Goal: Task Accomplishment & Management: Use online tool/utility

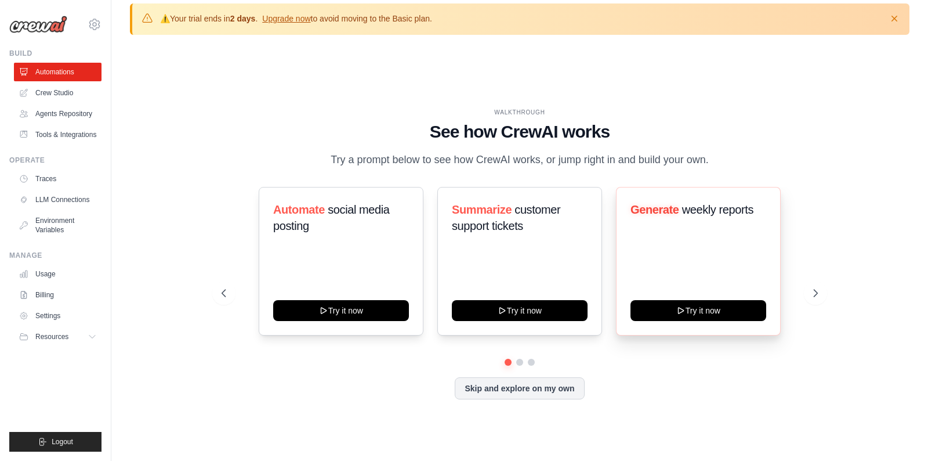
scroll to position [15, 0]
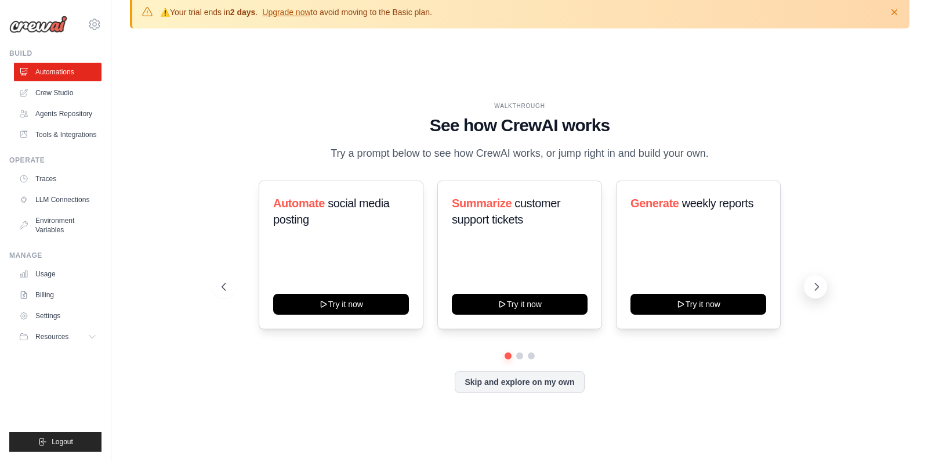
click at [818, 292] on icon at bounding box center [817, 287] width 12 height 12
click at [817, 290] on icon at bounding box center [816, 286] width 3 height 7
click at [817, 292] on icon at bounding box center [817, 287] width 12 height 12
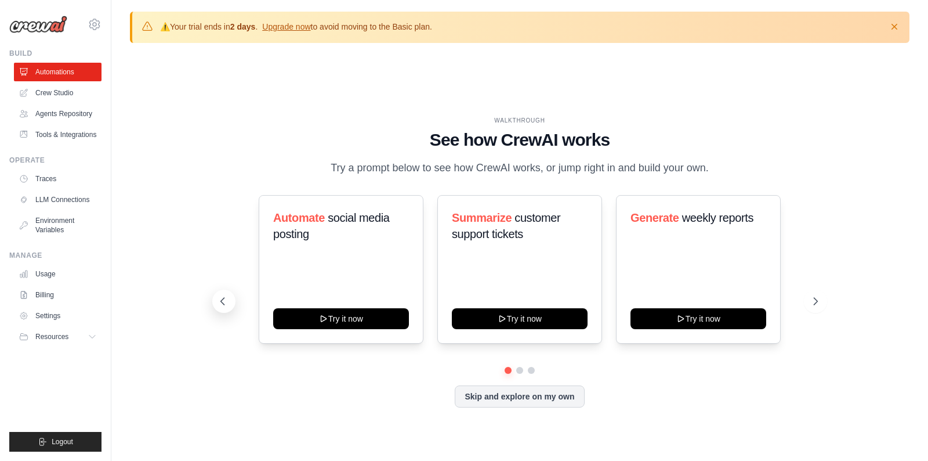
click at [225, 307] on icon at bounding box center [223, 301] width 12 height 12
click at [816, 305] on icon at bounding box center [816, 301] width 3 height 7
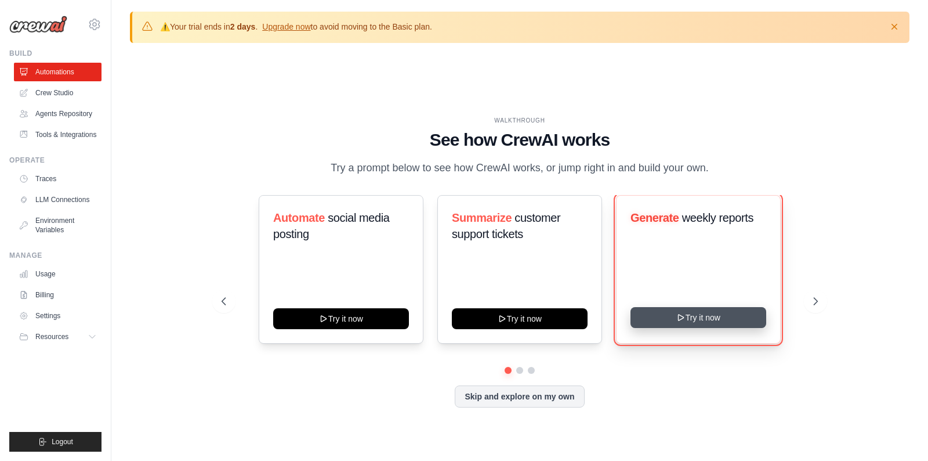
click at [704, 319] on button "Try it now" at bounding box center [699, 317] width 136 height 21
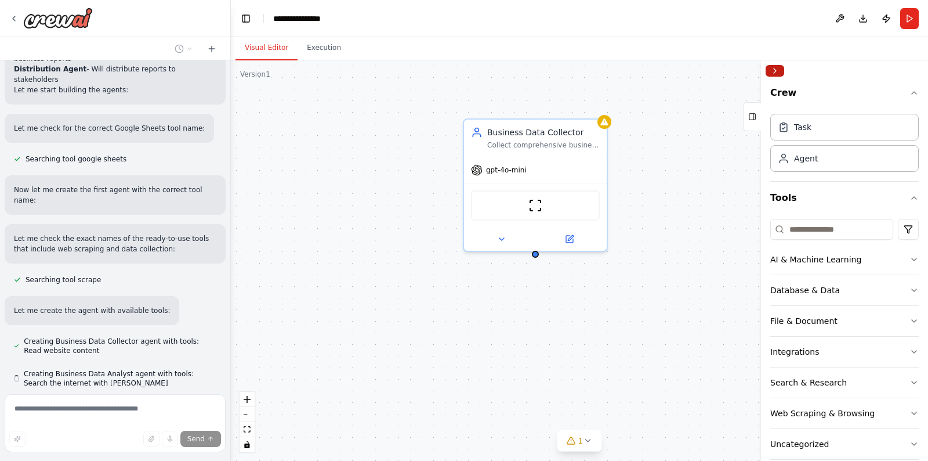
scroll to position [541, 0]
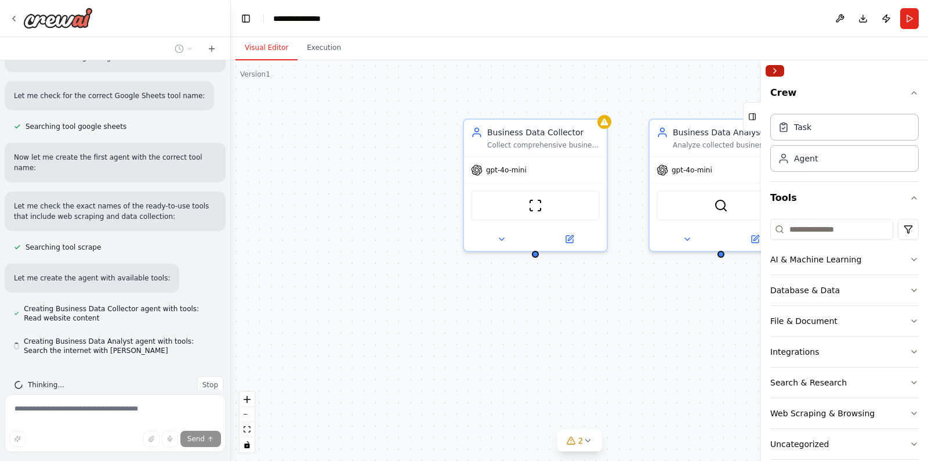
click at [780, 68] on button "Collapse right sidebar" at bounding box center [775, 71] width 19 height 12
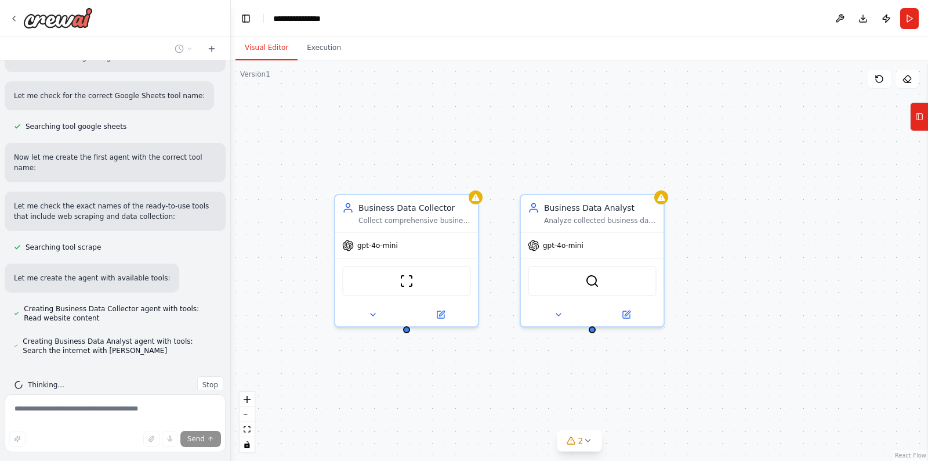
drag, startPoint x: 843, startPoint y: 197, endPoint x: 714, endPoint y: 273, distance: 149.3
click at [714, 273] on div "Business Data Collector Collect comprehensive business data from multiple sourc…" at bounding box center [580, 260] width 698 height 400
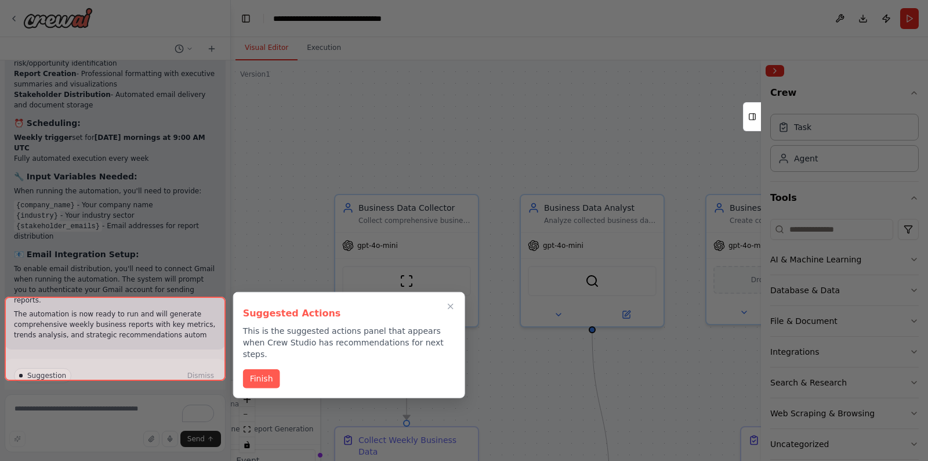
scroll to position [1710, 0]
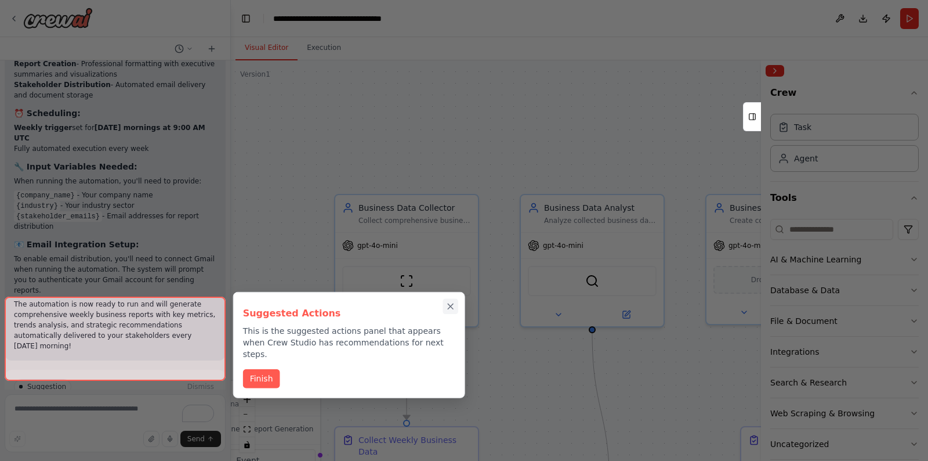
click at [453, 307] on icon "Close walkthrough" at bounding box center [451, 306] width 10 height 10
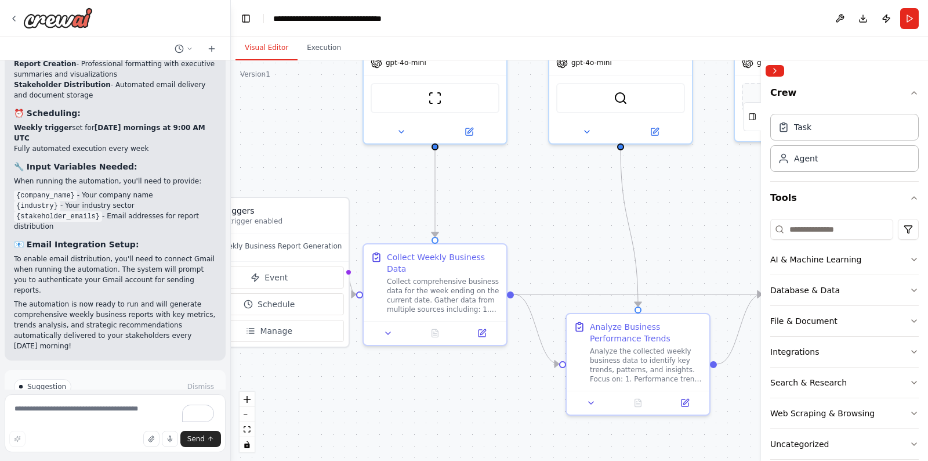
drag, startPoint x: 480, startPoint y: 371, endPoint x: 510, endPoint y: 189, distance: 185.1
click at [510, 189] on div ".deletable-edge-delete-btn { width: 20px; height: 20px; border: 0px solid #ffff…" at bounding box center [580, 260] width 698 height 400
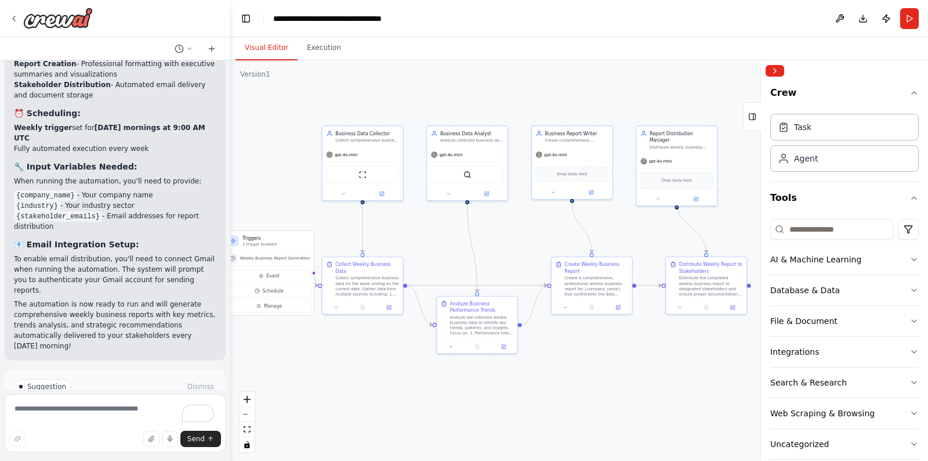
drag, startPoint x: 713, startPoint y: 338, endPoint x: 609, endPoint y: 376, distance: 110.0
click at [609, 376] on div ".deletable-edge-delete-btn { width: 20px; height: 20px; border: 0px solid #ffff…" at bounding box center [580, 260] width 698 height 400
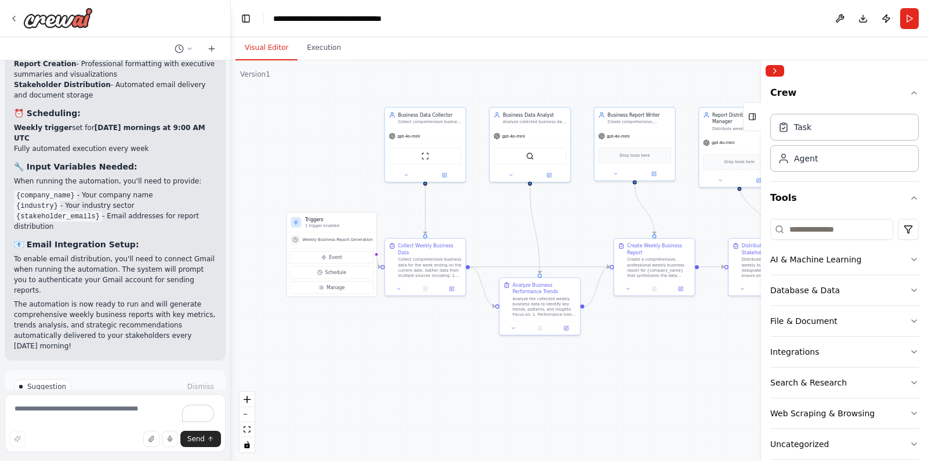
drag, startPoint x: 389, startPoint y: 400, endPoint x: 450, endPoint y: 381, distance: 63.3
click at [450, 381] on div ".deletable-edge-delete-btn { width: 20px; height: 20px; border: 0px solid #ffff…" at bounding box center [580, 260] width 698 height 400
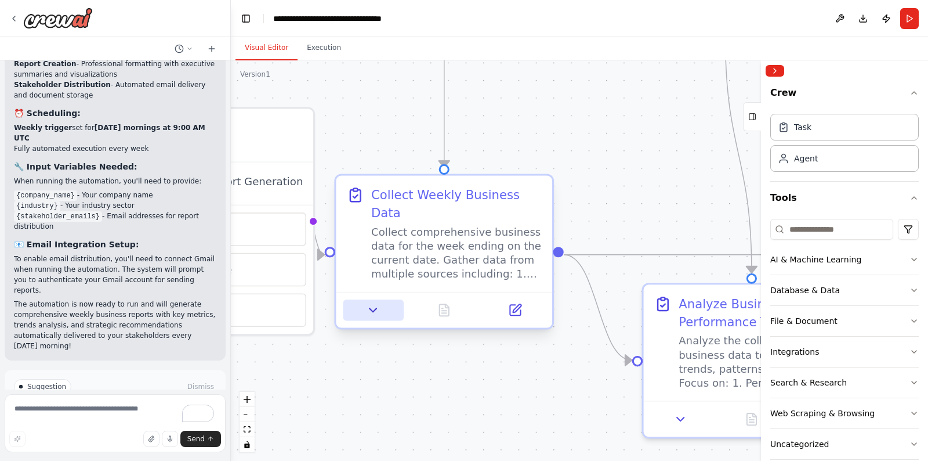
click at [382, 308] on button at bounding box center [374, 309] width 60 height 21
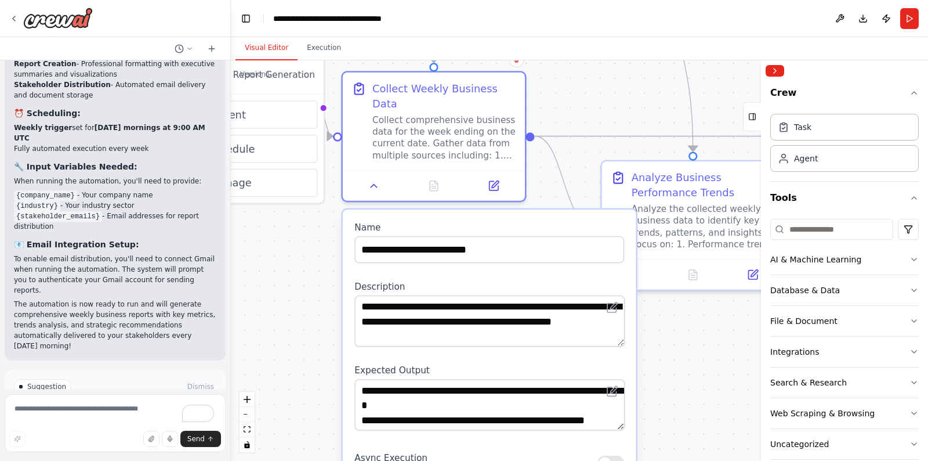
drag, startPoint x: 575, startPoint y: 226, endPoint x: 567, endPoint y: 99, distance: 127.3
click at [567, 99] on div ".deletable-edge-delete-btn { width: 20px; height: 20px; border: 0px solid #ffff…" at bounding box center [580, 260] width 698 height 400
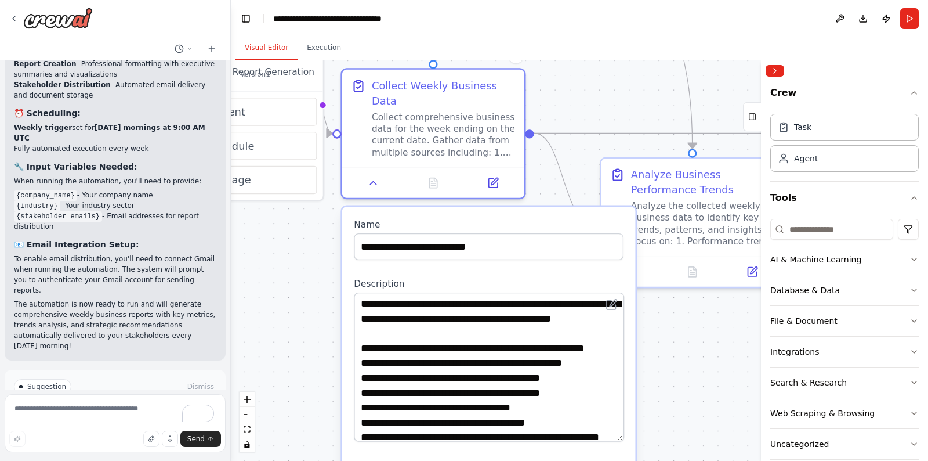
drag, startPoint x: 618, startPoint y: 338, endPoint x: 617, endPoint y: 436, distance: 98.1
click at [617, 436] on textarea "**********" at bounding box center [489, 366] width 270 height 149
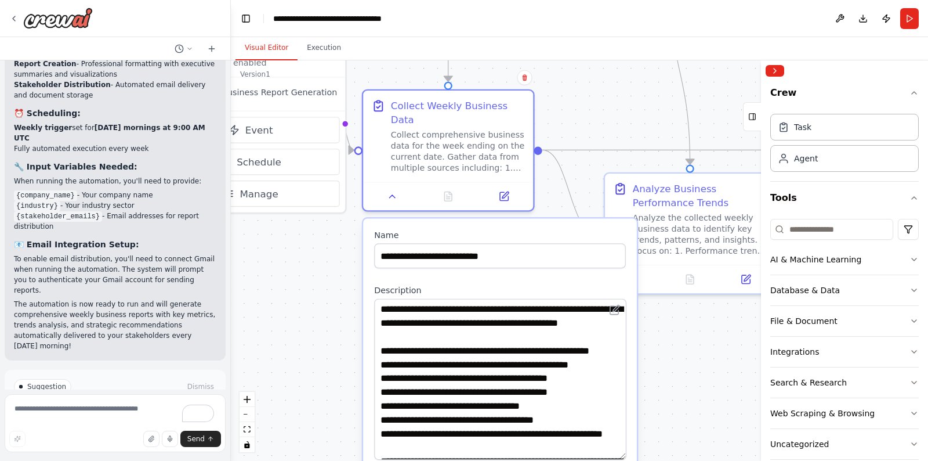
drag, startPoint x: 622, startPoint y: 432, endPoint x: 622, endPoint y: 454, distance: 22.1
click at [622, 454] on textarea "**********" at bounding box center [500, 379] width 252 height 161
click at [676, 391] on div ".deletable-edge-delete-btn { width: 20px; height: 20px; border: 0px solid #ffff…" at bounding box center [580, 260] width 698 height 400
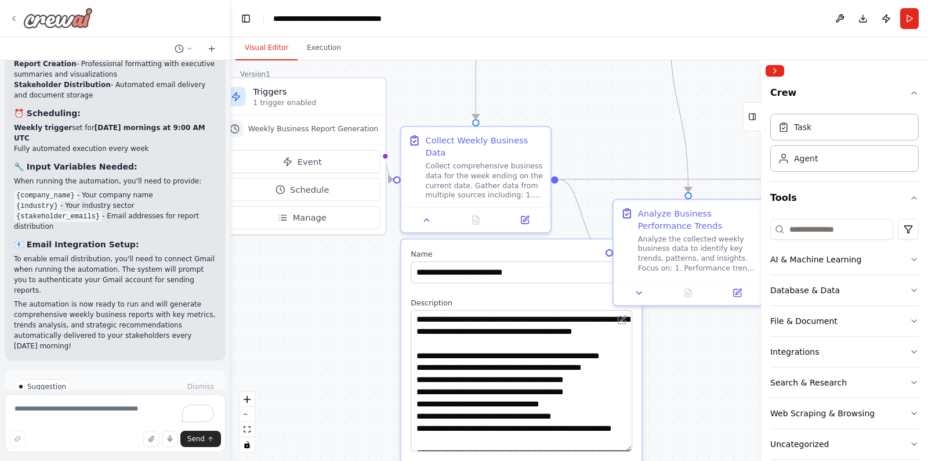
click at [16, 19] on icon at bounding box center [13, 18] width 9 height 9
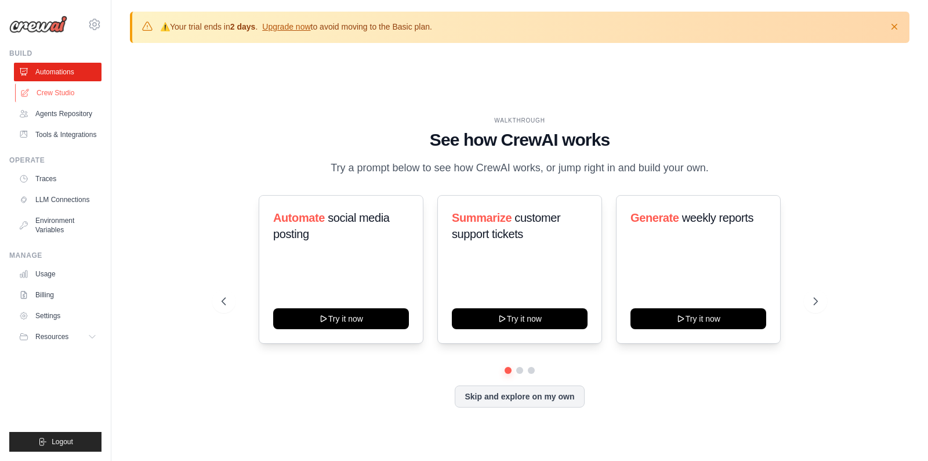
click at [75, 91] on link "Crew Studio" at bounding box center [59, 93] width 88 height 19
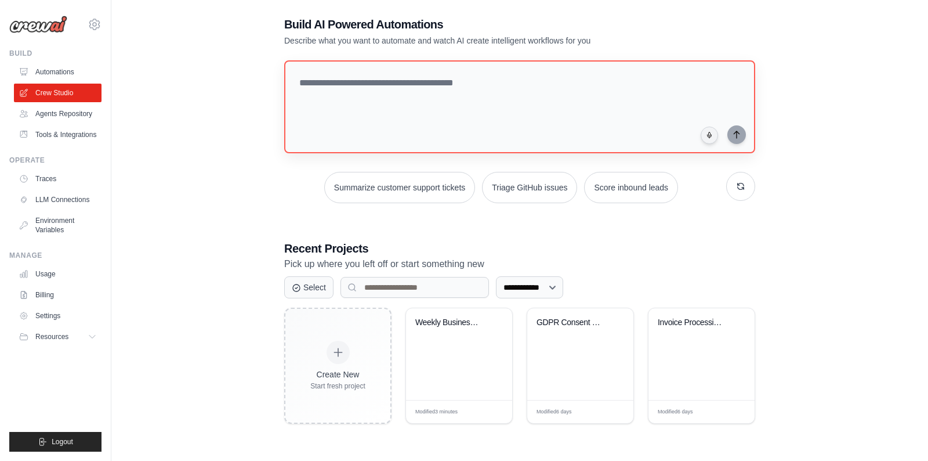
scroll to position [63, 0]
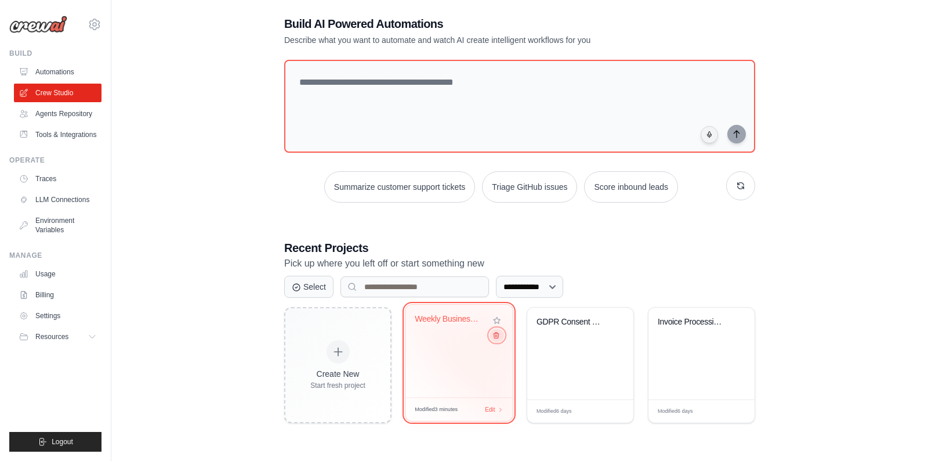
click at [498, 337] on icon at bounding box center [497, 335] width 8 height 8
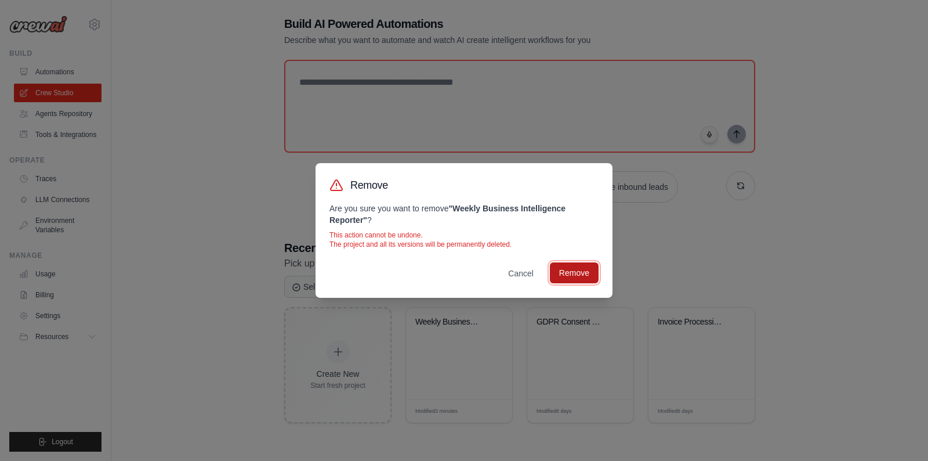
click at [575, 279] on button "Remove" at bounding box center [574, 272] width 49 height 21
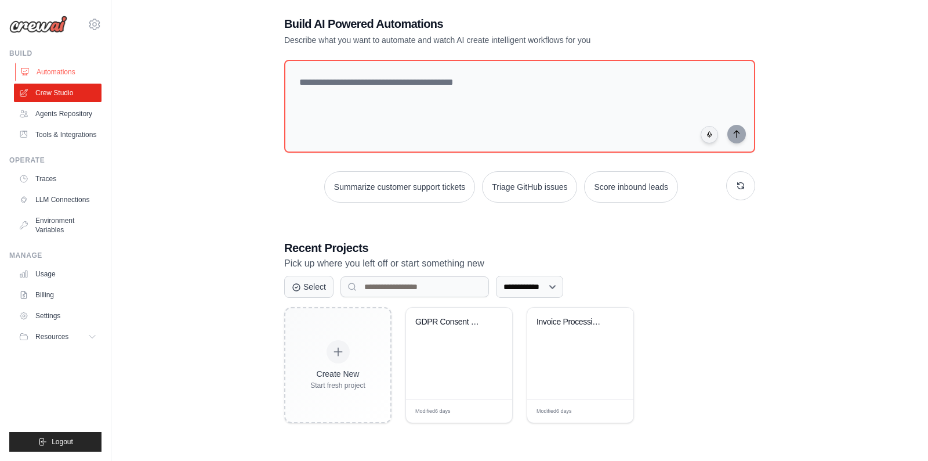
click at [57, 78] on link "Automations" at bounding box center [59, 72] width 88 height 19
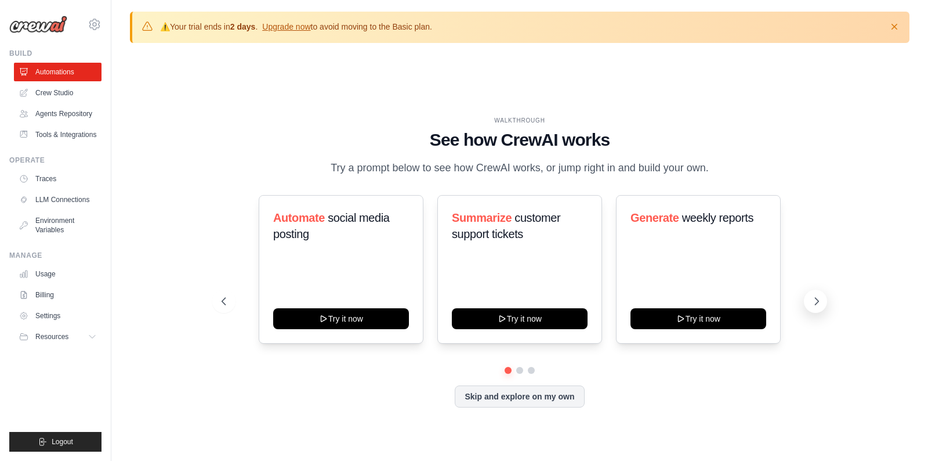
click at [821, 307] on icon at bounding box center [817, 301] width 12 height 12
click at [814, 313] on button at bounding box center [815, 301] width 23 height 23
click at [815, 307] on icon at bounding box center [817, 301] width 12 height 12
click at [233, 304] on button at bounding box center [223, 301] width 23 height 23
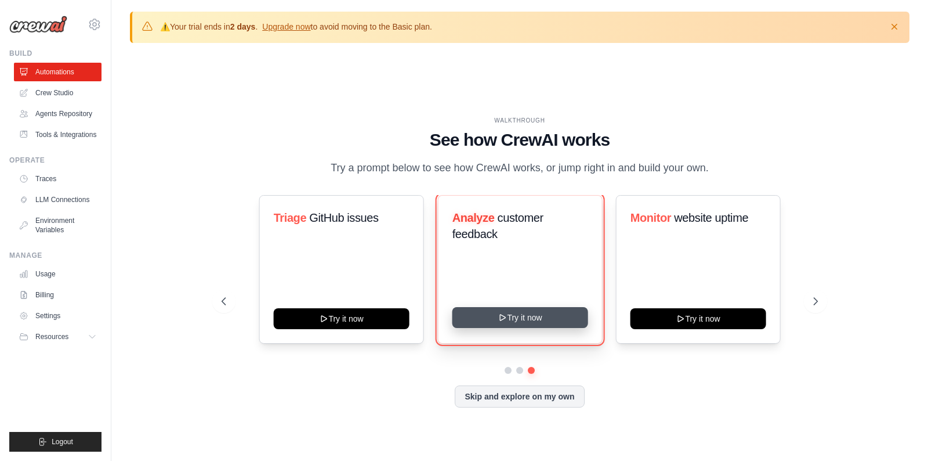
click at [552, 327] on button "Try it now" at bounding box center [520, 317] width 136 height 21
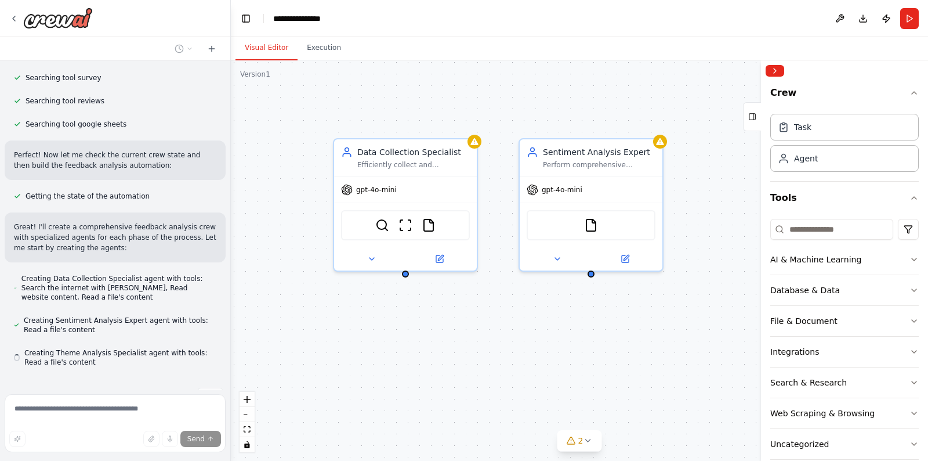
scroll to position [292, 0]
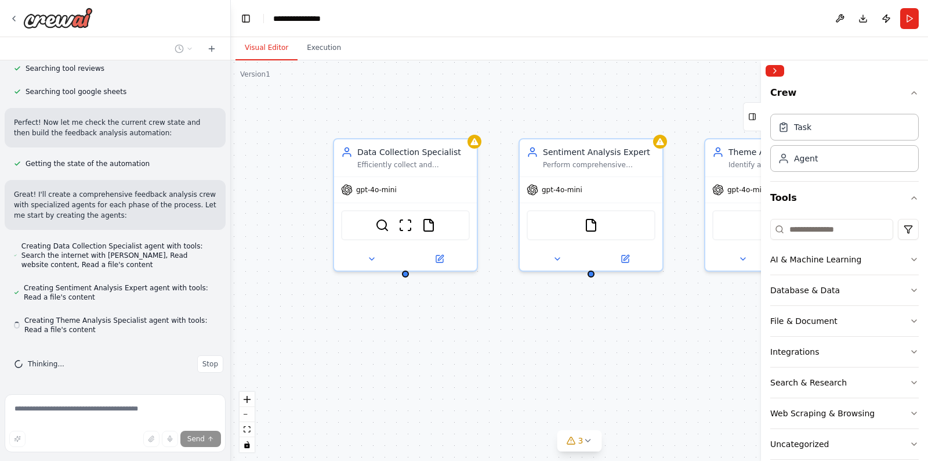
drag, startPoint x: 664, startPoint y: 344, endPoint x: 534, endPoint y: 364, distance: 131.5
click at [534, 364] on div "Data Collection Specialist Efficiently collect and aggregate customer feedback …" at bounding box center [580, 260] width 698 height 400
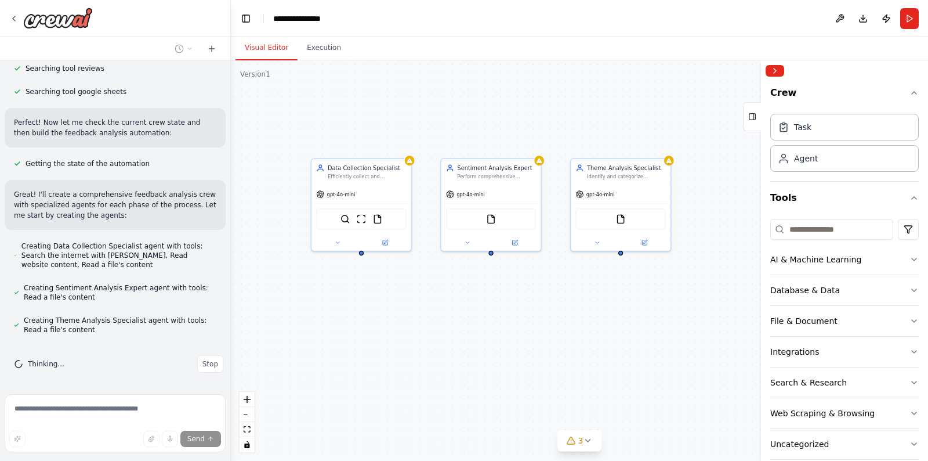
drag, startPoint x: 676, startPoint y: 367, endPoint x: 594, endPoint y: 315, distance: 97.1
click at [594, 315] on div "Data Collection Specialist Efficiently collect and aggregate customer feedback …" at bounding box center [580, 260] width 698 height 400
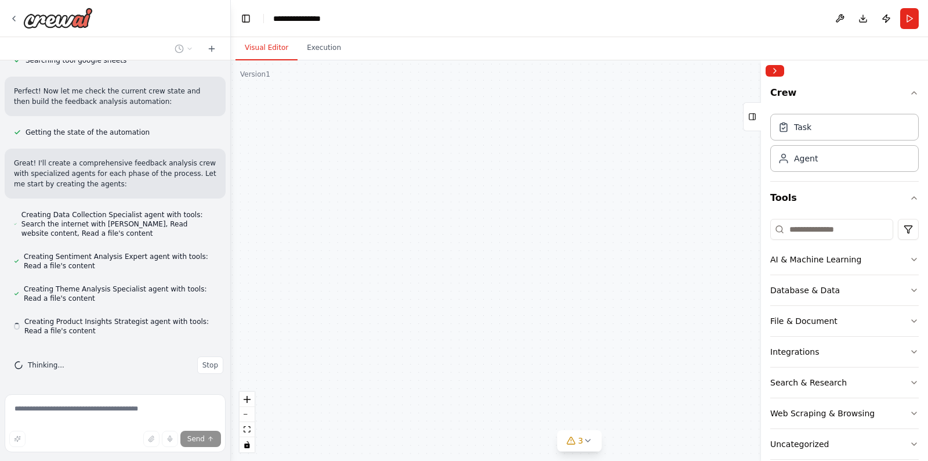
scroll to position [325, 0]
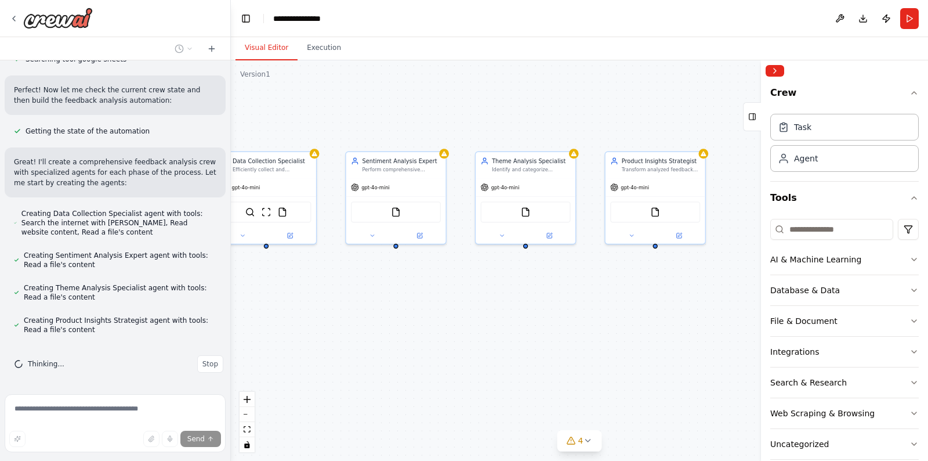
drag, startPoint x: 679, startPoint y: 312, endPoint x: 584, endPoint y: 305, distance: 95.5
click at [584, 305] on div "Data Collection Specialist Efficiently collect and aggregate customer feedback …" at bounding box center [580, 260] width 698 height 400
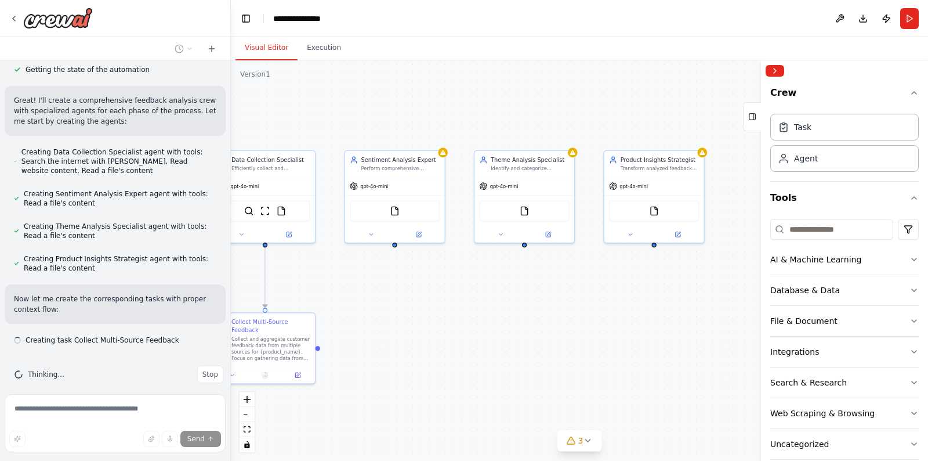
scroll to position [397, 0]
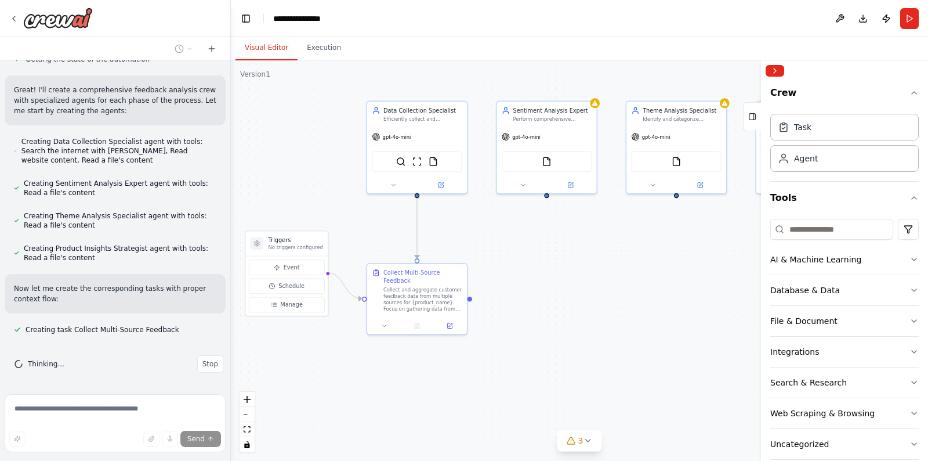
drag, startPoint x: 516, startPoint y: 309, endPoint x: 668, endPoint y: 259, distance: 159.3
click at [668, 259] on div ".deletable-edge-delete-btn { width: 20px; height: 20px; border: 0px solid #ffff…" at bounding box center [580, 260] width 698 height 400
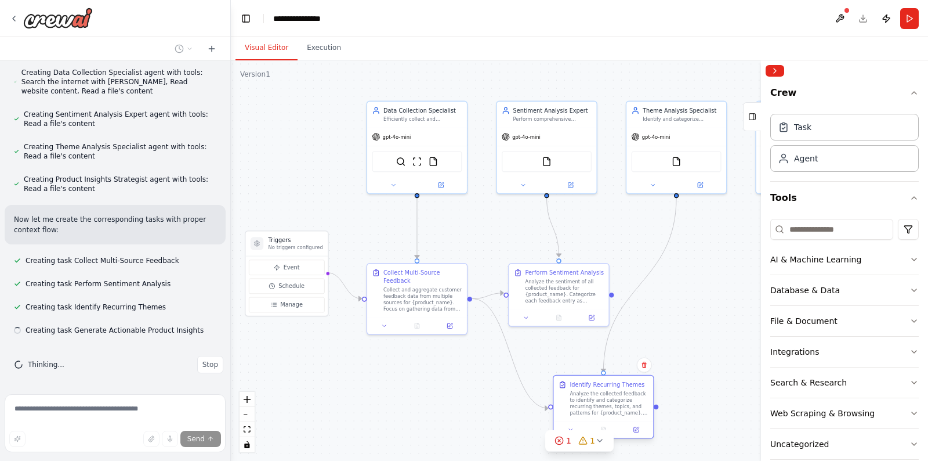
scroll to position [467, 0]
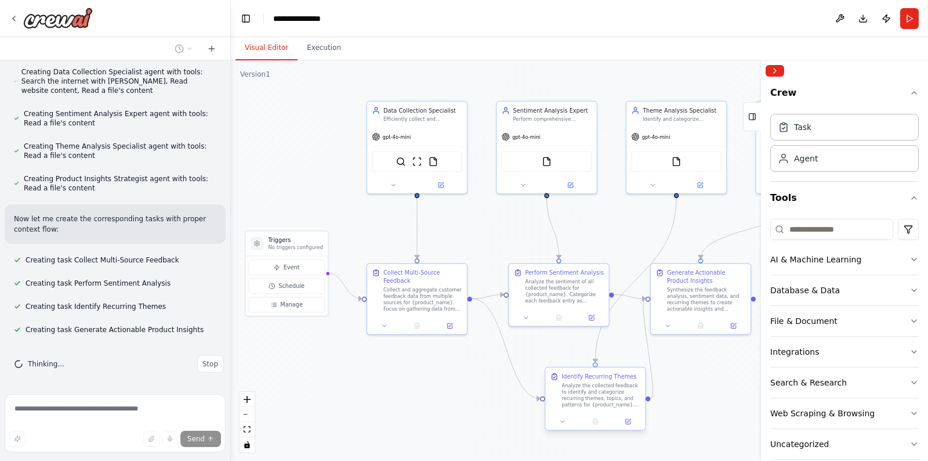
drag, startPoint x: 588, startPoint y: 367, endPoint x: 623, endPoint y: 399, distance: 47.2
click at [623, 399] on div "Analyze the collected feedback to identify and categorize recurring themes, top…" at bounding box center [601, 395] width 79 height 26
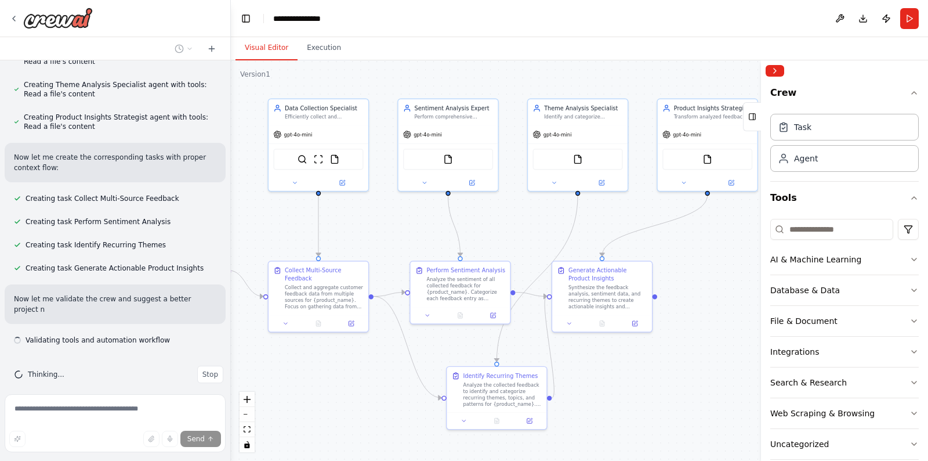
scroll to position [539, 0]
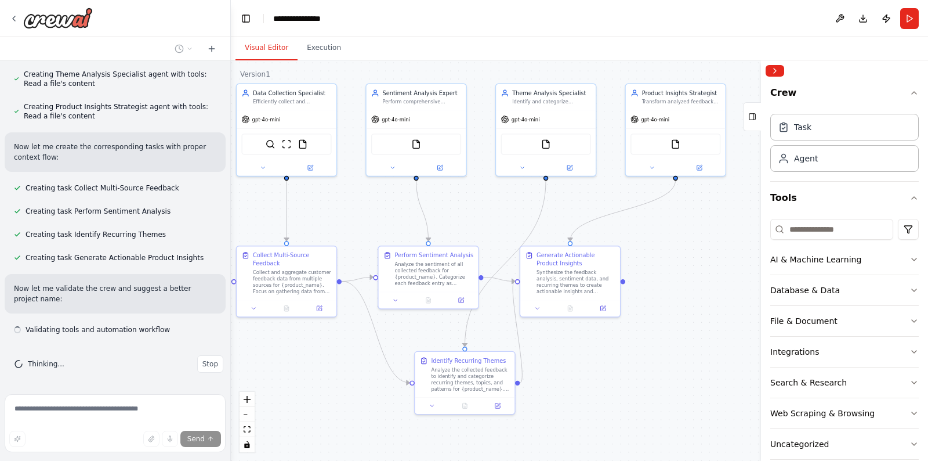
drag, startPoint x: 740, startPoint y: 375, endPoint x: 607, endPoint y: 355, distance: 135.1
click at [607, 356] on div ".deletable-edge-delete-btn { width: 20px; height: 20px; border: 0px solid #ffff…" at bounding box center [580, 260] width 698 height 400
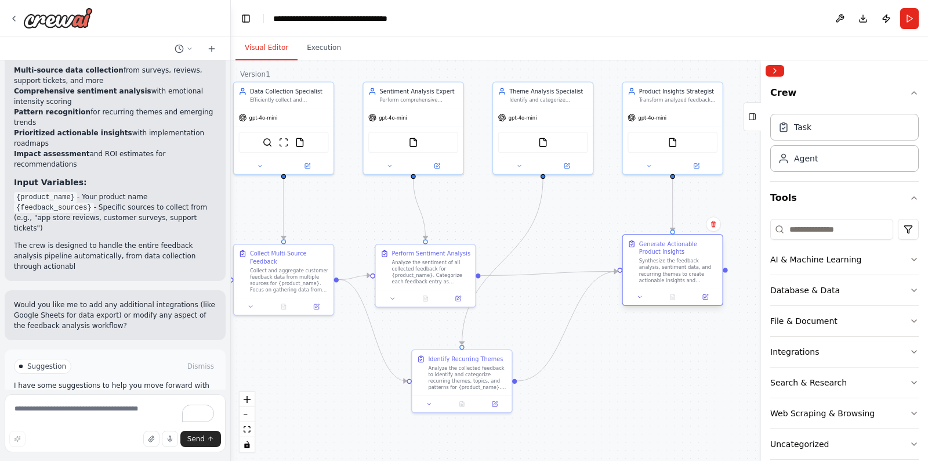
scroll to position [1161, 0]
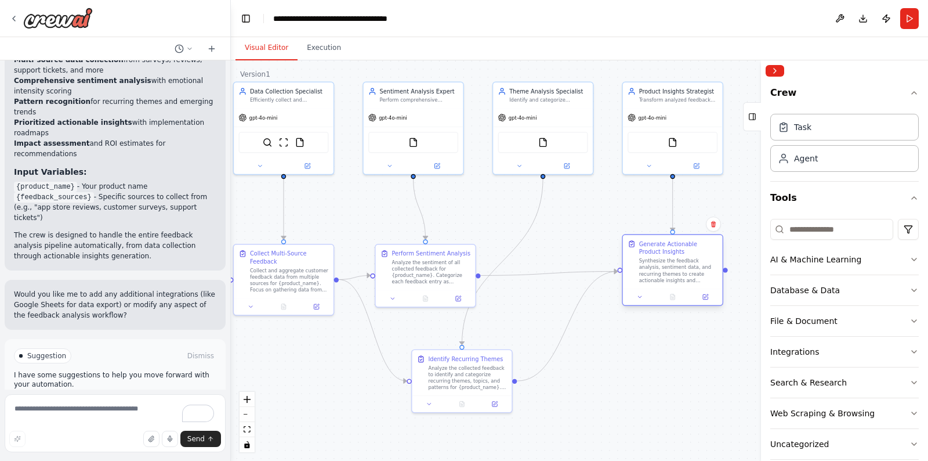
drag, startPoint x: 567, startPoint y: 275, endPoint x: 671, endPoint y: 266, distance: 104.8
click at [671, 266] on div "Synthesize the feedback analysis, sentiment data, and recurring themes to creat…" at bounding box center [678, 271] width 79 height 26
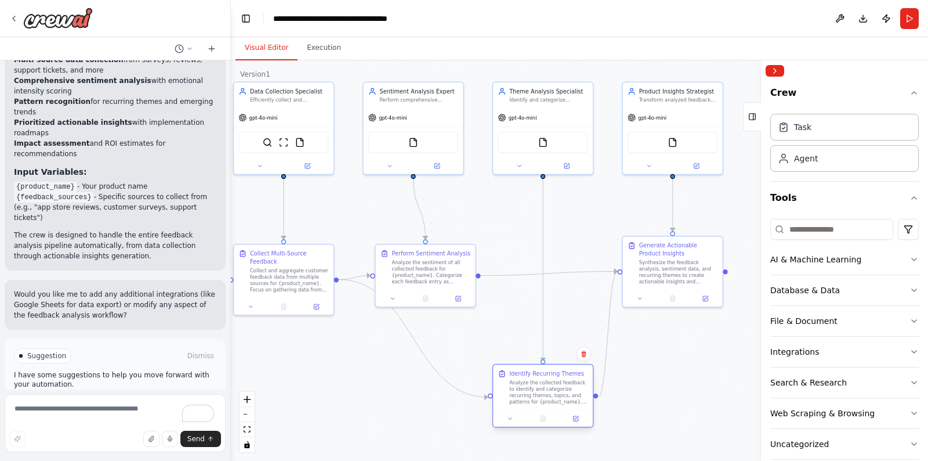
drag, startPoint x: 462, startPoint y: 372, endPoint x: 541, endPoint y: 385, distance: 79.9
click at [541, 385] on div "Analyze the collected feedback to identify and categorize recurring themes, top…" at bounding box center [549, 392] width 79 height 26
click at [671, 268] on div "Synthesize the feedback analysis, sentiment data, and recurring themes to creat…" at bounding box center [678, 271] width 79 height 26
click at [651, 352] on div ".deletable-edge-delete-btn { width: 20px; height: 20px; border: 0px solid #ffff…" at bounding box center [580, 260] width 698 height 400
drag, startPoint x: 665, startPoint y: 274, endPoint x: 663, endPoint y: 280, distance: 6.3
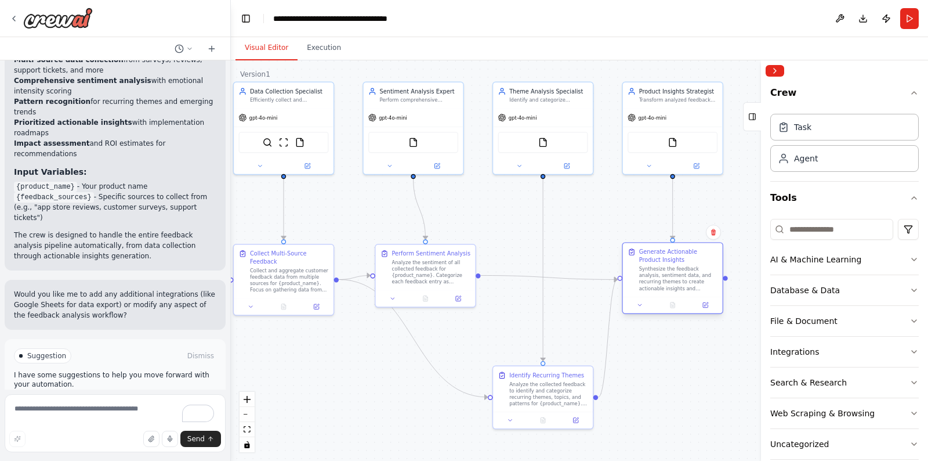
click at [663, 280] on div "Synthesize the feedback analysis, sentiment data, and recurring themes to creat…" at bounding box center [678, 279] width 79 height 26
click at [658, 382] on div ".deletable-edge-delete-btn { width: 20px; height: 20px; border: 0px solid #ffff…" at bounding box center [580, 260] width 698 height 400
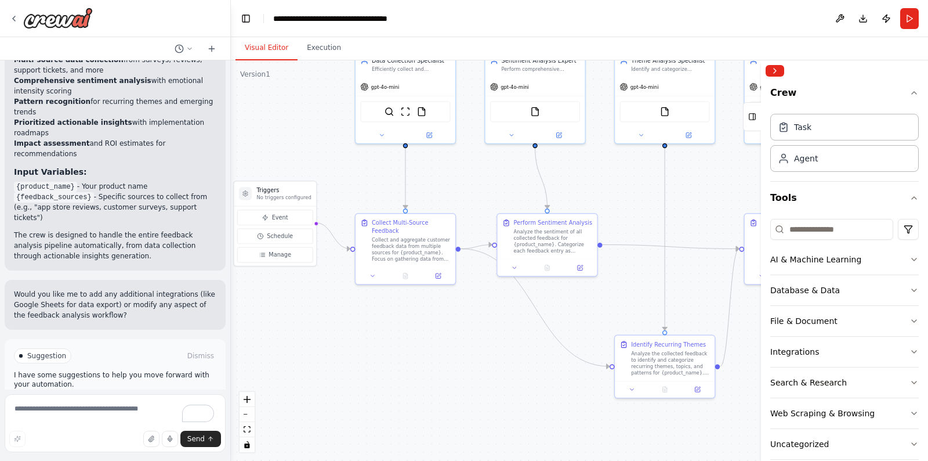
drag, startPoint x: 496, startPoint y: 334, endPoint x: 617, endPoint y: 302, distance: 126.0
click at [617, 302] on div ".deletable-edge-delete-btn { width: 20px; height: 20px; border: 0px solid #ffff…" at bounding box center [580, 260] width 698 height 400
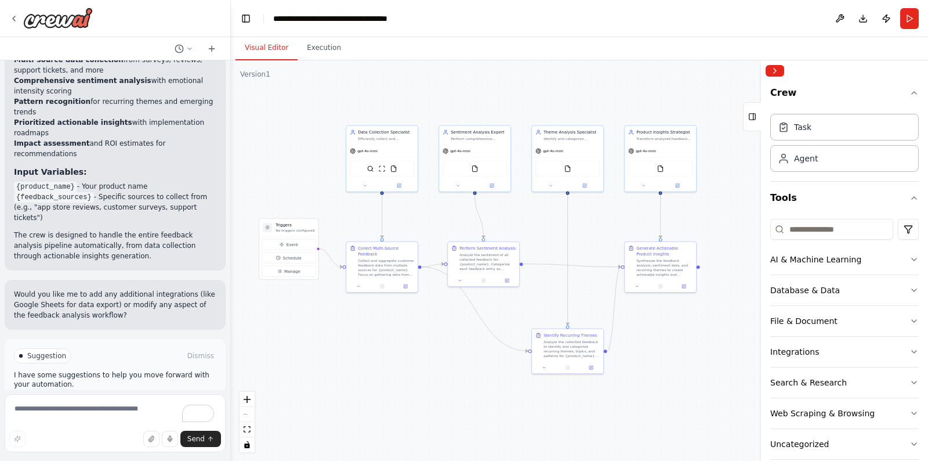
drag, startPoint x: 743, startPoint y: 350, endPoint x: 662, endPoint y: 354, distance: 81.9
click at [662, 354] on div ".deletable-edge-delete-btn { width: 20px; height: 20px; border: 0px solid #ffff…" at bounding box center [580, 260] width 698 height 400
click at [675, 348] on div ".deletable-edge-delete-btn { width: 20px; height: 20px; border: 0px solid #ffff…" at bounding box center [580, 260] width 698 height 400
click at [360, 287] on button at bounding box center [359, 284] width 20 height 7
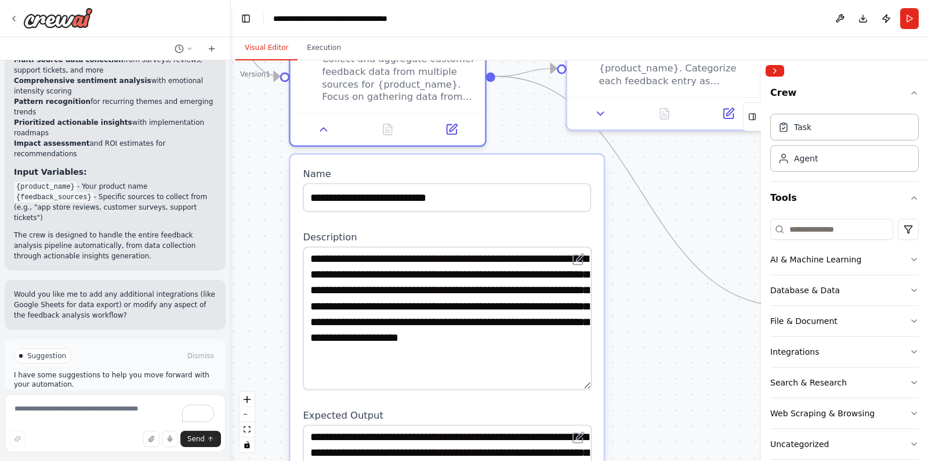
drag, startPoint x: 588, startPoint y: 295, endPoint x: 587, endPoint y: 383, distance: 88.2
click at [587, 383] on textarea "**********" at bounding box center [447, 318] width 288 height 143
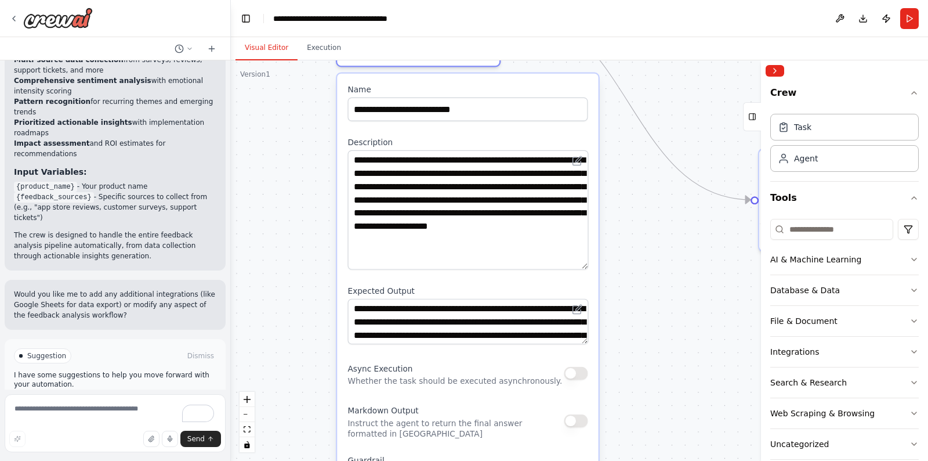
drag, startPoint x: 680, startPoint y: 366, endPoint x: 669, endPoint y: 254, distance: 113.1
click at [669, 254] on div ".deletable-edge-delete-btn { width: 20px; height: 20px; border: 0px solid #ffff…" at bounding box center [580, 260] width 698 height 400
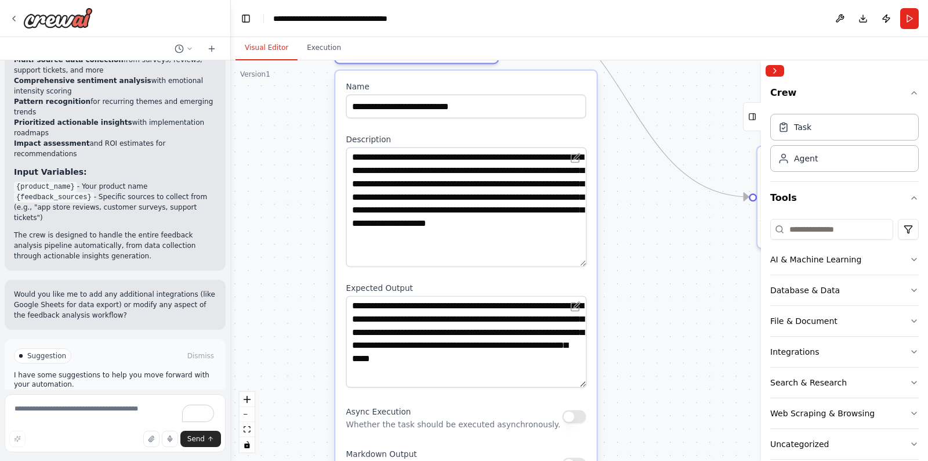
drag, startPoint x: 580, startPoint y: 336, endPoint x: 585, endPoint y: 383, distance: 47.2
click at [585, 383] on textarea "**********" at bounding box center [466, 342] width 241 height 92
click at [657, 345] on div ".deletable-edge-delete-btn { width: 20px; height: 20px; border: 0px solid #ffff…" at bounding box center [580, 260] width 698 height 400
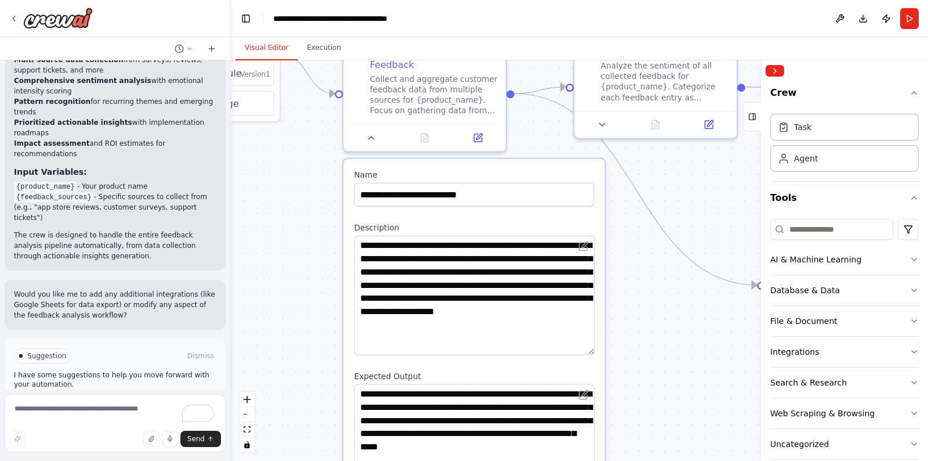
drag, startPoint x: 641, startPoint y: 227, endPoint x: 653, endPoint y: 388, distance: 161.2
click at [653, 388] on div ".deletable-edge-delete-btn { width: 20px; height: 20px; border: 0px solid #ffff…" at bounding box center [580, 260] width 698 height 400
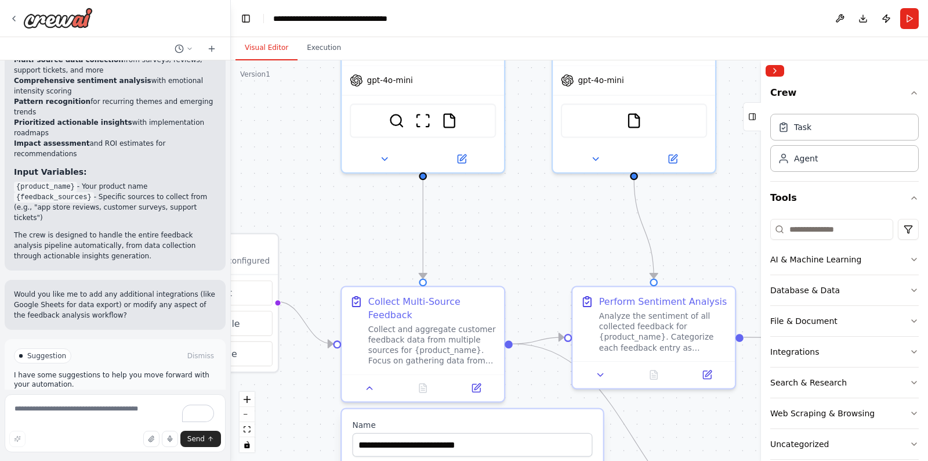
drag, startPoint x: 514, startPoint y: 82, endPoint x: 509, endPoint y: 258, distance: 175.3
click at [509, 258] on div ".deletable-edge-delete-btn { width: 20px; height: 20px; border: 0px solid #ffff…" at bounding box center [580, 260] width 698 height 400
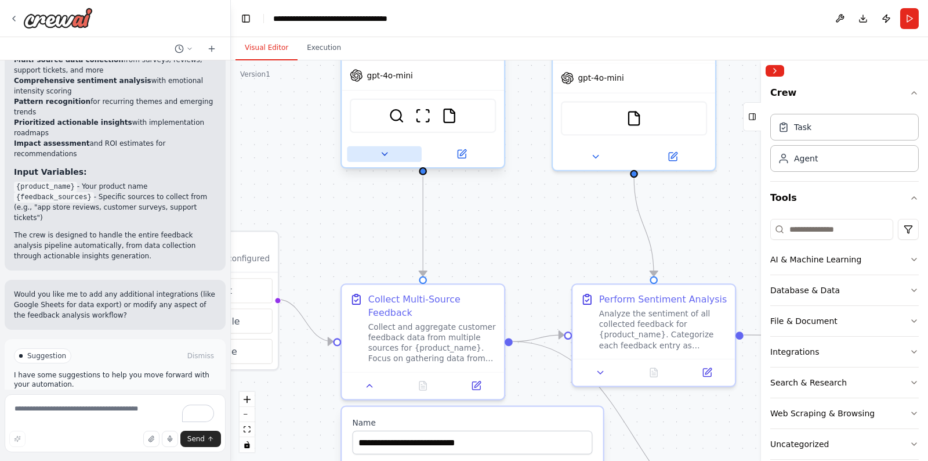
click at [377, 154] on button at bounding box center [384, 154] width 74 height 16
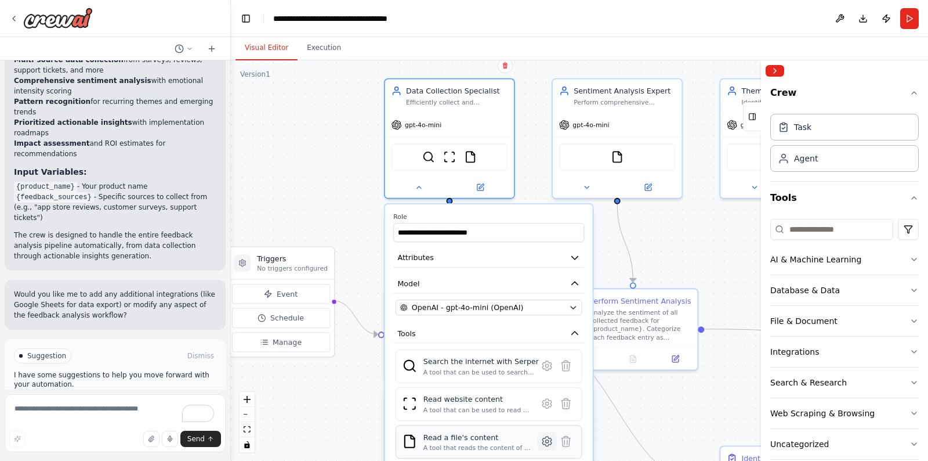
click at [545, 439] on icon at bounding box center [547, 440] width 9 height 9
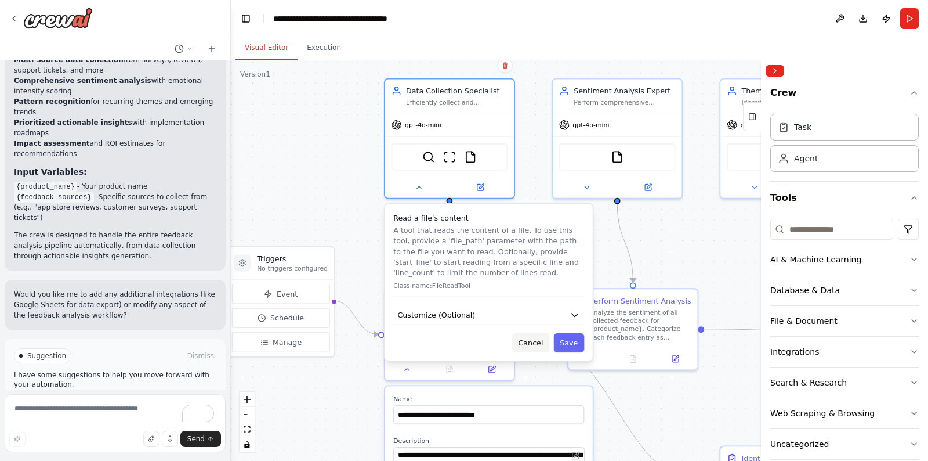
click at [539, 346] on button "Cancel" at bounding box center [531, 342] width 38 height 19
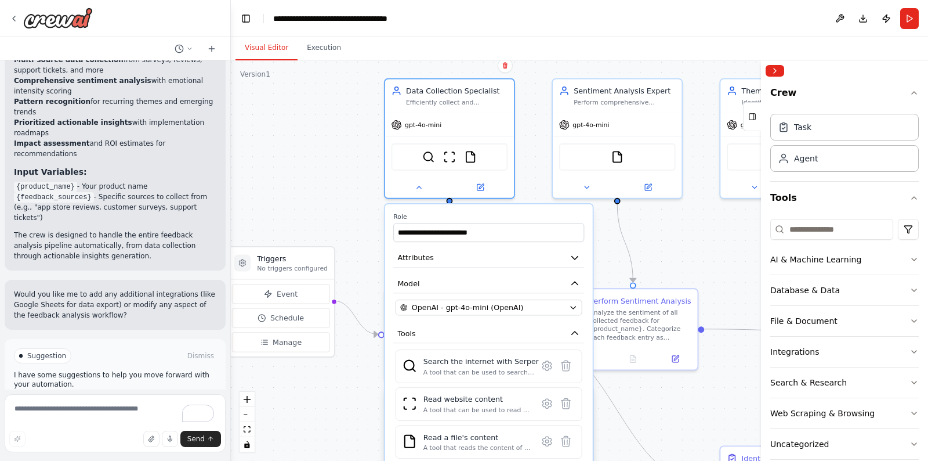
click at [346, 409] on div ".deletable-edge-delete-btn { width: 20px; height: 20px; border: 0px solid #ffff…" at bounding box center [580, 260] width 698 height 400
click at [423, 188] on icon at bounding box center [419, 185] width 8 height 8
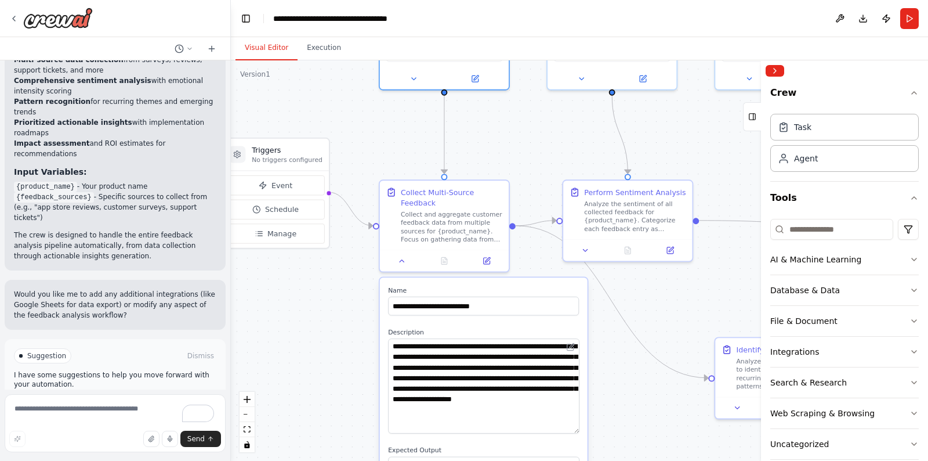
drag, startPoint x: 572, startPoint y: 249, endPoint x: 566, endPoint y: 140, distance: 108.7
click at [566, 140] on div ".deletable-edge-delete-btn { width: 20px; height: 20px; border: 0px solid #ffff…" at bounding box center [580, 260] width 698 height 400
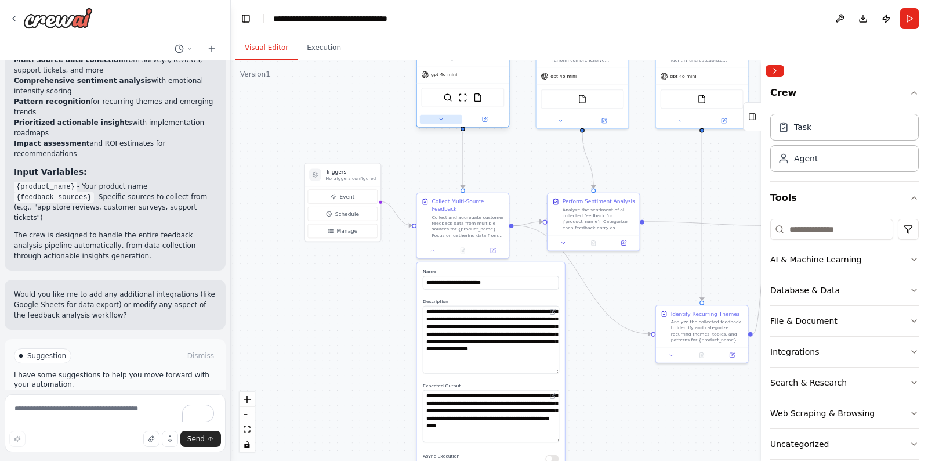
click at [442, 120] on icon at bounding box center [441, 119] width 6 height 6
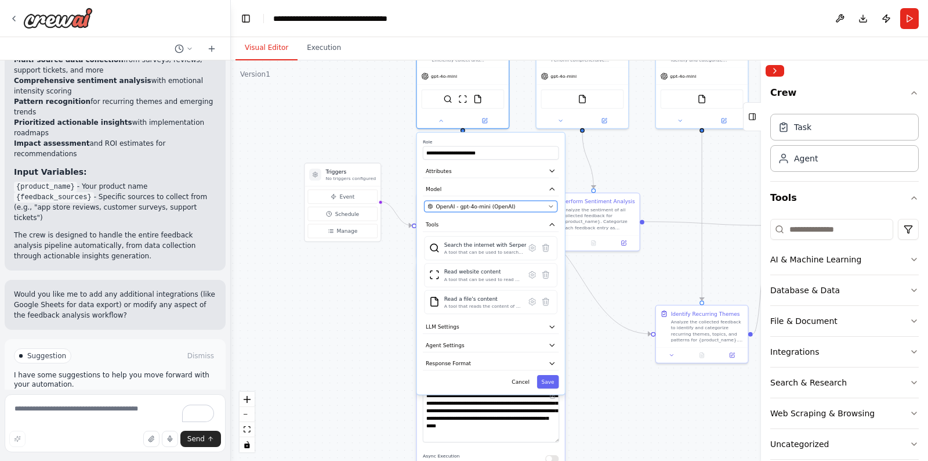
click at [467, 207] on span "OpenAI - gpt-4o-mini (OpenAI)" at bounding box center [476, 207] width 80 height 8
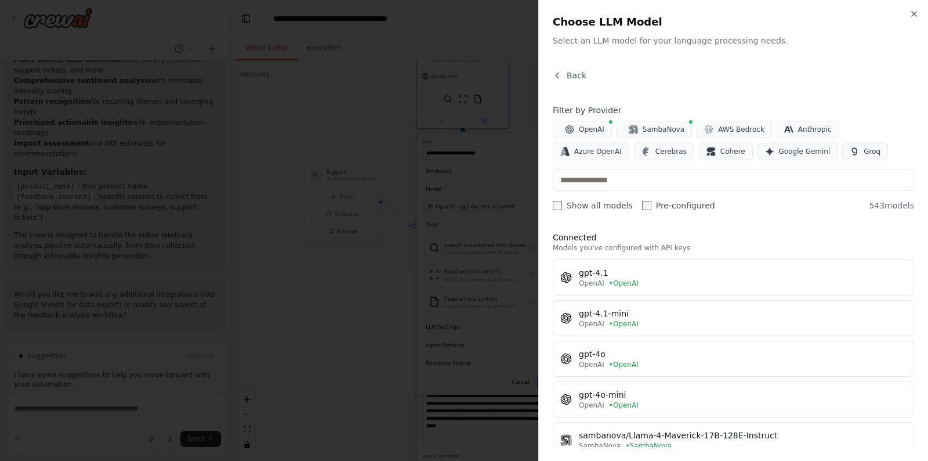
scroll to position [0, 0]
click at [917, 10] on icon "button" at bounding box center [914, 13] width 9 height 9
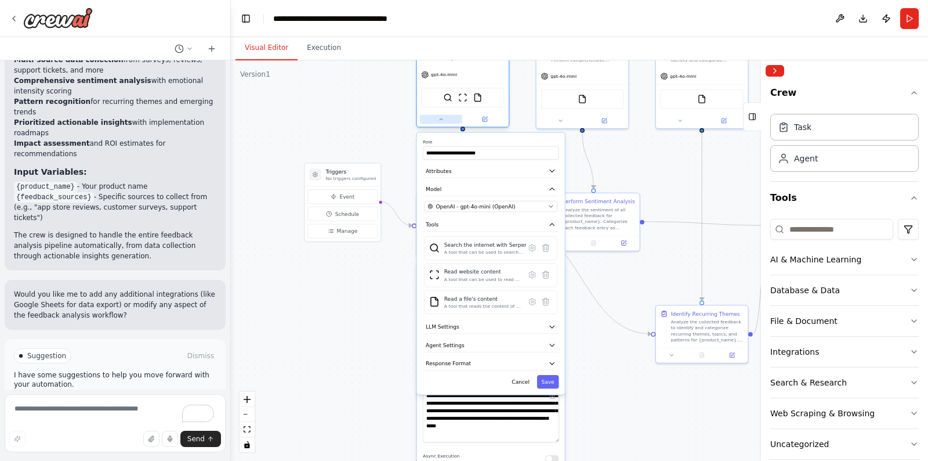
click at [443, 121] on icon at bounding box center [441, 119] width 6 height 6
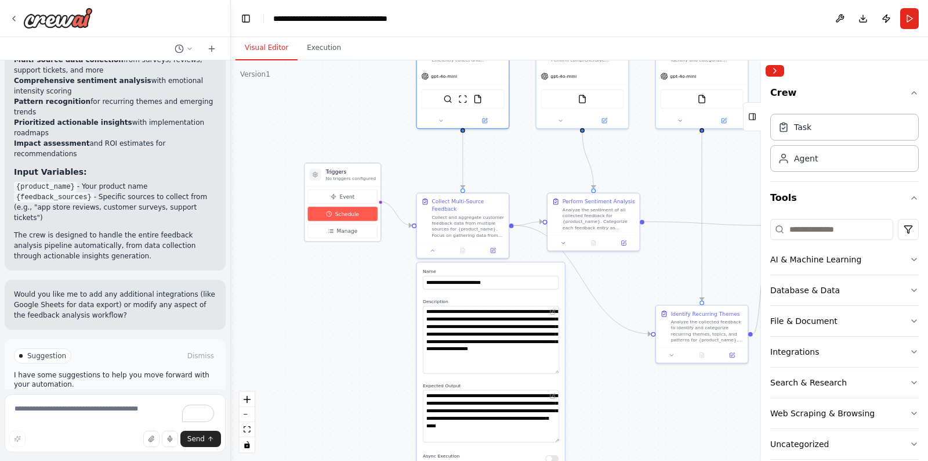
click at [345, 216] on span "Schedule" at bounding box center [347, 214] width 24 height 8
select select "******"
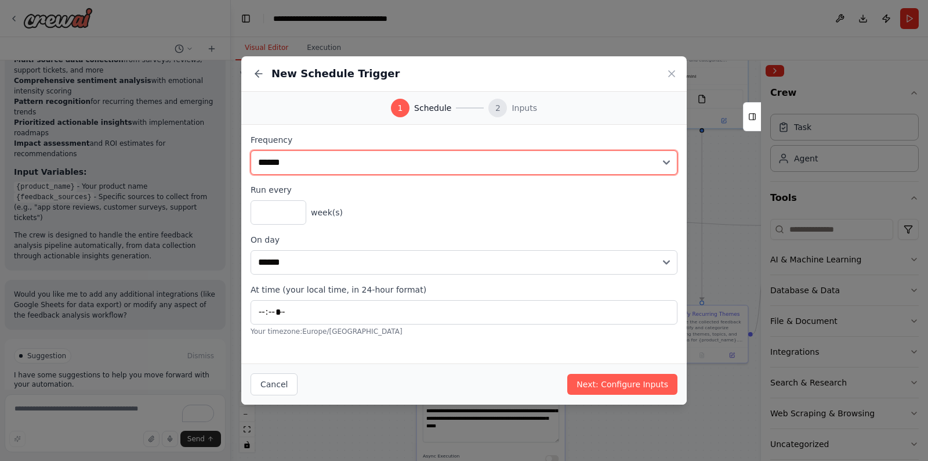
click at [371, 165] on select "**********" at bounding box center [464, 162] width 427 height 24
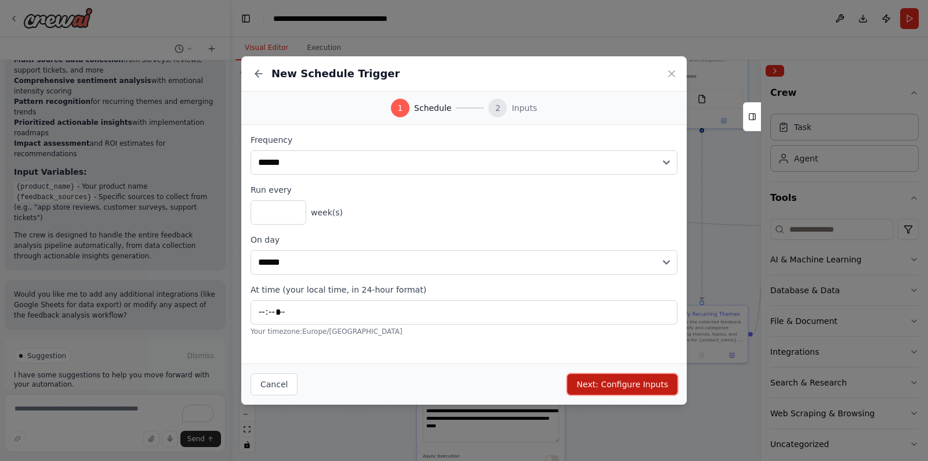
click at [629, 390] on button "Next: Configure Inputs" at bounding box center [623, 384] width 110 height 21
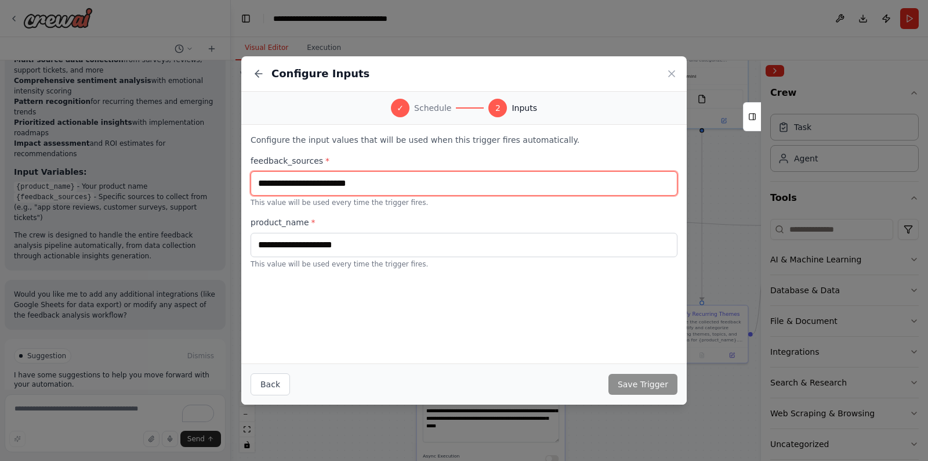
click at [320, 186] on input "text" at bounding box center [464, 183] width 427 height 24
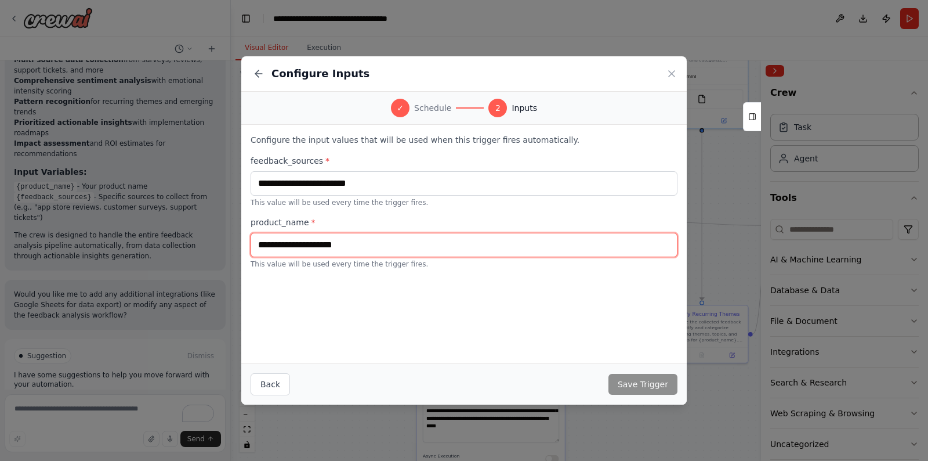
click at [302, 245] on input "text" at bounding box center [464, 245] width 427 height 24
paste input "**********"
type input "**********"
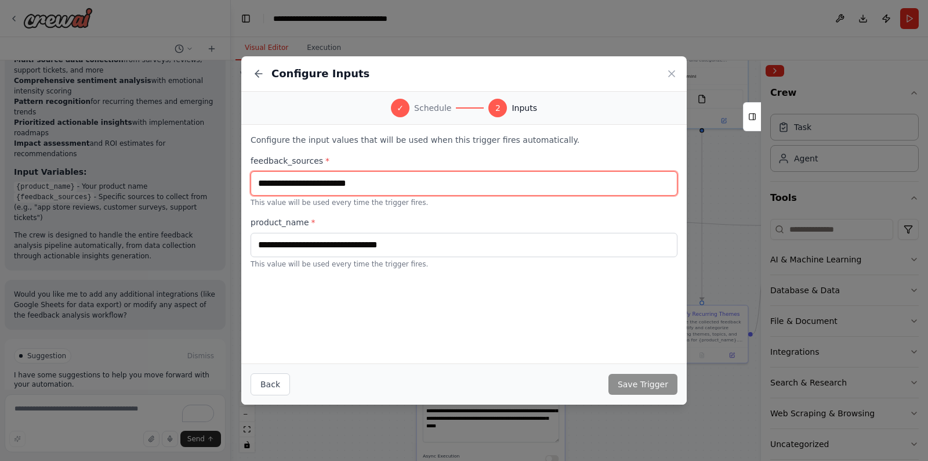
click at [335, 182] on input "text" at bounding box center [464, 183] width 427 height 24
paste input "**********"
type input "**********"
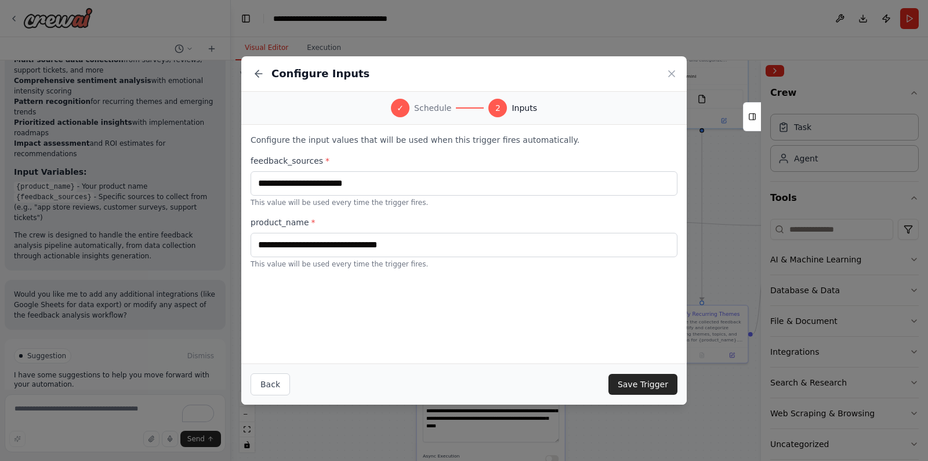
click at [396, 276] on div "**********" at bounding box center [464, 201] width 446 height 153
click at [644, 386] on button "Save Trigger" at bounding box center [643, 384] width 69 height 21
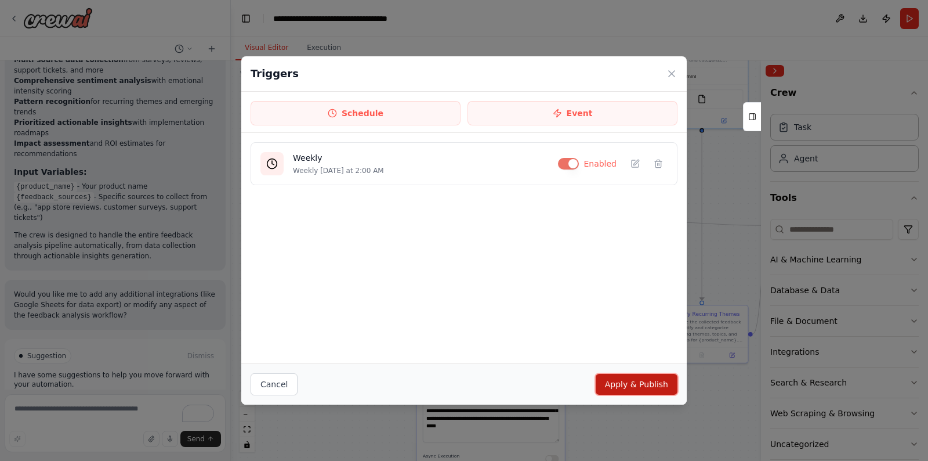
click at [644, 387] on button "Apply & Publish" at bounding box center [637, 384] width 82 height 21
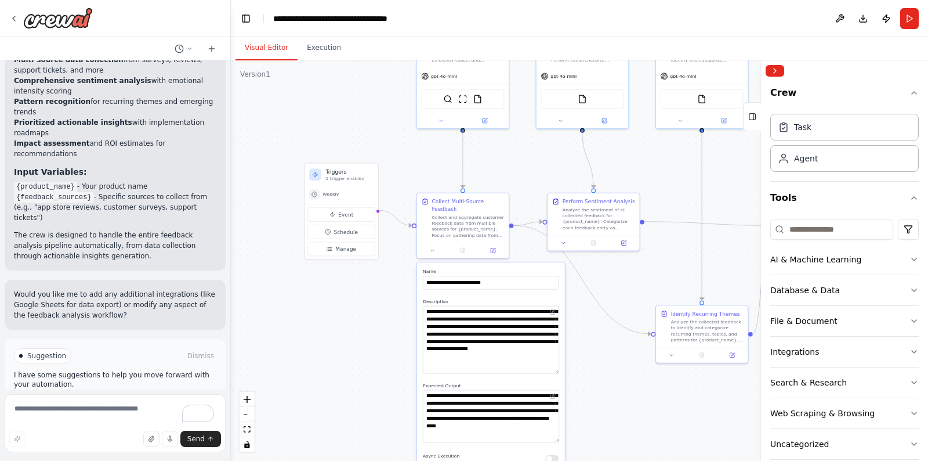
click at [156, 396] on button "Run Automation" at bounding box center [115, 405] width 203 height 19
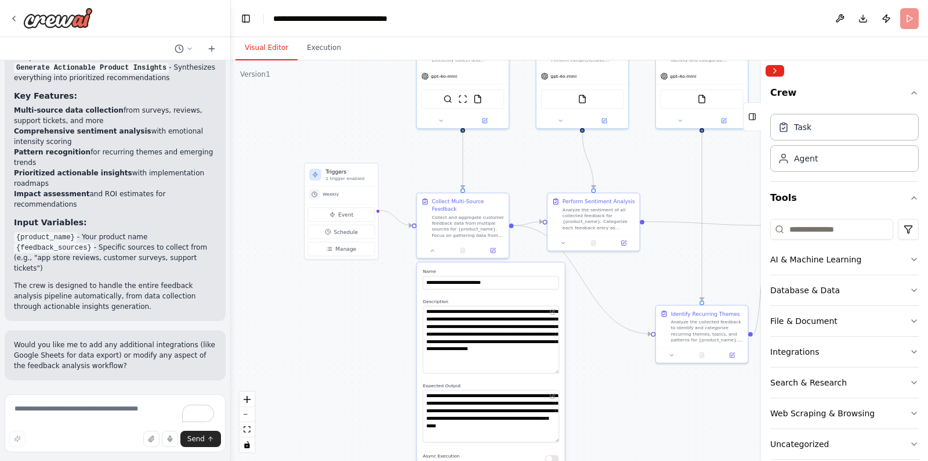
scroll to position [1067, 0]
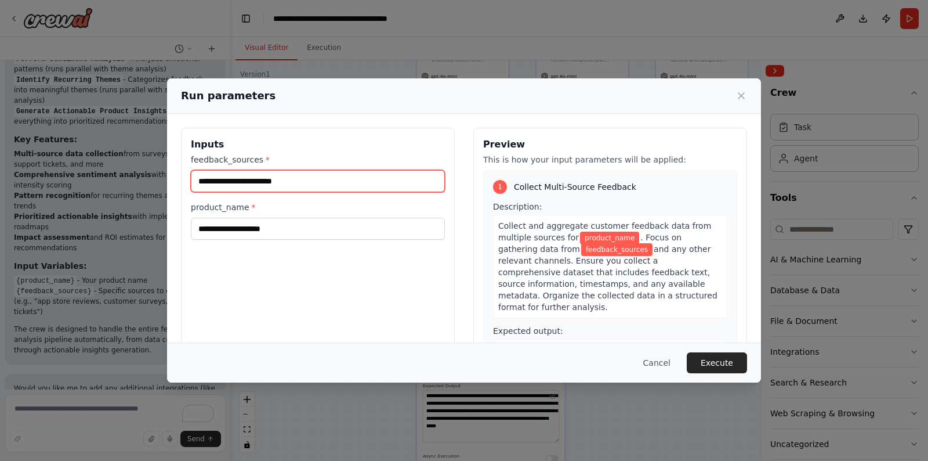
click at [334, 182] on input "feedback_sources *" at bounding box center [318, 181] width 254 height 22
paste input "**********"
type input "**********"
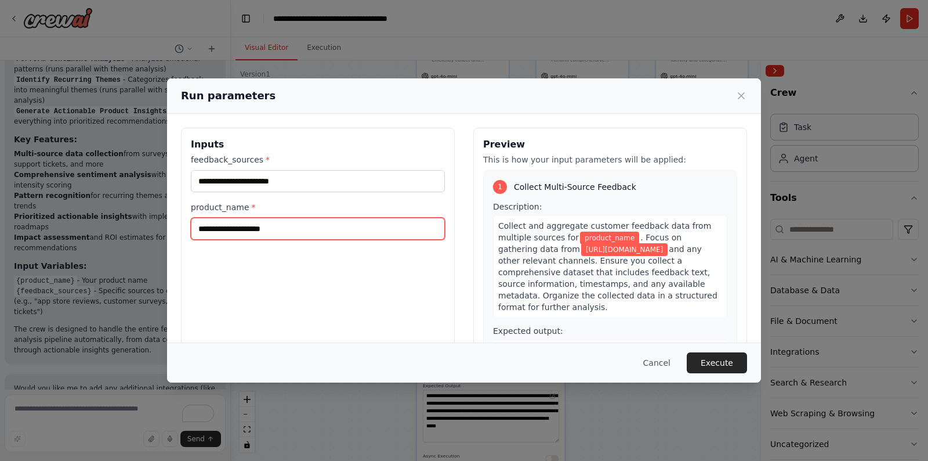
click at [240, 234] on input "product_name *" at bounding box center [318, 229] width 254 height 22
paste input "**********"
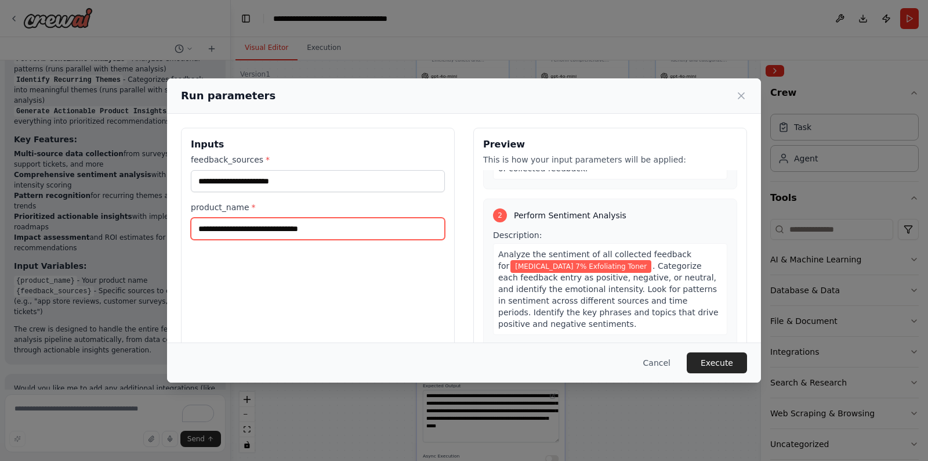
scroll to position [254, 0]
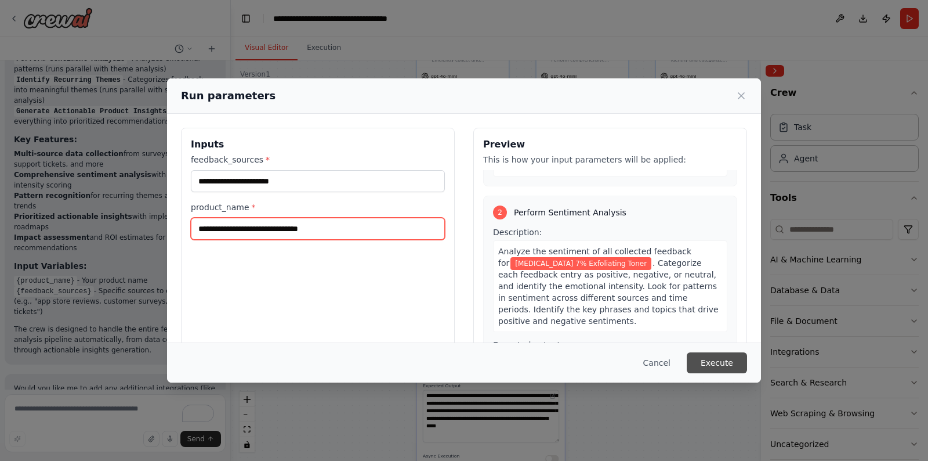
type input "**********"
click at [715, 362] on button "Execute" at bounding box center [717, 362] width 60 height 21
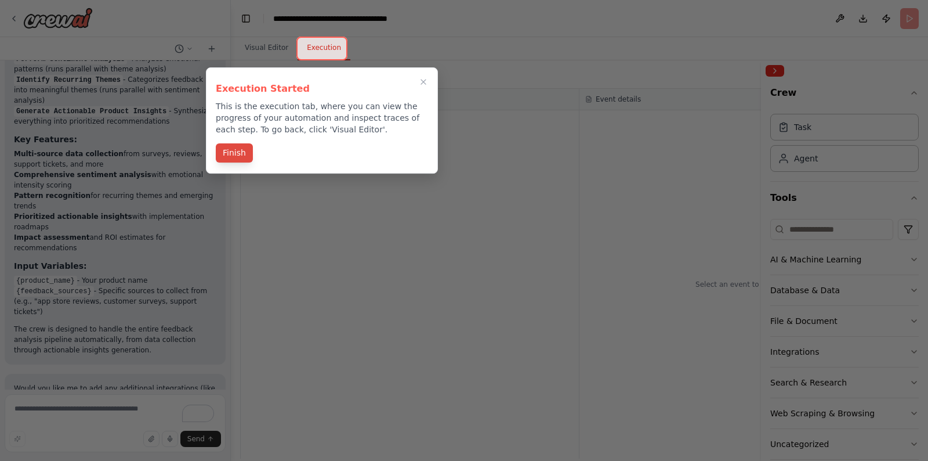
click at [233, 152] on button "Finish" at bounding box center [234, 152] width 37 height 19
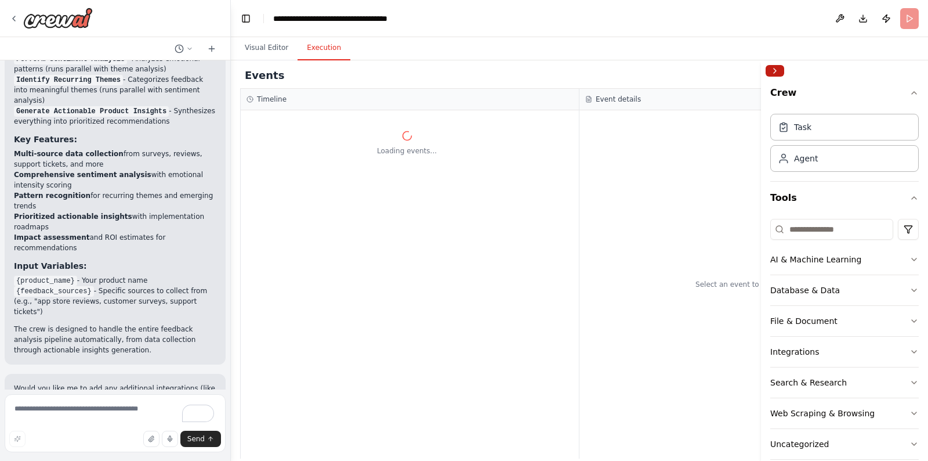
click at [778, 71] on button "Collapse right sidebar" at bounding box center [775, 71] width 19 height 12
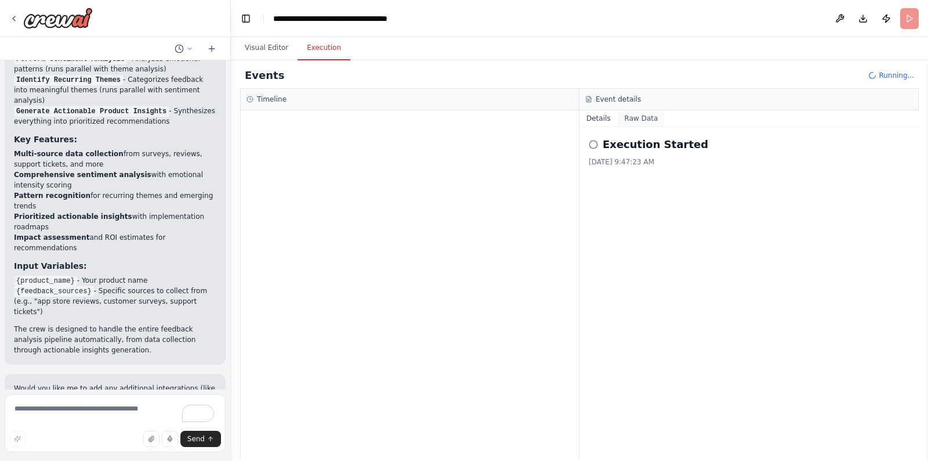
click at [645, 120] on button "Raw Data" at bounding box center [642, 118] width 48 height 16
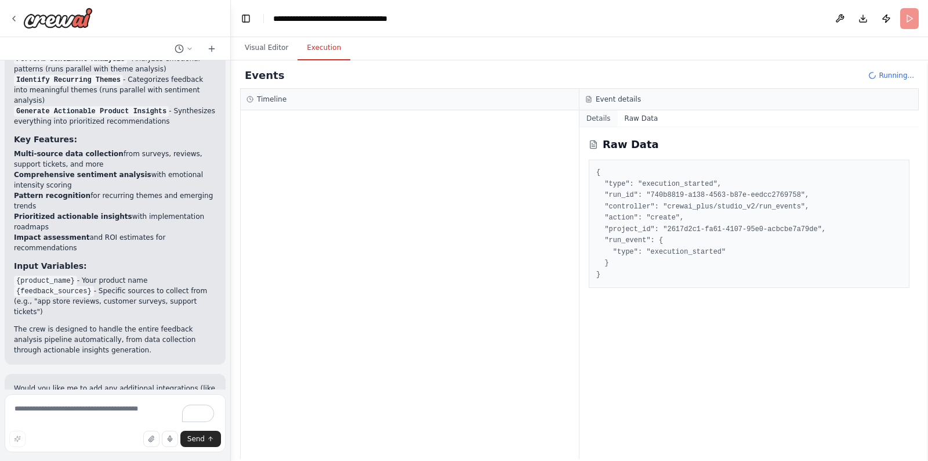
click at [607, 120] on button "Details" at bounding box center [599, 118] width 38 height 16
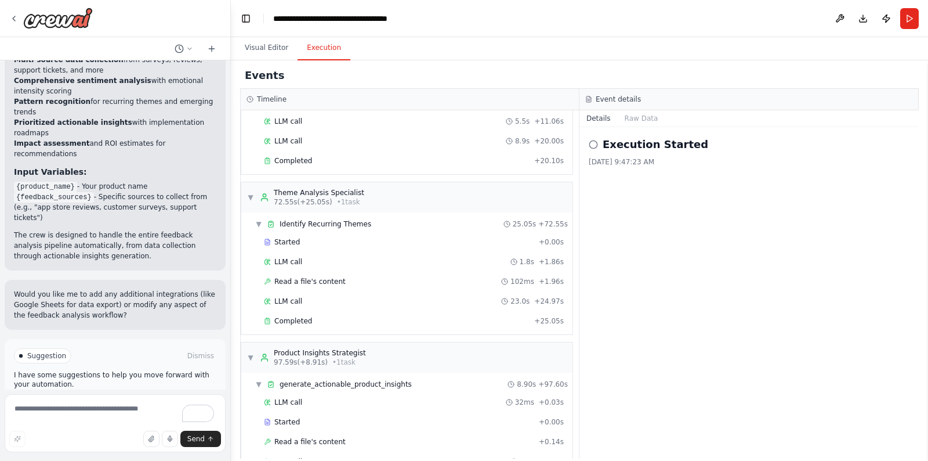
scroll to position [252, 0]
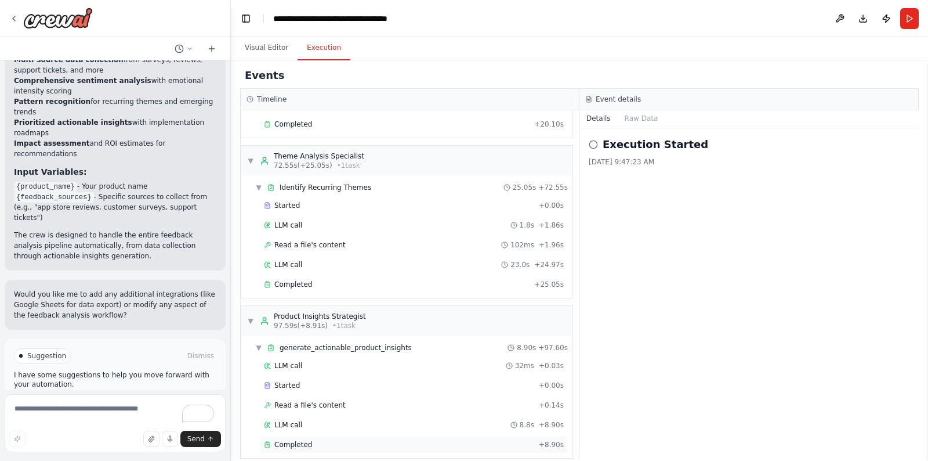
click at [309, 440] on div "Completed" at bounding box center [399, 444] width 270 height 9
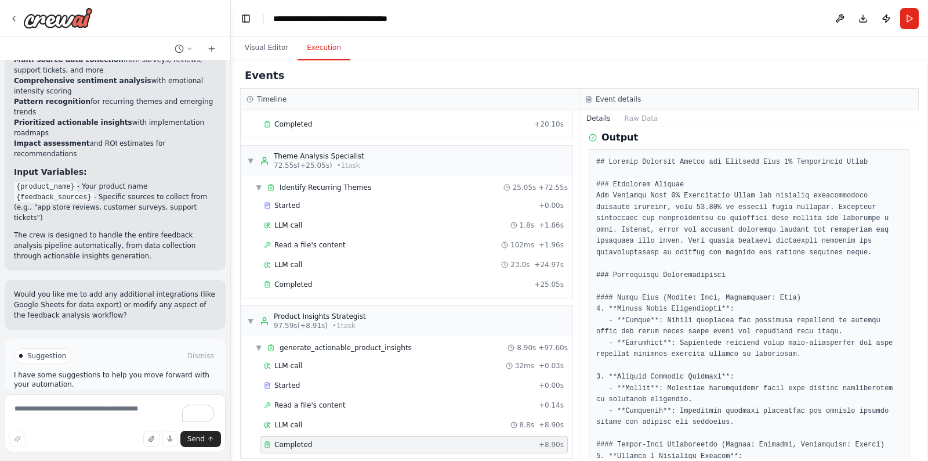
scroll to position [144, 0]
click at [343, 280] on div "Completed" at bounding box center [397, 284] width 266 height 9
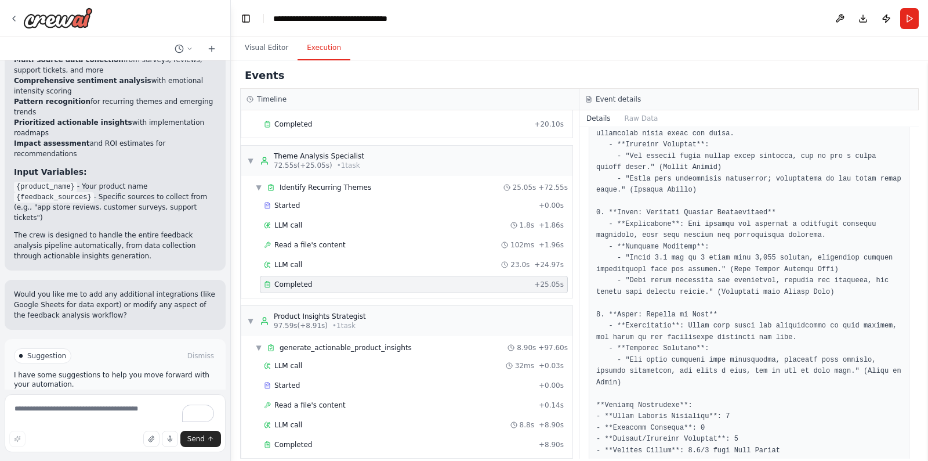
scroll to position [464, 0]
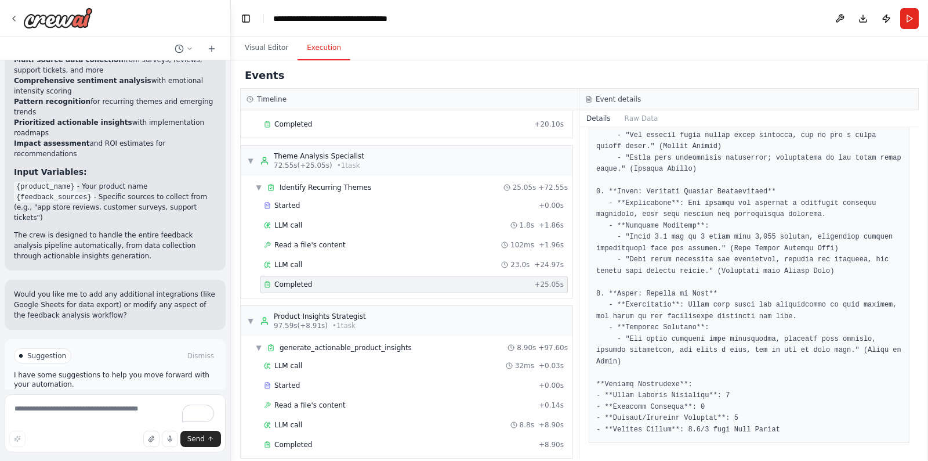
click at [652, 63] on div "Events" at bounding box center [579, 76] width 679 height 26
click at [310, 440] on div "Completed" at bounding box center [399, 444] width 270 height 9
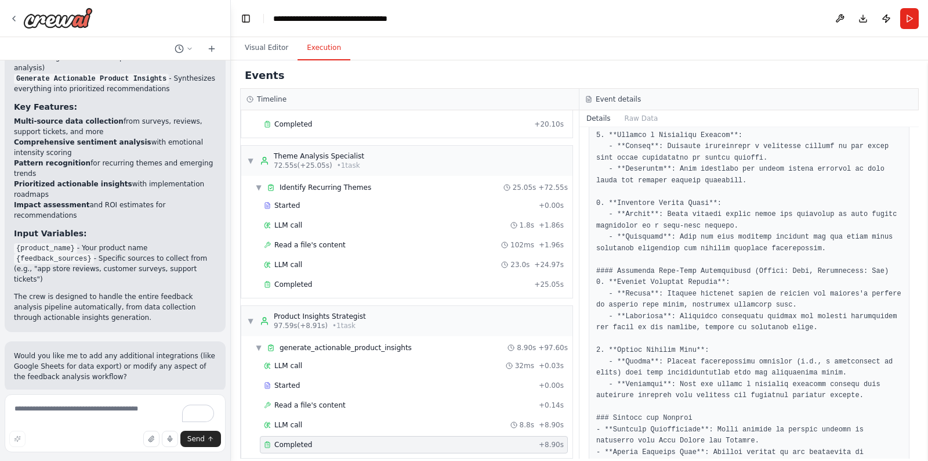
scroll to position [1161, 0]
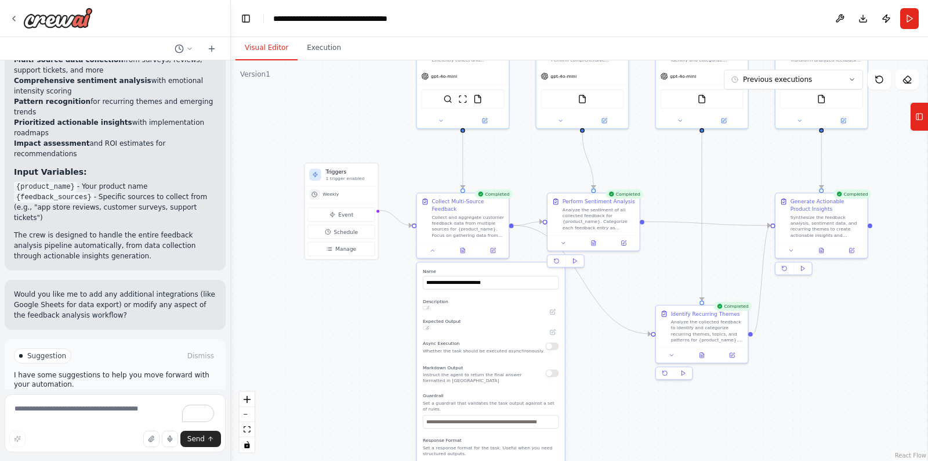
click at [270, 51] on button "Visual Editor" at bounding box center [267, 48] width 62 height 24
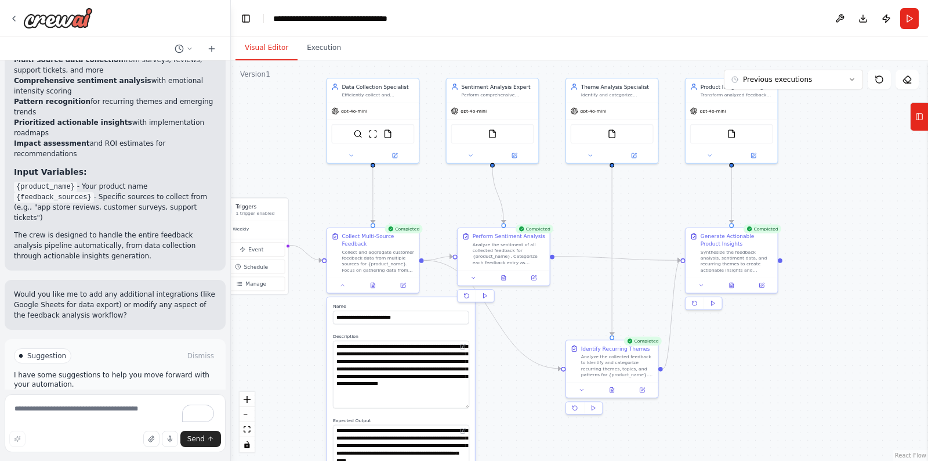
drag, startPoint x: 904, startPoint y: 295, endPoint x: 815, endPoint y: 330, distance: 95.4
click at [815, 330] on div ".deletable-edge-delete-btn { width: 20px; height: 20px; border: 0px solid #ffff…" at bounding box center [580, 260] width 698 height 400
click at [808, 77] on span "Previous executions" at bounding box center [777, 79] width 69 height 9
click at [35, 351] on span "Suggestion" at bounding box center [46, 355] width 39 height 9
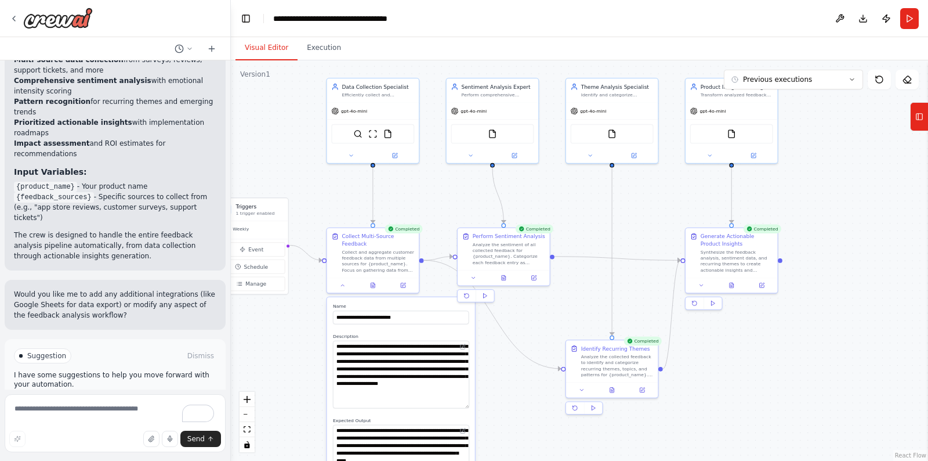
click at [34, 370] on p "I have some suggestions to help you move forward with your automation." at bounding box center [115, 379] width 203 height 19
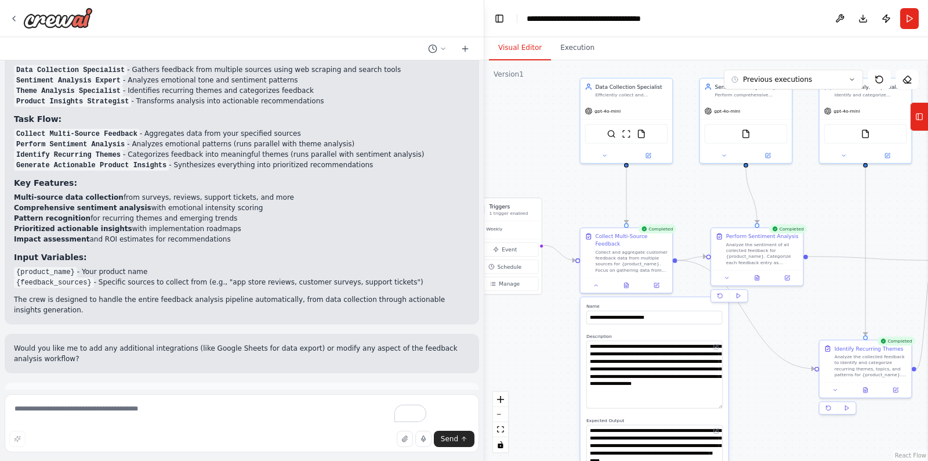
scroll to position [738, 0]
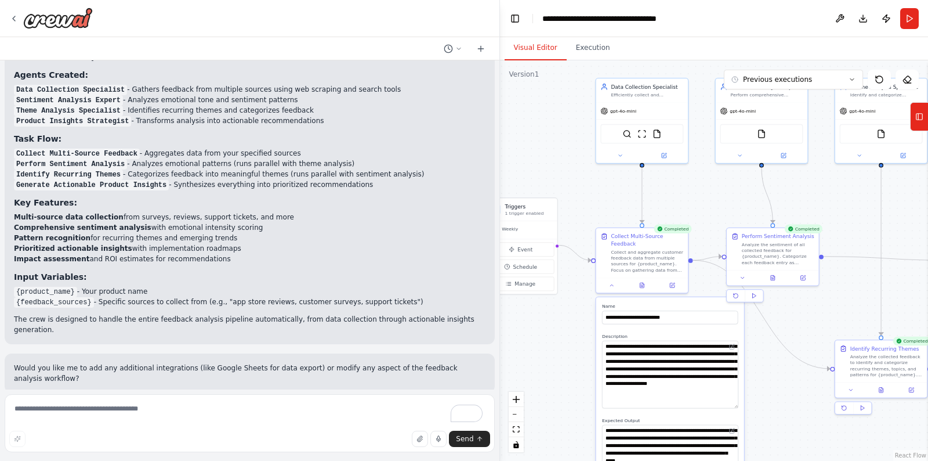
drag, startPoint x: 227, startPoint y: 198, endPoint x: 580, endPoint y: 165, distance: 354.4
click at [580, 165] on div "Develop a crew that collects feedback from multiple sources (surveys, reviews, …" at bounding box center [464, 230] width 928 height 461
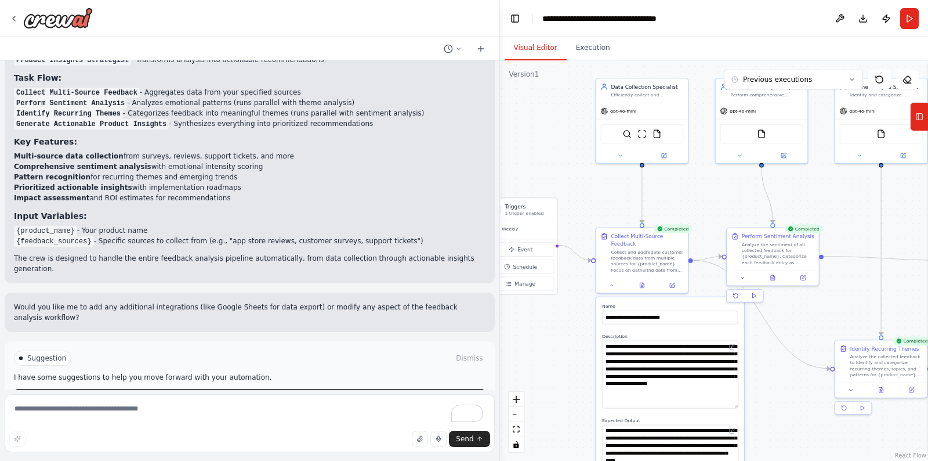
scroll to position [814, 0]
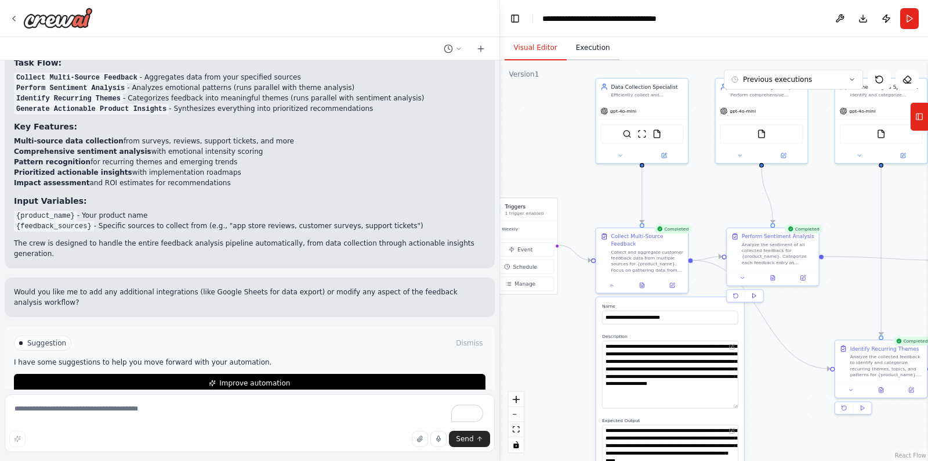
click at [591, 53] on button "Execution" at bounding box center [593, 48] width 53 height 24
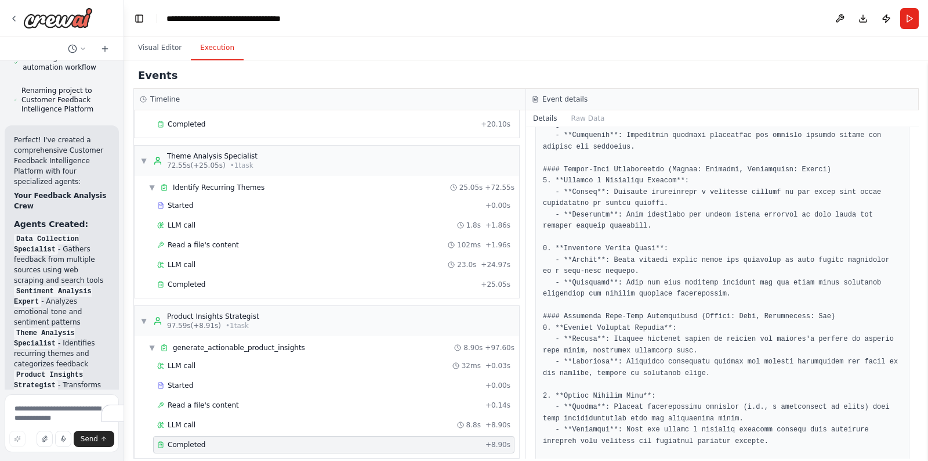
scroll to position [1507, 0]
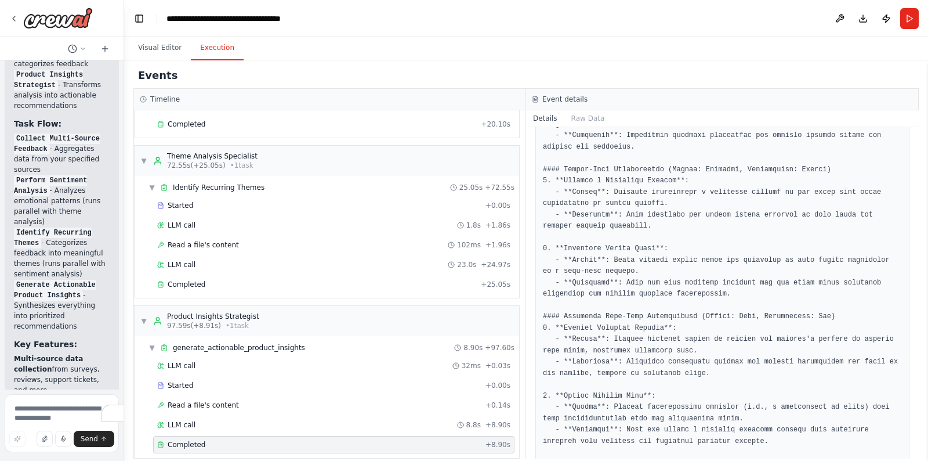
drag, startPoint x: 497, startPoint y: 176, endPoint x: 0, endPoint y: 163, distance: 496.9
click at [0, 163] on div "Develop a crew that collects feedback from multiple sources (surveys, reviews, …" at bounding box center [62, 230] width 124 height 461
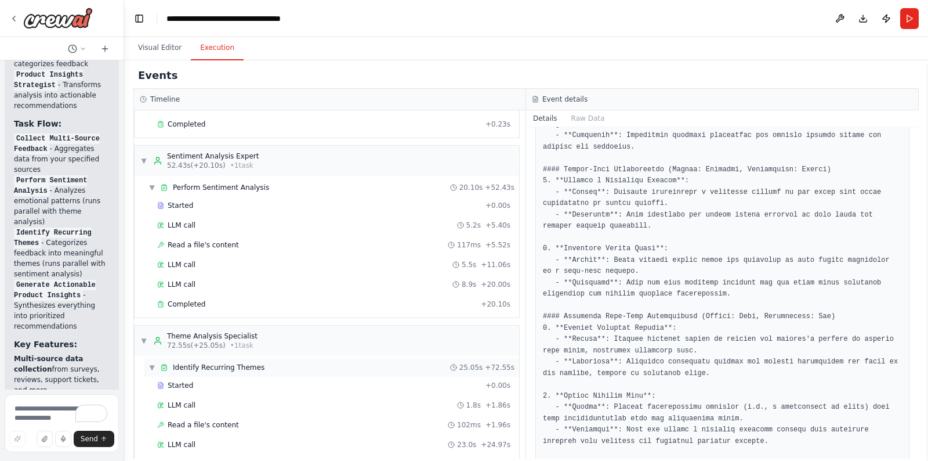
scroll to position [0, 0]
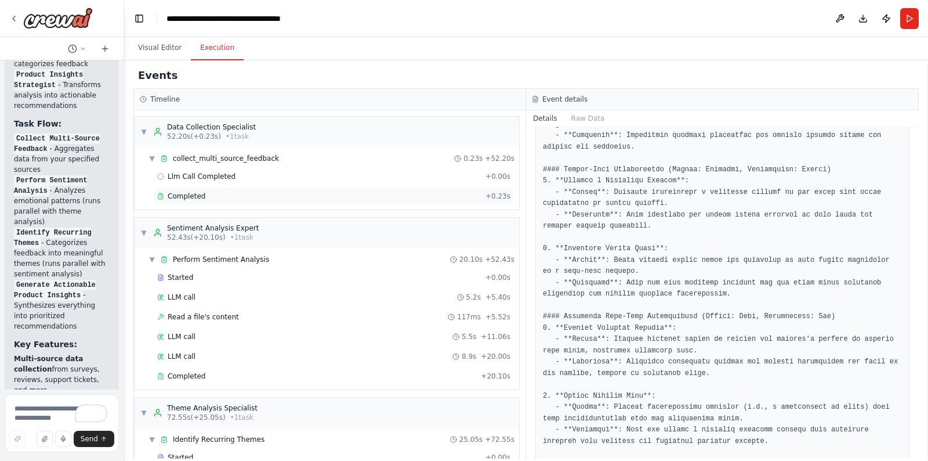
click at [325, 195] on div "Completed" at bounding box center [319, 196] width 324 height 9
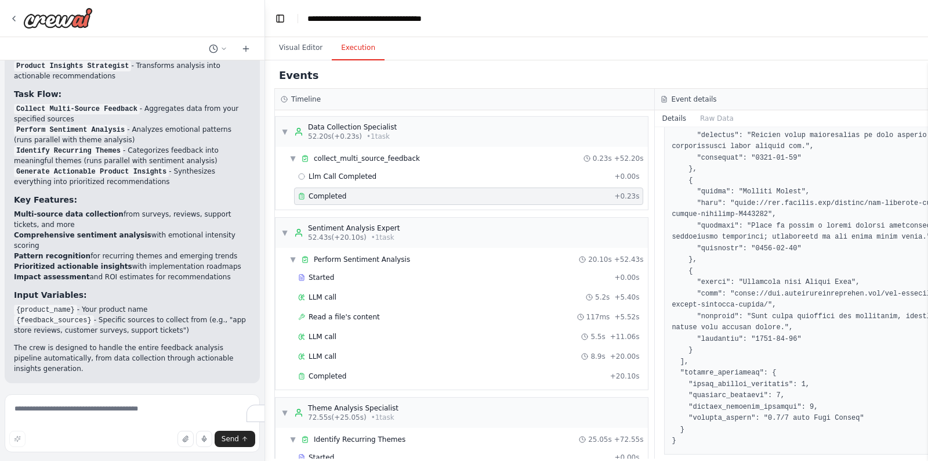
scroll to position [976, 0]
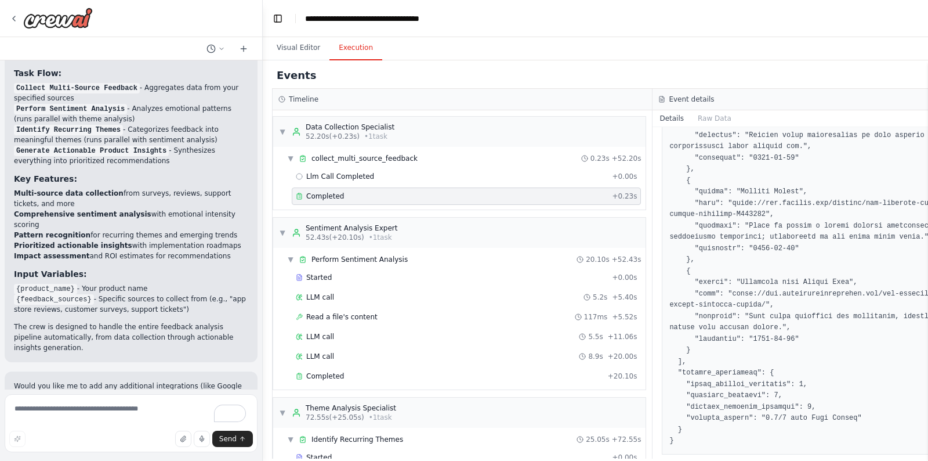
drag, startPoint x: 122, startPoint y: 299, endPoint x: 263, endPoint y: 264, distance: 144.8
click at [263, 264] on div "Develop a crew that collects feedback from multiple sources (surveys, reviews, …" at bounding box center [464, 230] width 928 height 461
click at [291, 156] on span "▼" at bounding box center [290, 158] width 7 height 9
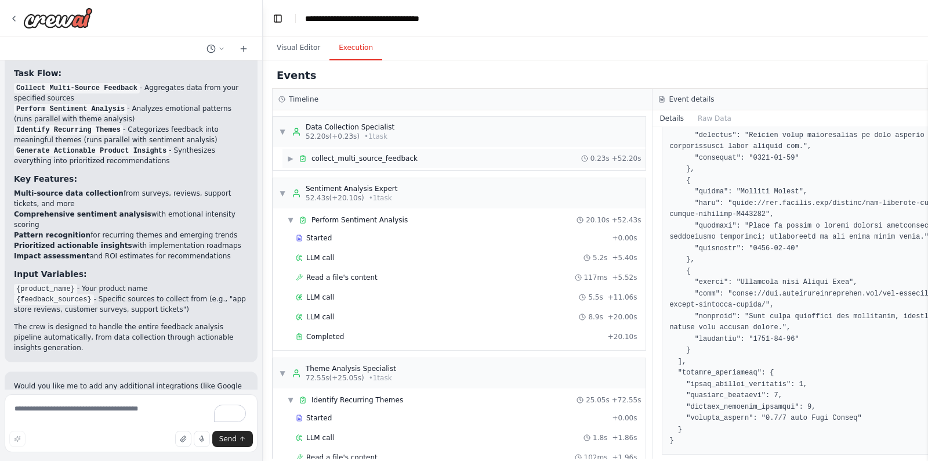
click at [291, 156] on span "▶" at bounding box center [290, 158] width 7 height 9
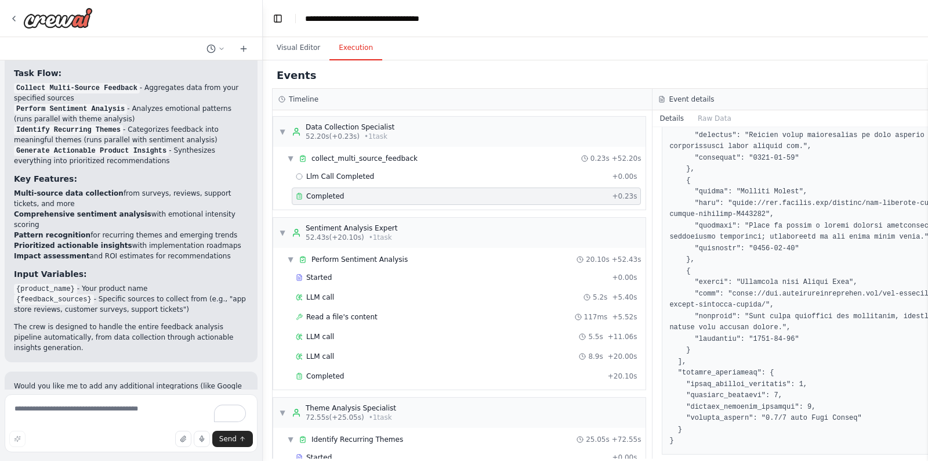
click at [637, 74] on div "Events" at bounding box center [653, 76] width 762 height 26
click at [471, 371] on div "Completed" at bounding box center [450, 375] width 308 height 9
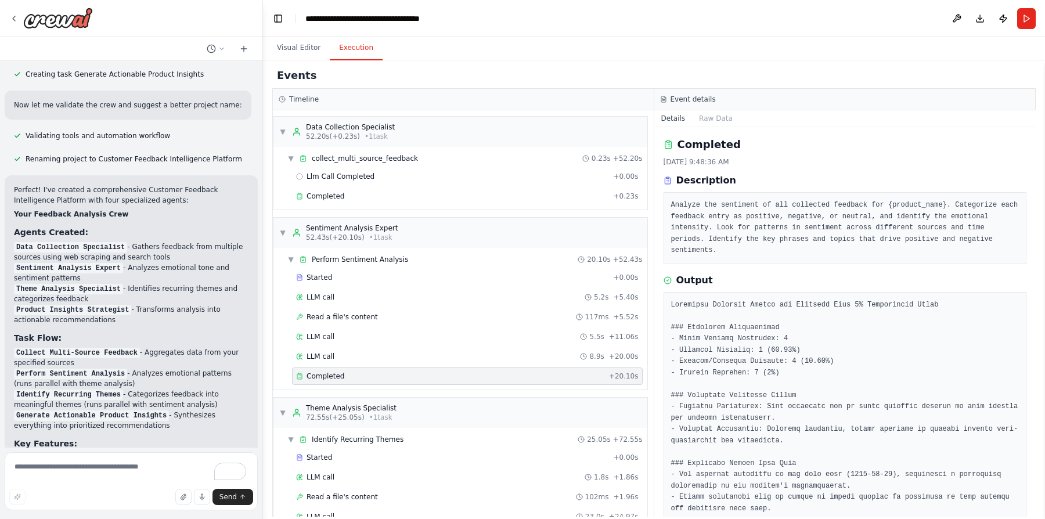
scroll to position [1021, 0]
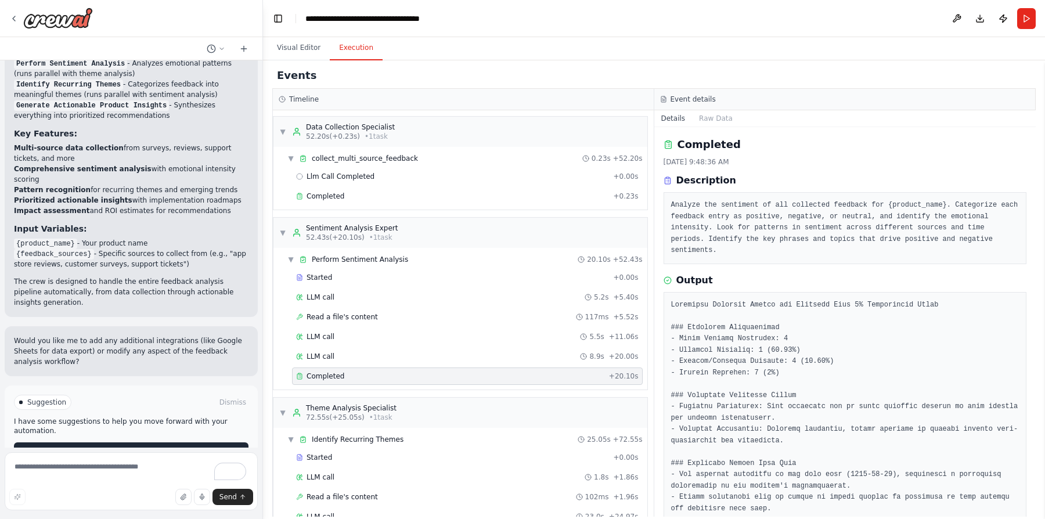
click at [151, 447] on span "Improve automation" at bounding box center [136, 451] width 71 height 9
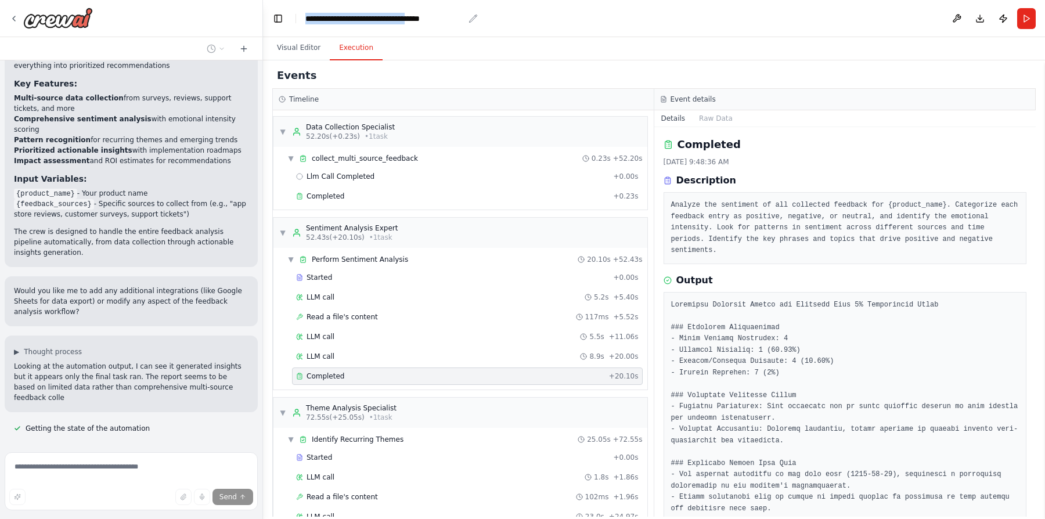
scroll to position [1082, 0]
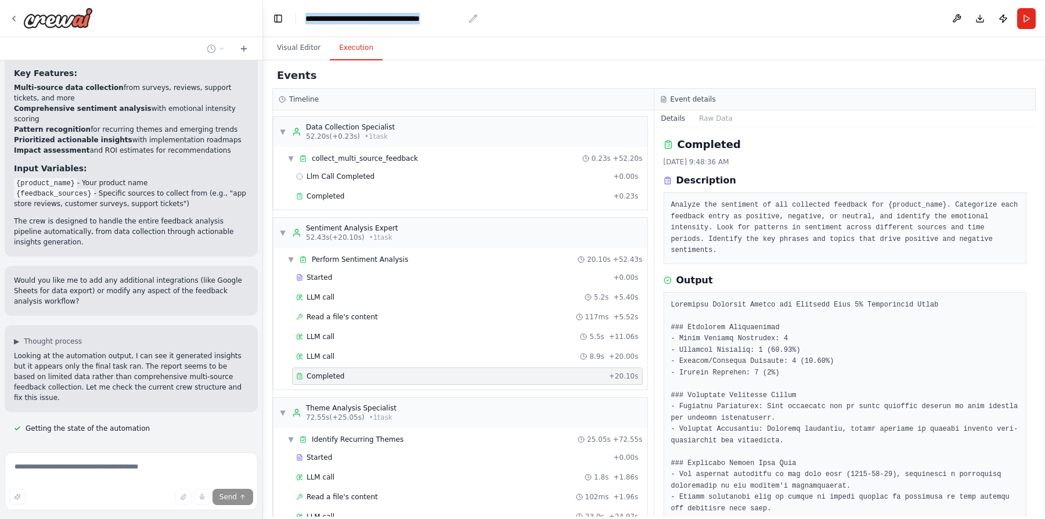
drag, startPoint x: 307, startPoint y: 16, endPoint x: 463, endPoint y: 15, distance: 155.5
click at [463, 15] on div "**********" at bounding box center [384, 19] width 158 height 12
copy div "**********"
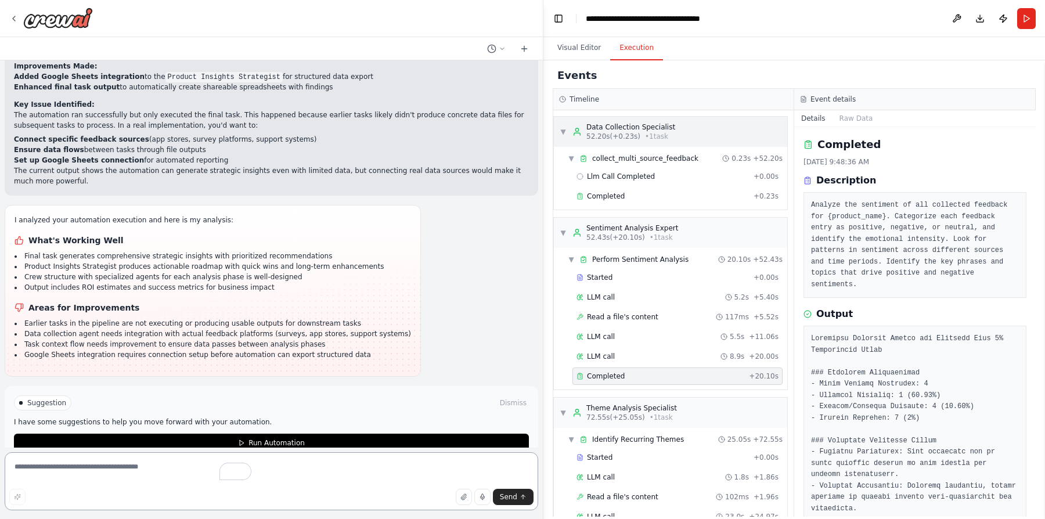
scroll to position [1302, 0]
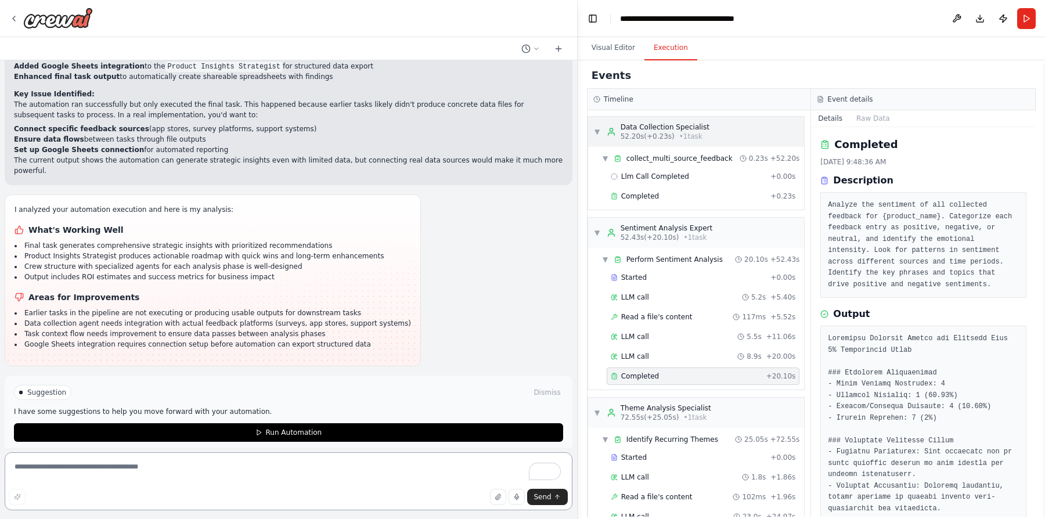
drag, startPoint x: 260, startPoint y: 133, endPoint x: 722, endPoint y: 122, distance: 462.6
click at [722, 122] on div "Develop a crew that collects feedback from multiple sources (surveys, reviews, …" at bounding box center [522, 259] width 1045 height 519
click at [612, 45] on button "Visual Editor" at bounding box center [613, 48] width 62 height 24
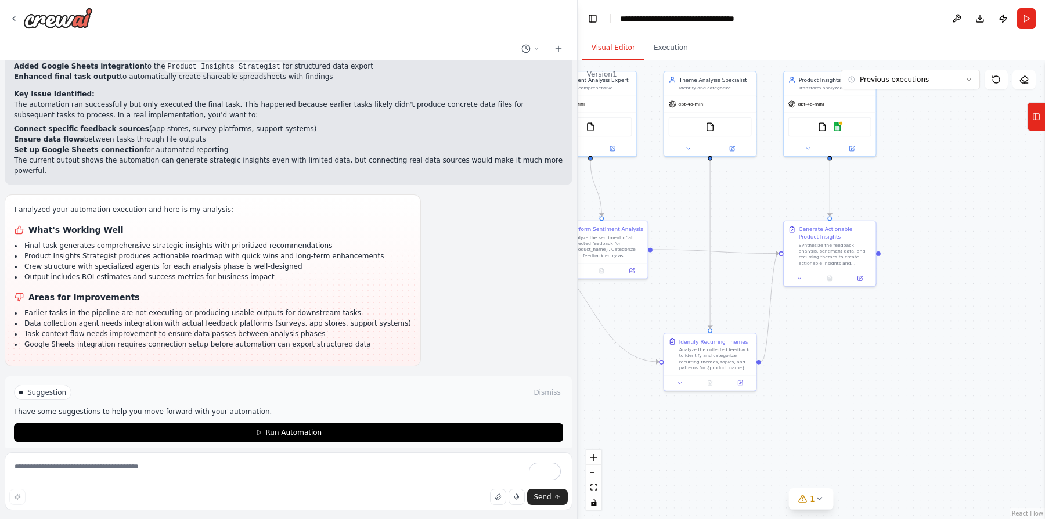
drag, startPoint x: 919, startPoint y: 431, endPoint x: 667, endPoint y: 424, distance: 251.4
click at [667, 424] on div ".deletable-edge-delete-btn { width: 20px; height: 20px; border: 0px solid #ffff…" at bounding box center [810, 289] width 467 height 458
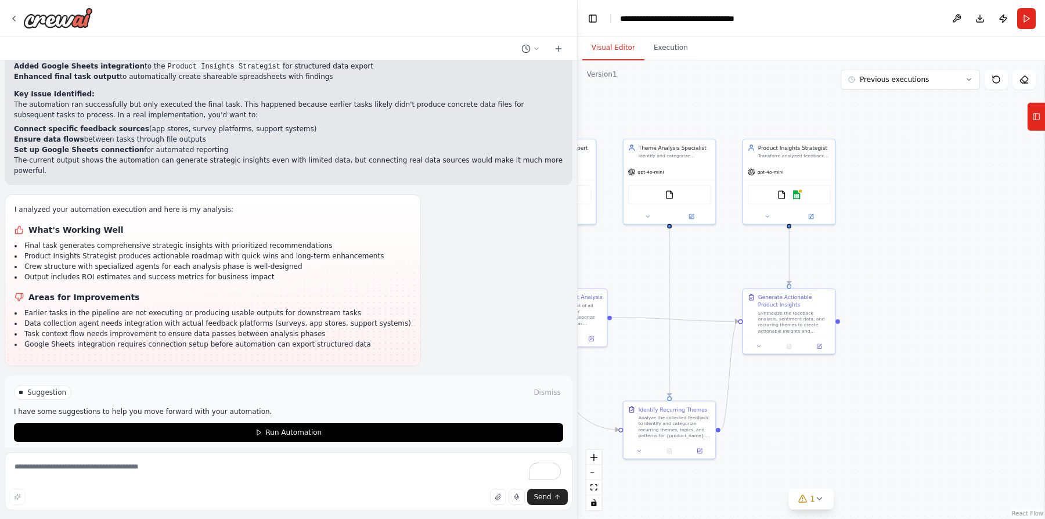
drag, startPoint x: 923, startPoint y: 259, endPoint x: 881, endPoint y: 328, distance: 80.4
click at [881, 328] on div ".deletable-edge-delete-btn { width: 20px; height: 20px; border: 0px solid #ffff…" at bounding box center [810, 289] width 467 height 458
click at [794, 193] on img at bounding box center [793, 194] width 9 height 9
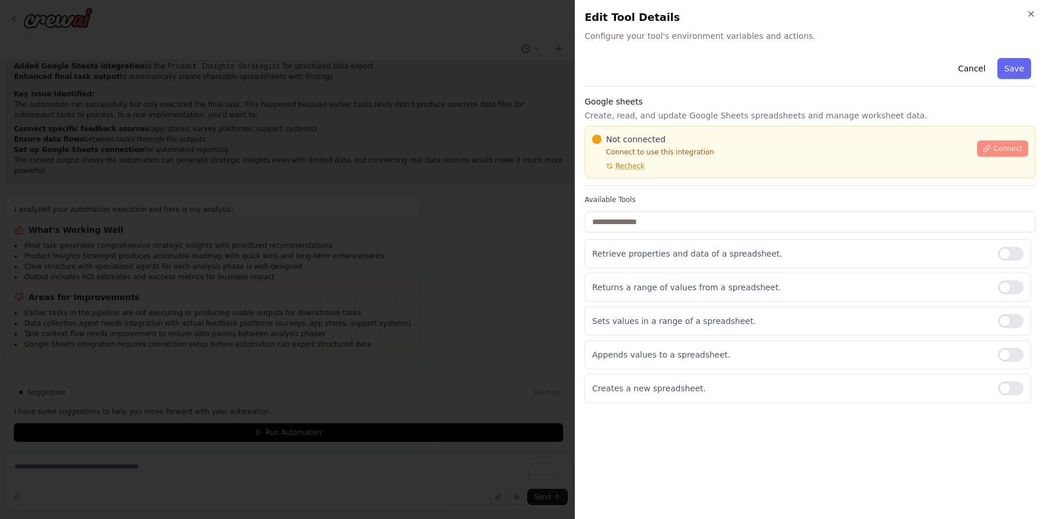
click at [928, 152] on span "Connect" at bounding box center [1007, 148] width 29 height 9
click at [634, 164] on span "Recheck" at bounding box center [629, 165] width 29 height 9
click at [928, 153] on button "Connect" at bounding box center [1002, 148] width 51 height 16
click at [928, 12] on icon "button" at bounding box center [1030, 13] width 9 height 9
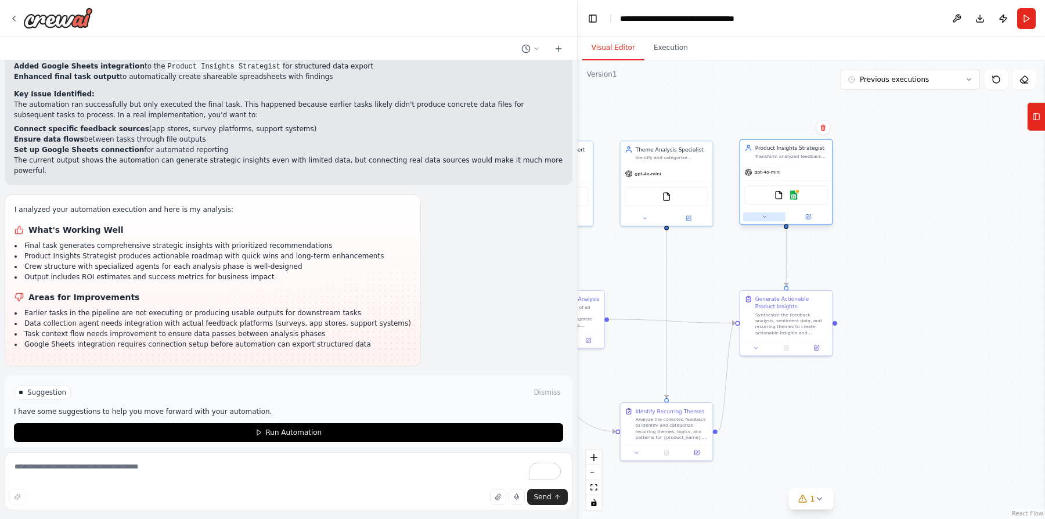
click at [763, 216] on icon at bounding box center [764, 217] width 6 height 6
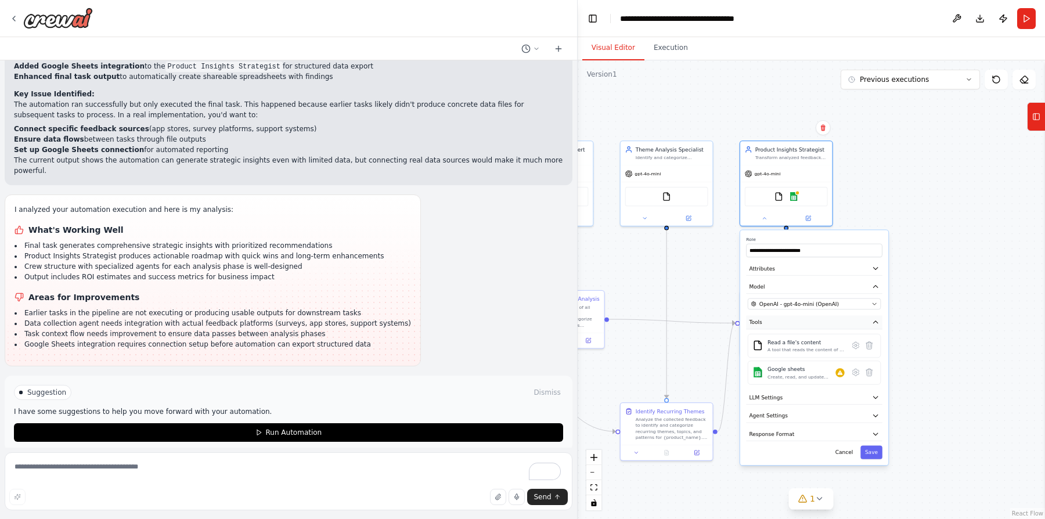
click at [877, 322] on icon "button" at bounding box center [875, 323] width 8 height 8
click at [808, 219] on icon at bounding box center [807, 217] width 6 height 6
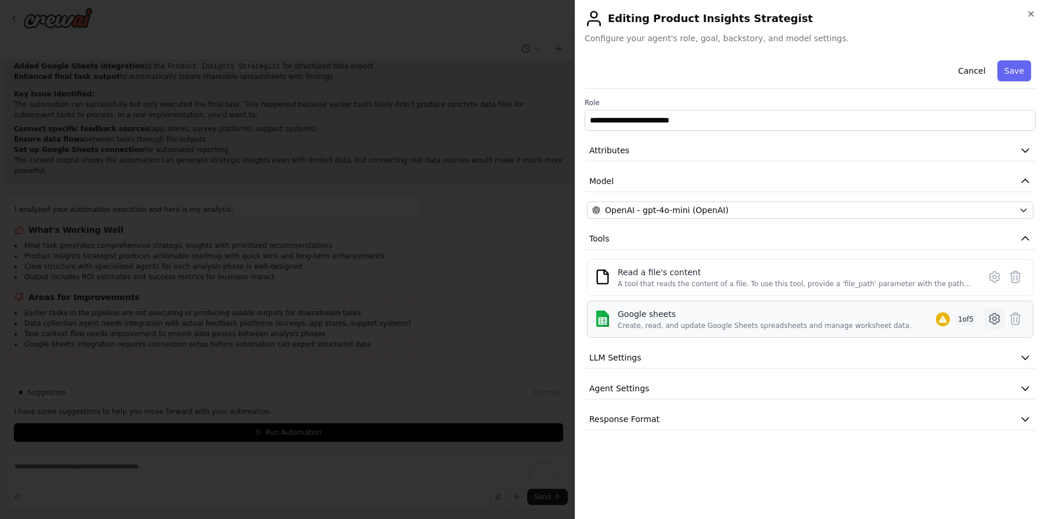
click at [928, 319] on icon at bounding box center [994, 319] width 14 height 14
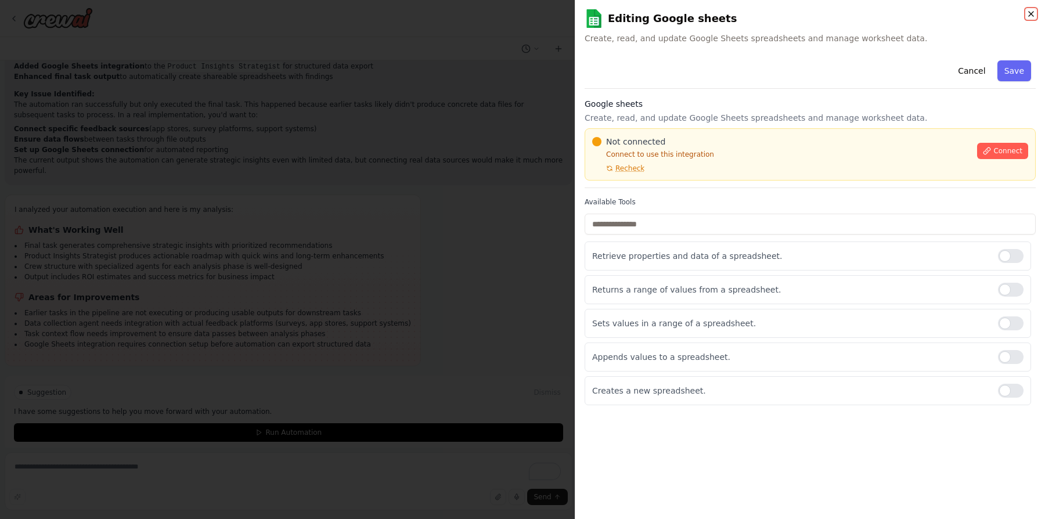
click at [928, 14] on icon "button" at bounding box center [1030, 13] width 9 height 9
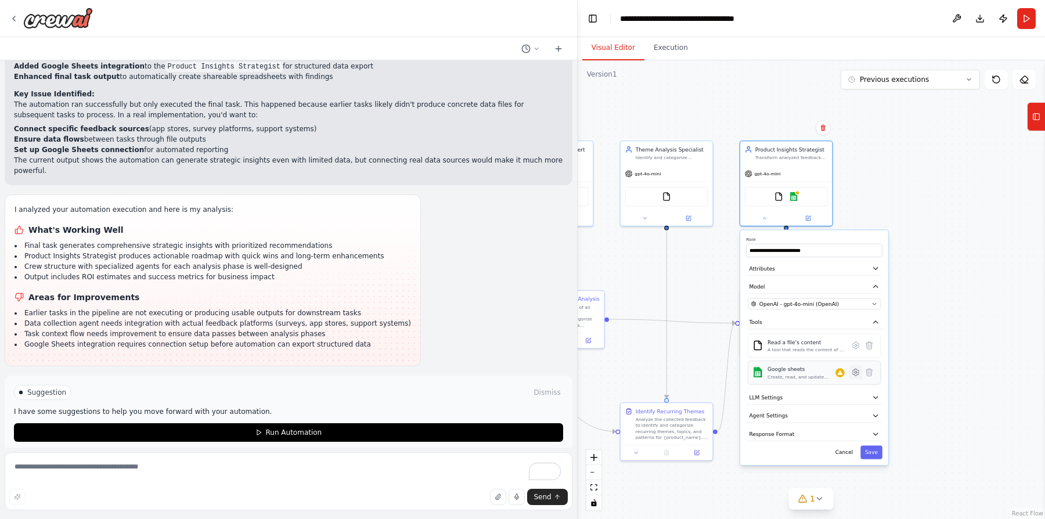
click at [856, 375] on button at bounding box center [854, 372] width 13 height 13
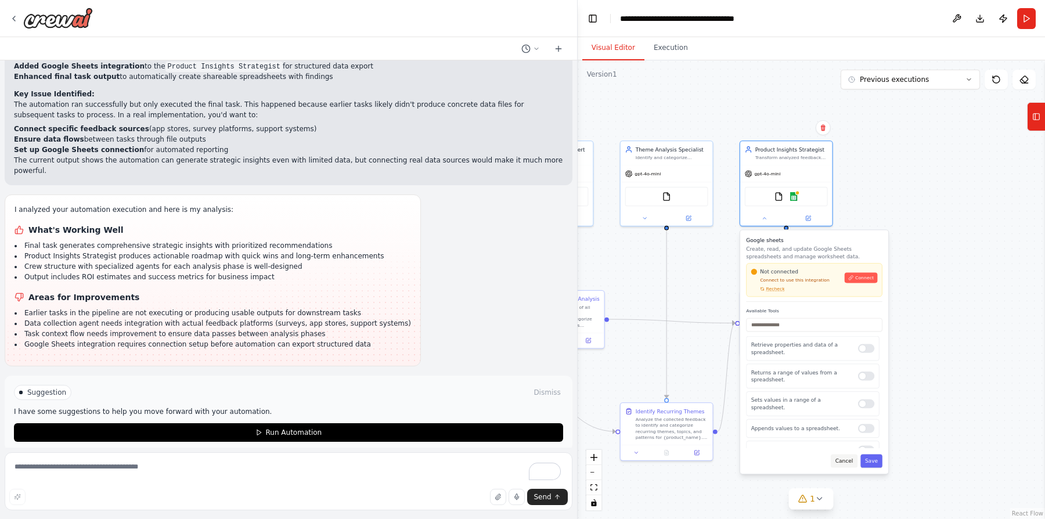
click at [847, 460] on button "Cancel" at bounding box center [843, 460] width 27 height 13
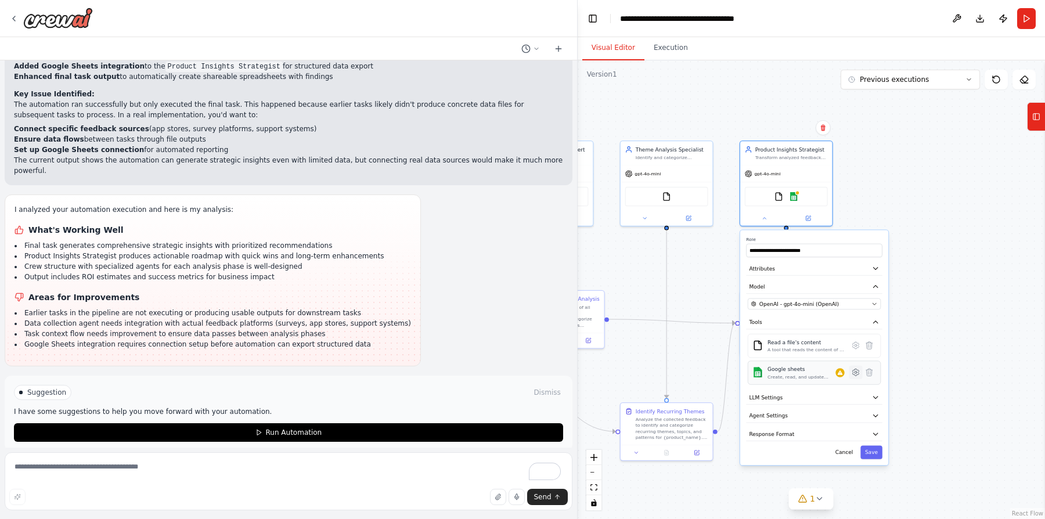
click at [859, 374] on icon at bounding box center [855, 372] width 9 height 9
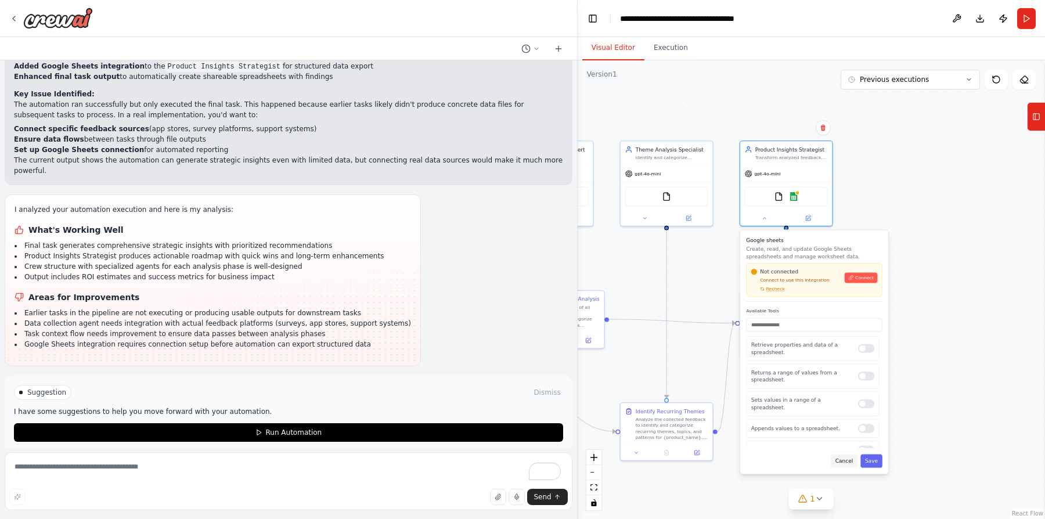
click at [844, 460] on button "Cancel" at bounding box center [843, 460] width 27 height 13
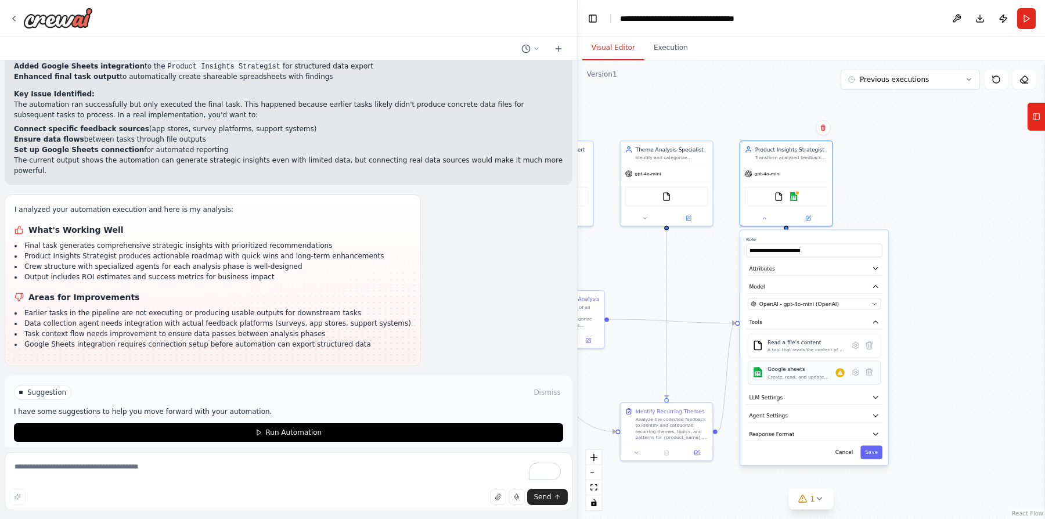
click at [804, 370] on div "Google sheets" at bounding box center [801, 370] width 68 height 8
click at [810, 219] on button at bounding box center [807, 216] width 42 height 9
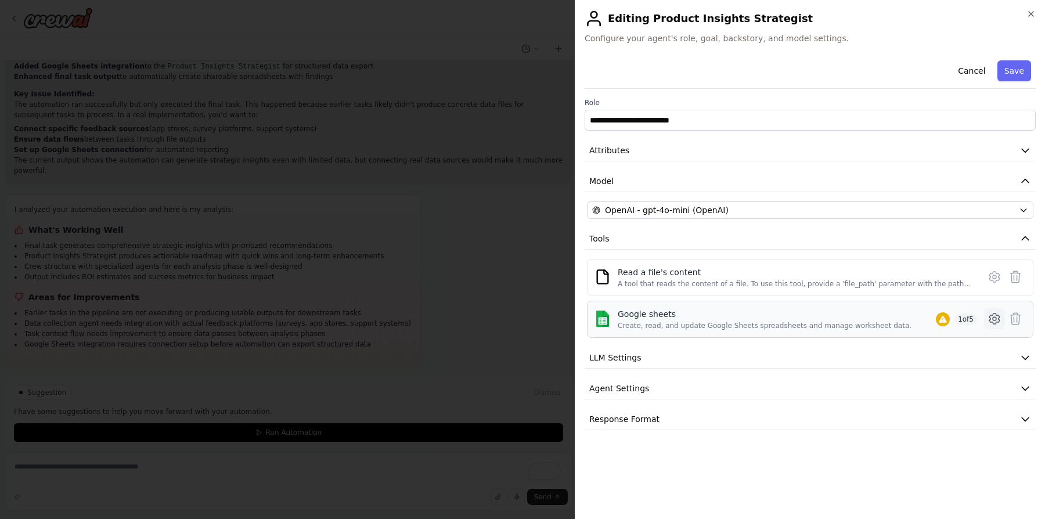
click at [928, 319] on icon at bounding box center [994, 319] width 14 height 14
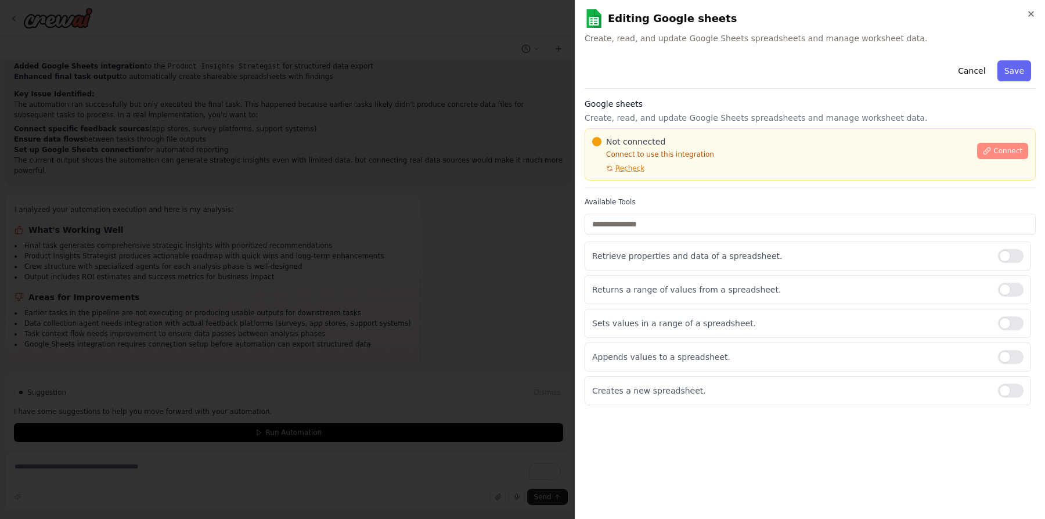
click at [928, 150] on button "Connect" at bounding box center [1002, 151] width 51 height 16
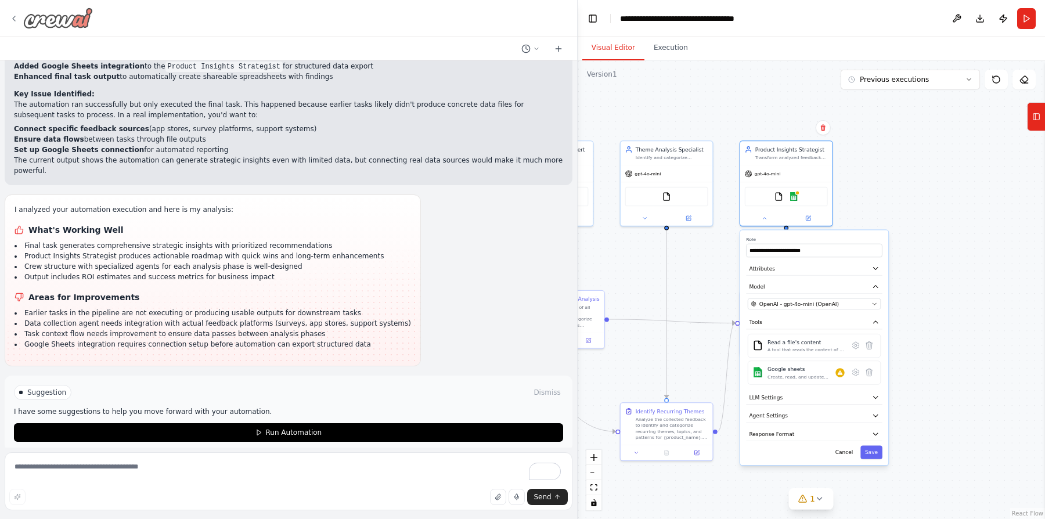
click at [17, 22] on icon at bounding box center [13, 18] width 9 height 9
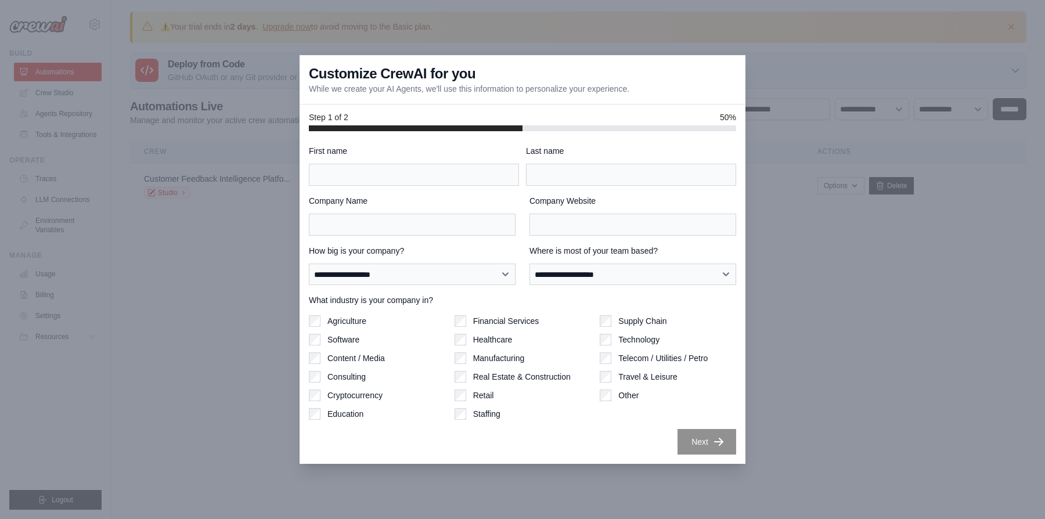
click at [794, 330] on div at bounding box center [522, 259] width 1045 height 519
click at [840, 392] on div at bounding box center [522, 259] width 1045 height 519
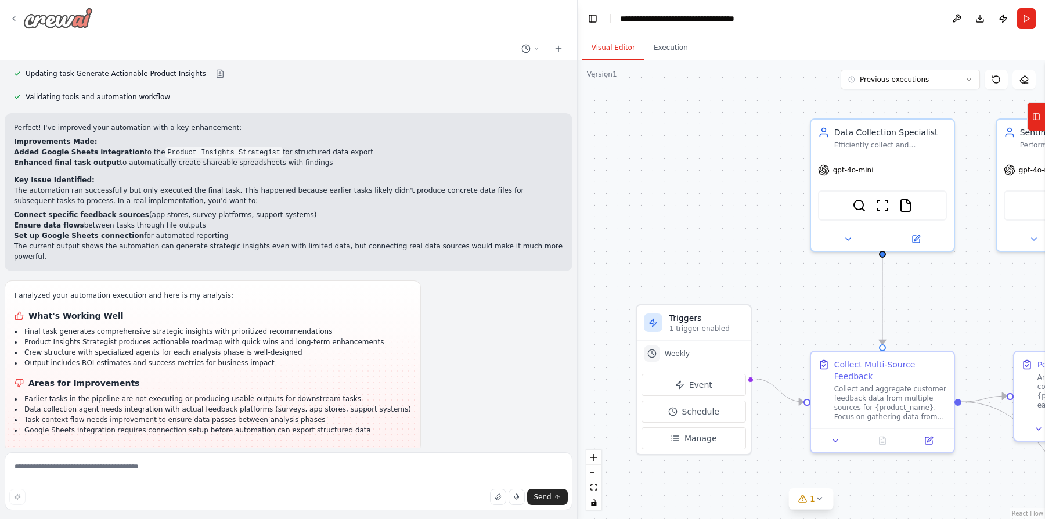
scroll to position [1217, 0]
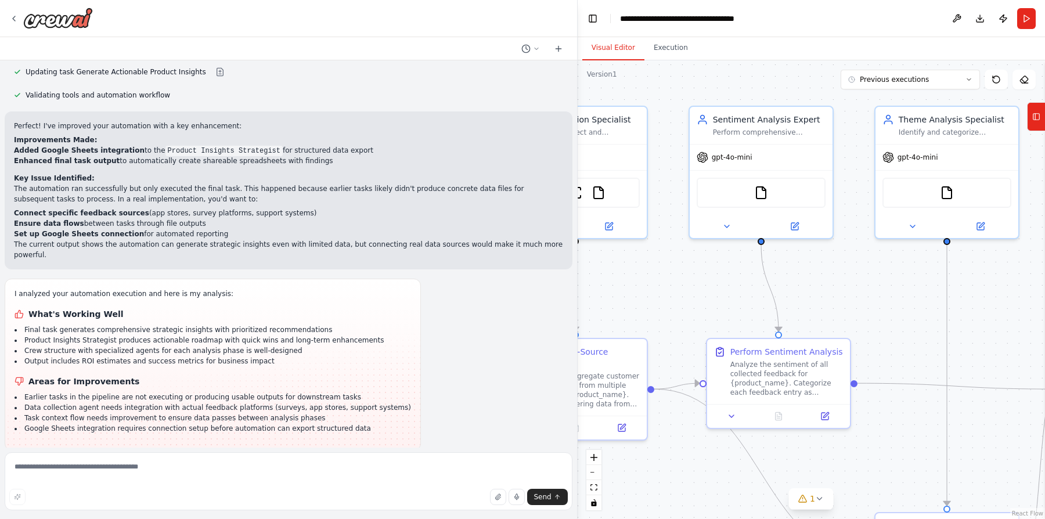
drag, startPoint x: 978, startPoint y: 309, endPoint x: 630, endPoint y: 310, distance: 348.2
click at [630, 310] on div ".deletable-edge-delete-btn { width: 20px; height: 20px; border: 0px solid #ffff…" at bounding box center [810, 289] width 467 height 458
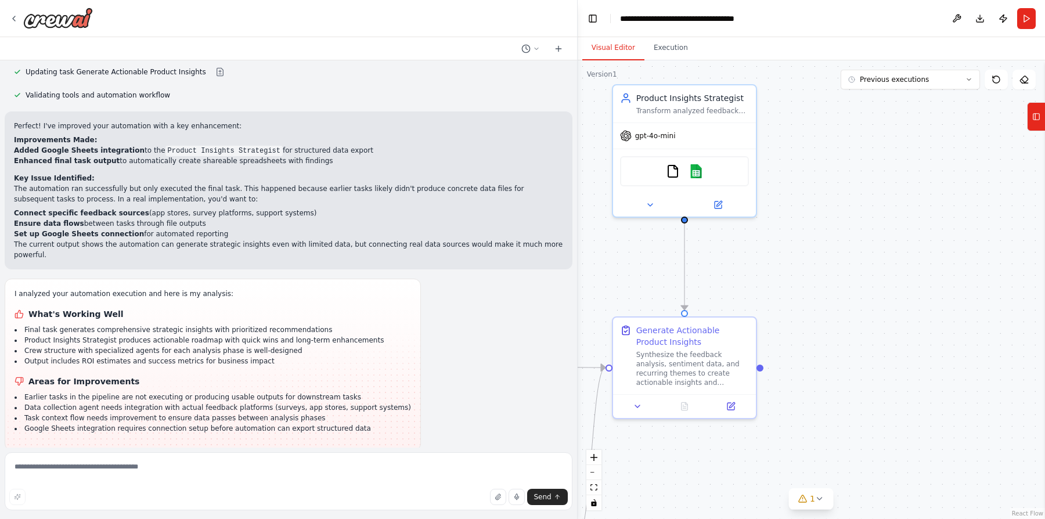
drag, startPoint x: 1004, startPoint y: 326, endPoint x: 565, endPoint y: 297, distance: 440.2
click at [565, 297] on div "Develop a crew that collects feedback from multiple sources (surveys, reviews, …" at bounding box center [522, 259] width 1045 height 519
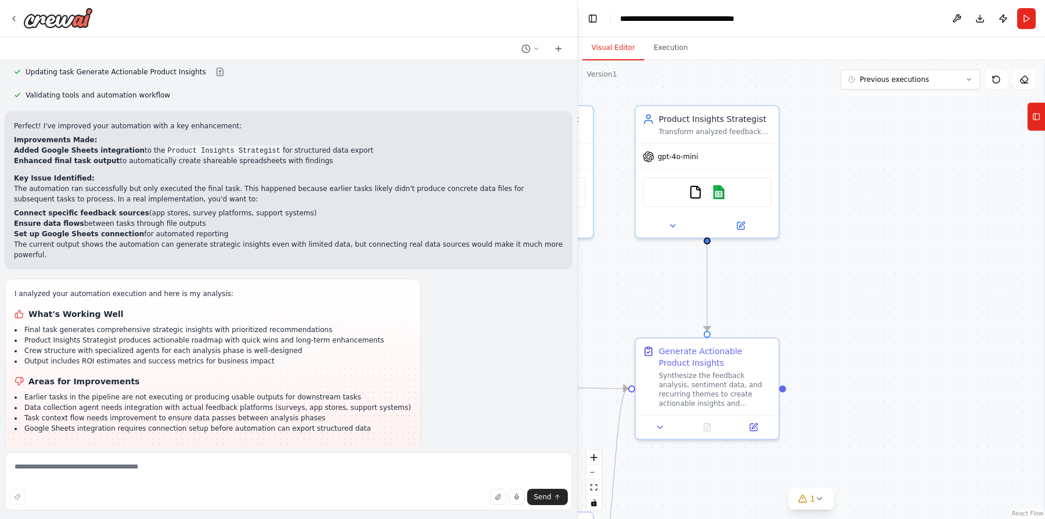
drag, startPoint x: 756, startPoint y: 274, endPoint x: 822, endPoint y: 288, distance: 68.1
click at [822, 288] on div ".deletable-edge-delete-btn { width: 20px; height: 20px; border: 0px solid #ffff…" at bounding box center [810, 289] width 467 height 458
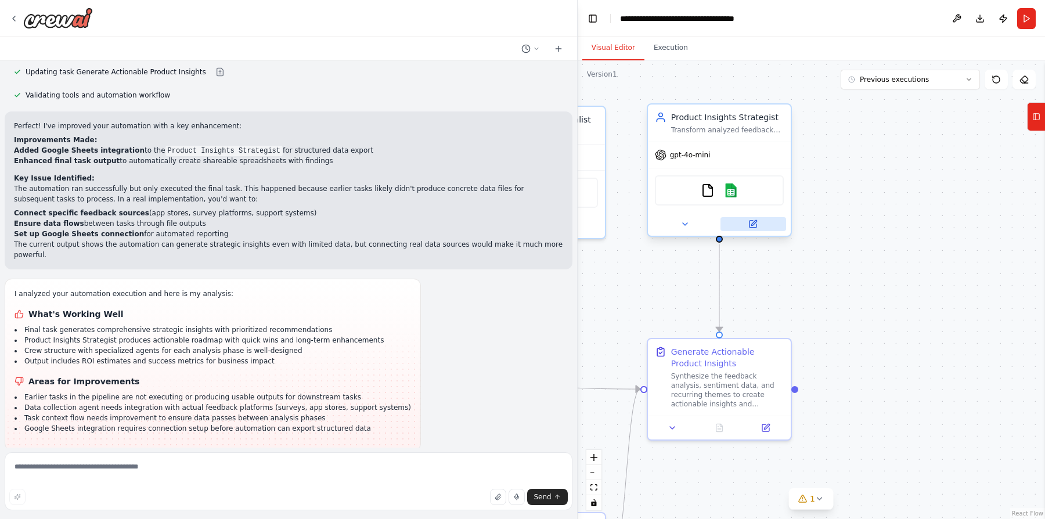
click at [760, 221] on button at bounding box center [753, 224] width 66 height 14
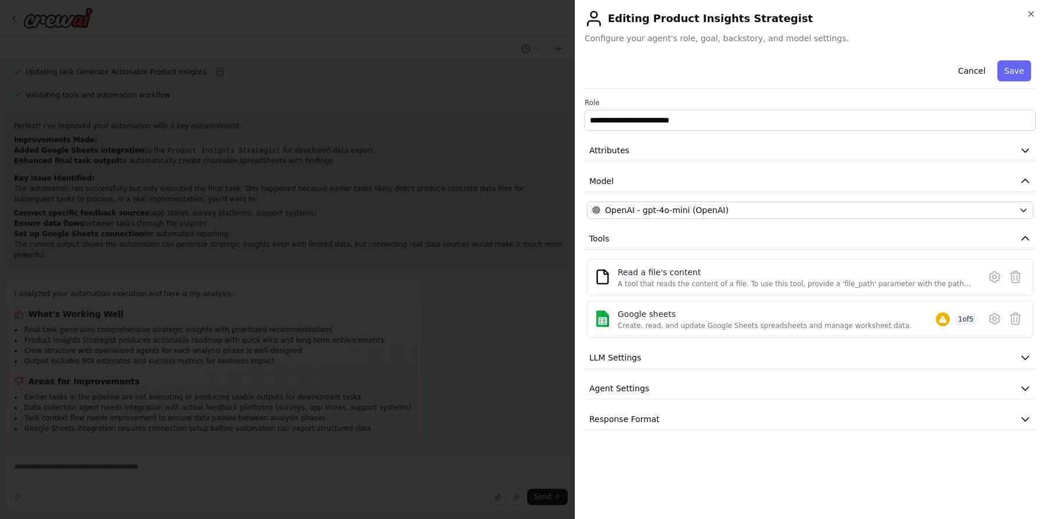
click at [1030, 8] on div "**********" at bounding box center [810, 259] width 470 height 519
click at [1033, 22] on h2 "Editing Product Insights Strategist" at bounding box center [809, 18] width 451 height 19
click at [1028, 16] on icon "button" at bounding box center [1030, 13] width 9 height 9
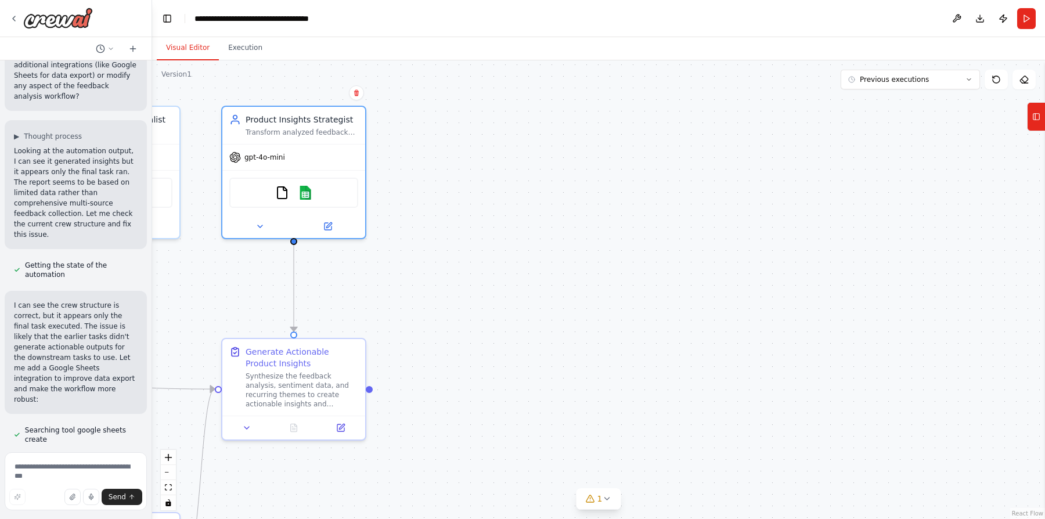
scroll to position [2235, 0]
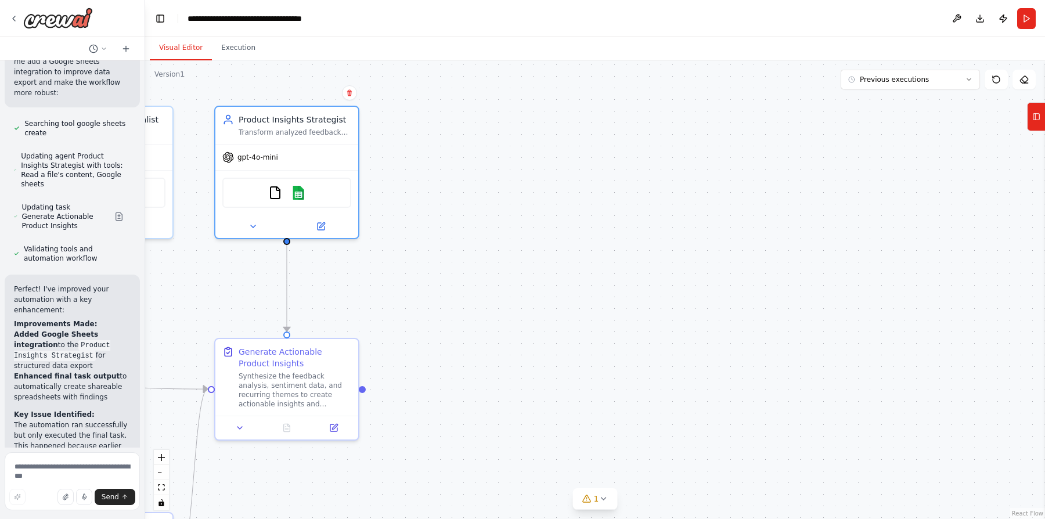
drag, startPoint x: 575, startPoint y: 310, endPoint x: 145, endPoint y: 307, distance: 429.4
click at [145, 307] on div "Develop a crew that collects feedback from multiple sources (surveys, reviews, …" at bounding box center [522, 259] width 1045 height 519
click at [1036, 118] on icon at bounding box center [1036, 116] width 8 height 19
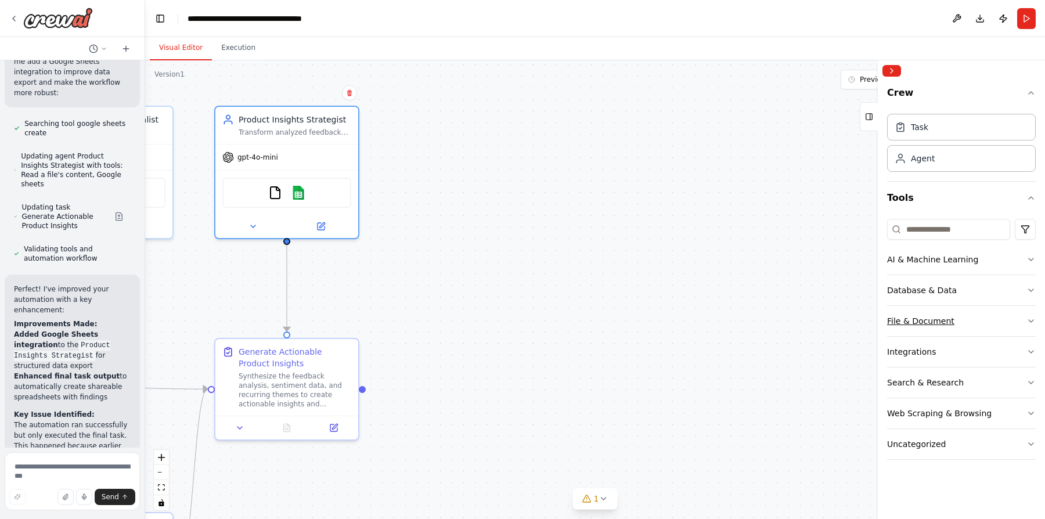
click at [970, 323] on button "File & Document" at bounding box center [961, 321] width 149 height 30
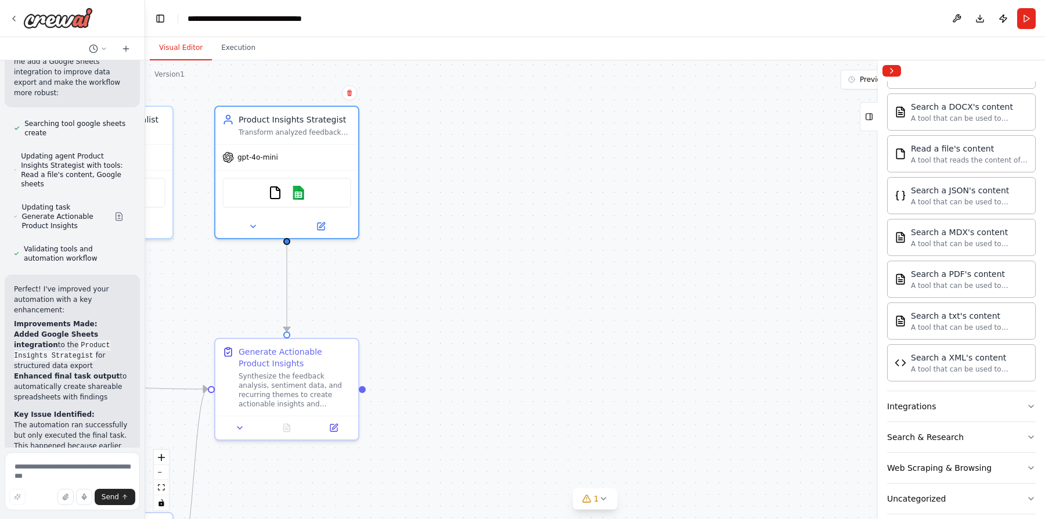
scroll to position [297, 0]
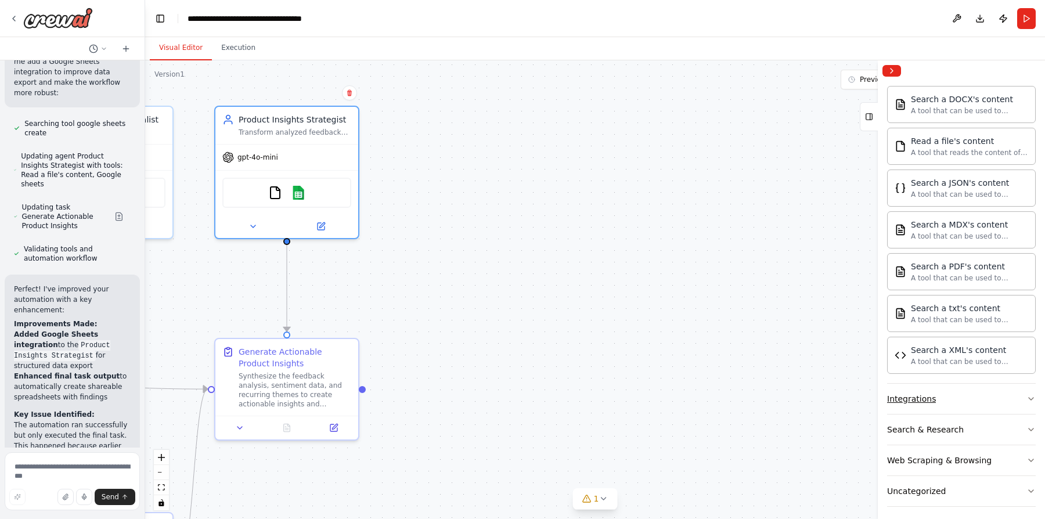
click at [959, 386] on button "Integrations" at bounding box center [961, 399] width 149 height 30
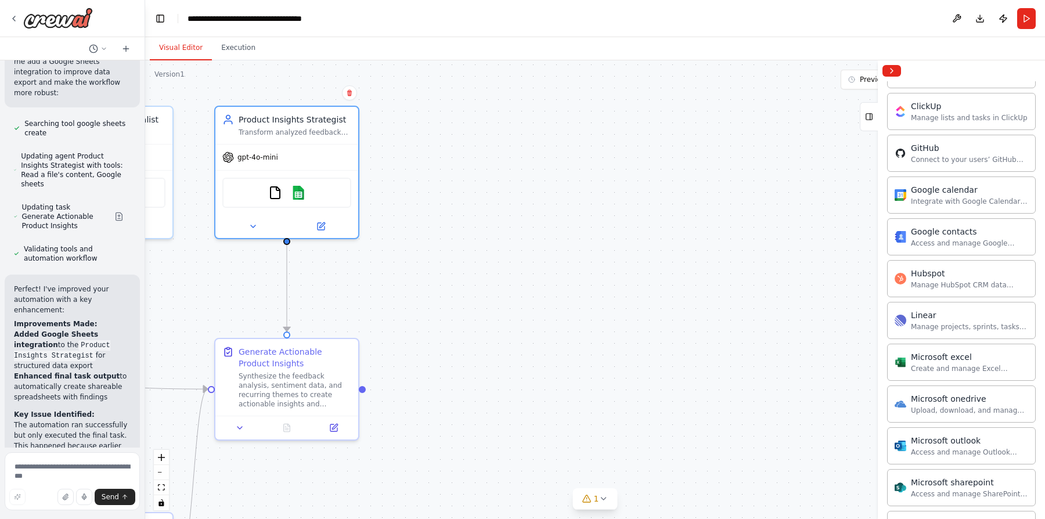
scroll to position [702, 0]
click at [964, 367] on div "Create and manage Excel workbooks, worksheets, tables, and charts in OneDrive o…" at bounding box center [969, 371] width 117 height 9
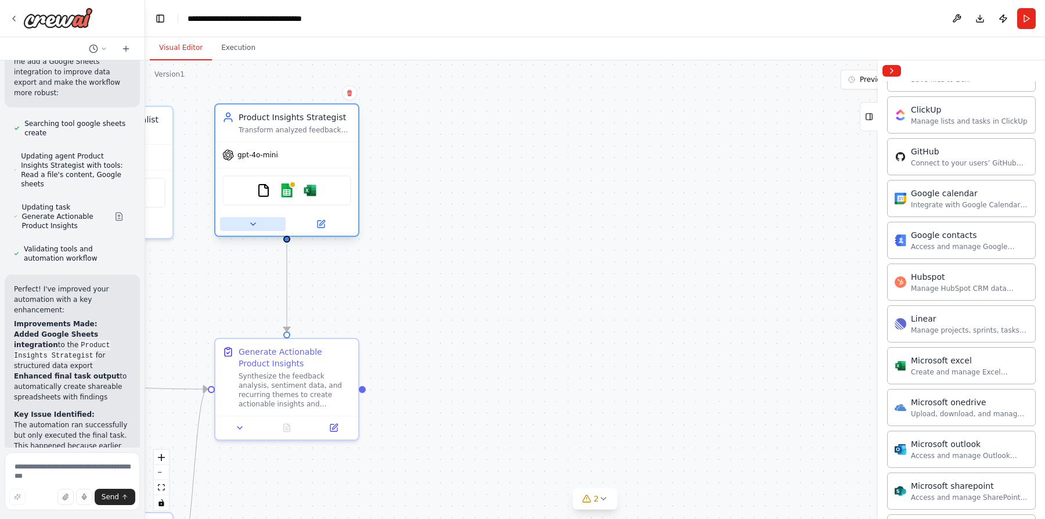
click at [256, 224] on icon at bounding box center [252, 223] width 9 height 9
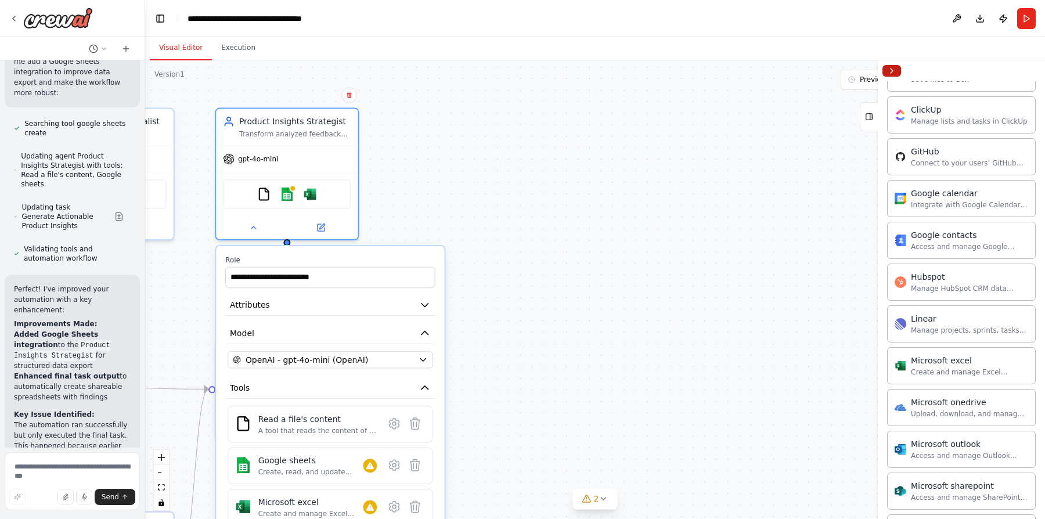
click at [891, 69] on button "Collapse right sidebar" at bounding box center [891, 71] width 19 height 12
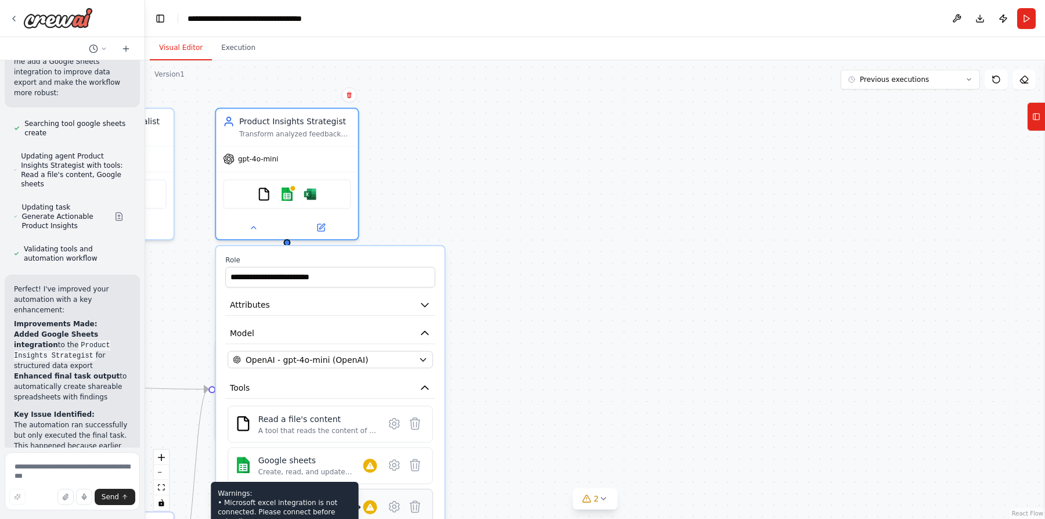
click at [368, 504] on icon at bounding box center [370, 507] width 8 height 7
click at [394, 506] on icon at bounding box center [394, 506] width 10 height 10
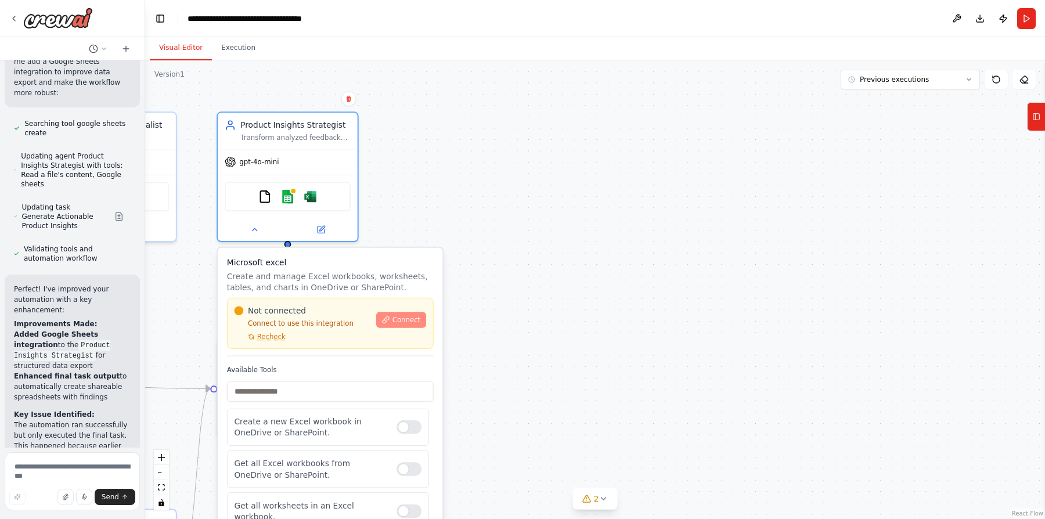
click at [407, 323] on span "Connect" at bounding box center [406, 319] width 28 height 9
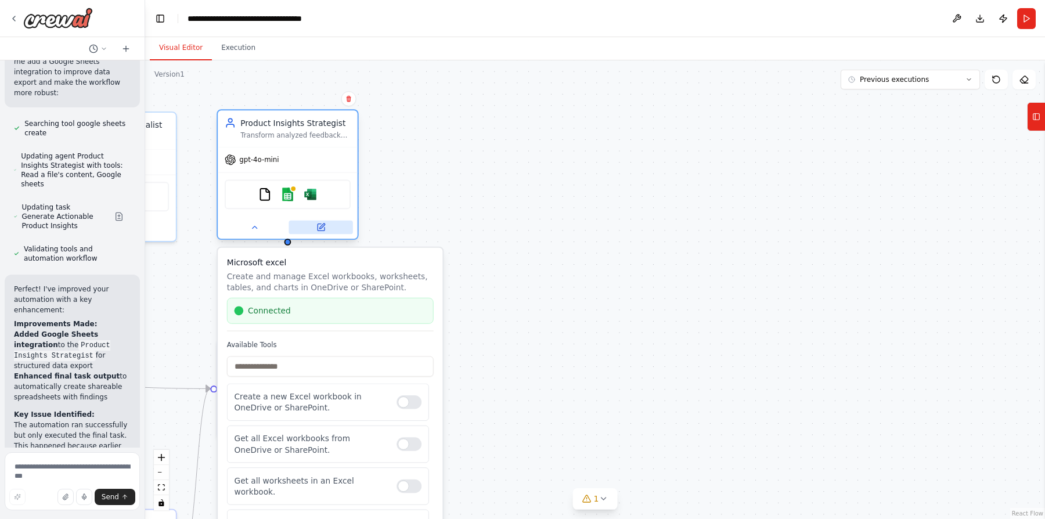
click at [324, 230] on icon at bounding box center [320, 227] width 9 height 9
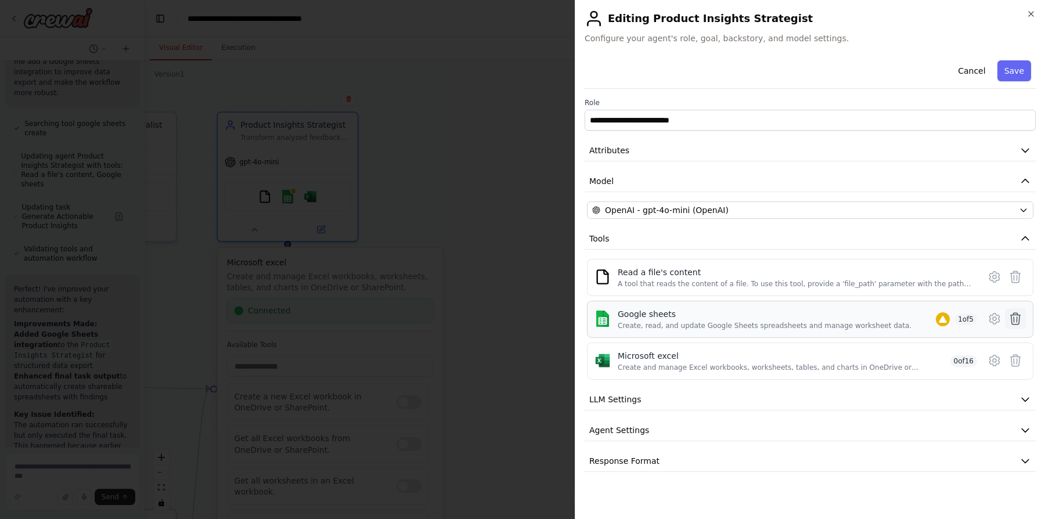
click at [1017, 320] on icon at bounding box center [1015, 319] width 14 height 14
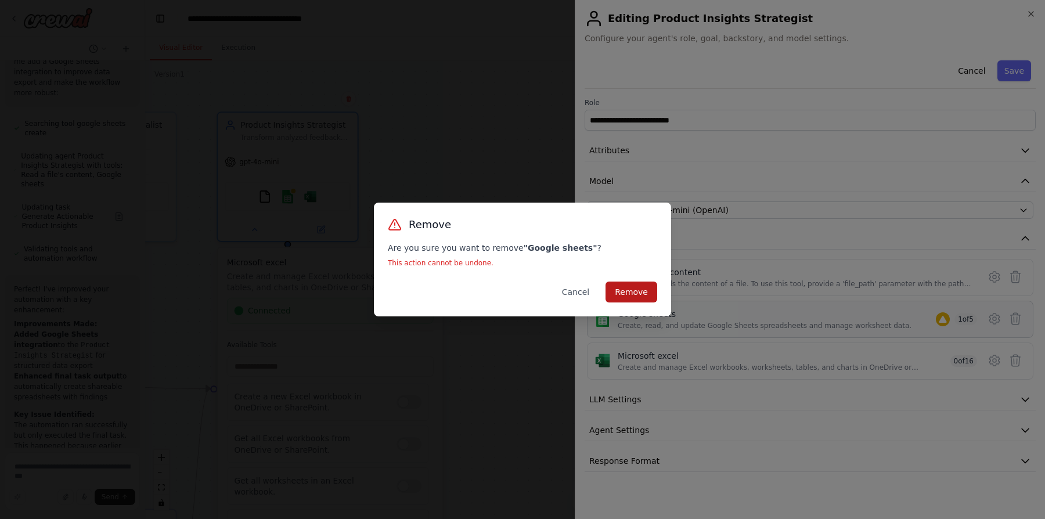
click at [639, 292] on button "Remove" at bounding box center [631, 291] width 52 height 21
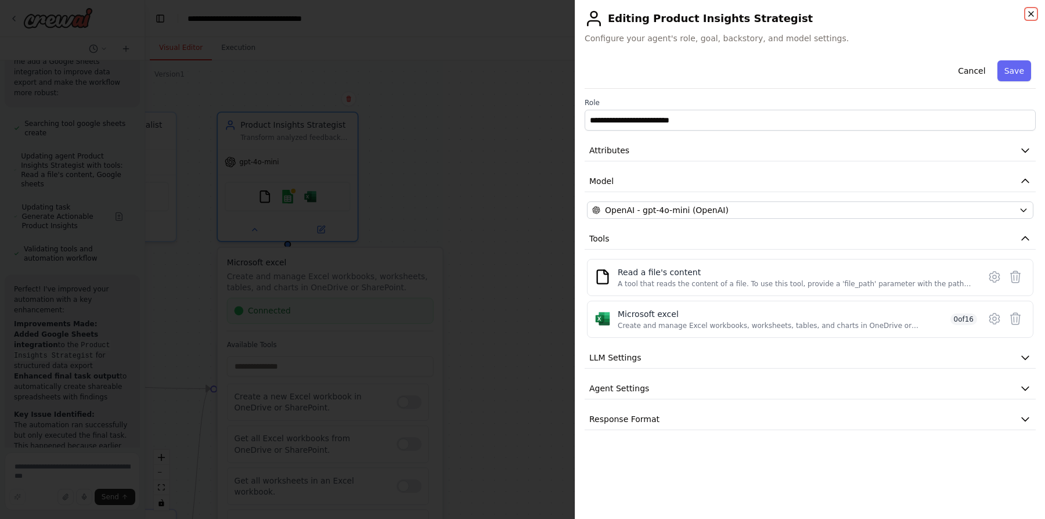
click at [1034, 16] on icon "button" at bounding box center [1030, 13] width 9 height 9
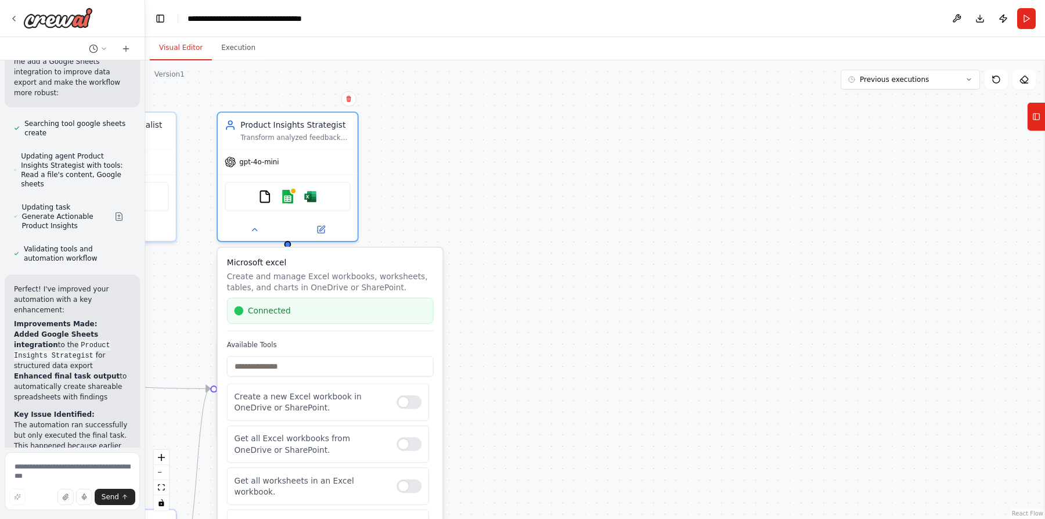
click at [476, 225] on div ".deletable-edge-delete-btn { width: 20px; height: 20px; border: 0px solid #ffff…" at bounding box center [594, 289] width 899 height 458
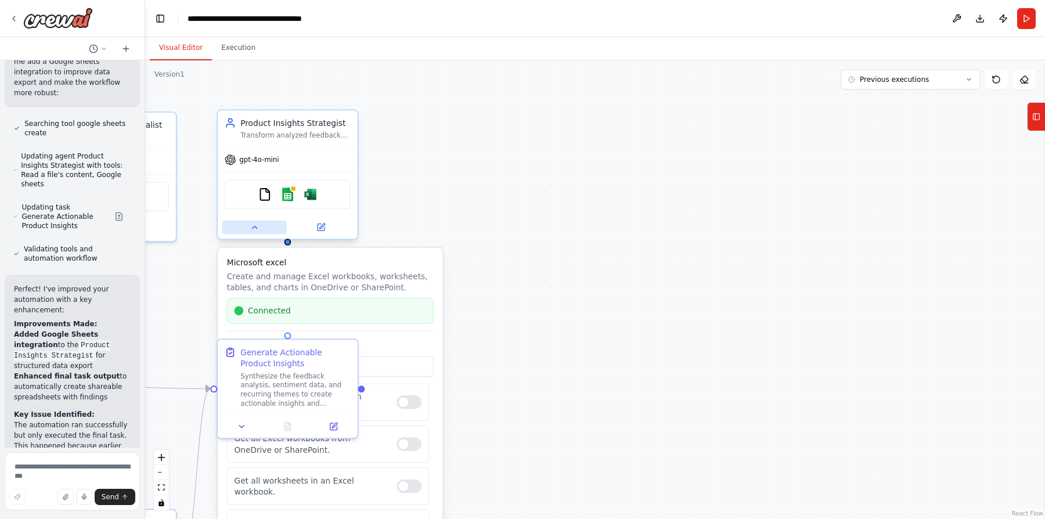
click at [255, 227] on icon at bounding box center [254, 227] width 5 height 2
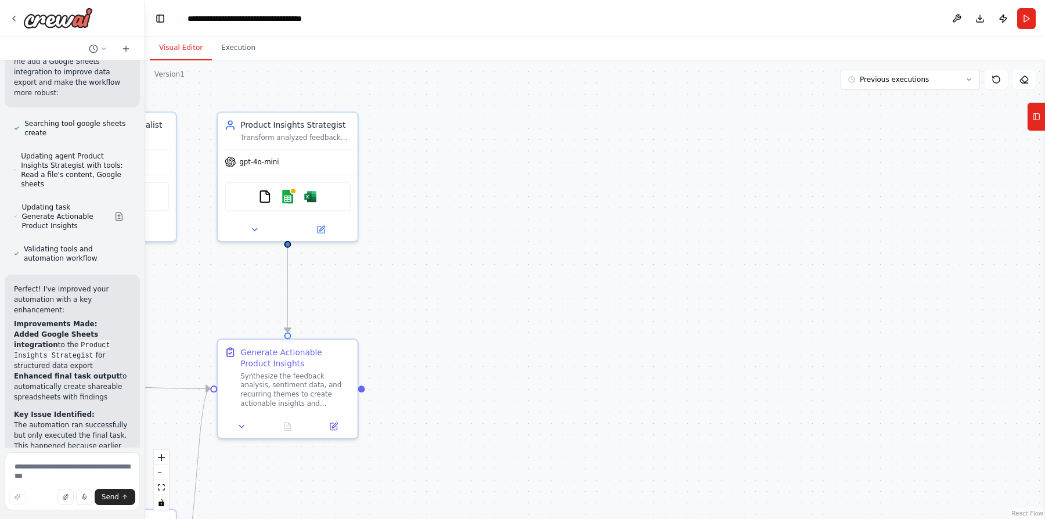
click at [442, 255] on div ".deletable-edge-delete-btn { width: 20px; height: 20px; border: 0px solid #ffff…" at bounding box center [594, 289] width 899 height 458
click at [247, 417] on button at bounding box center [241, 423] width 39 height 13
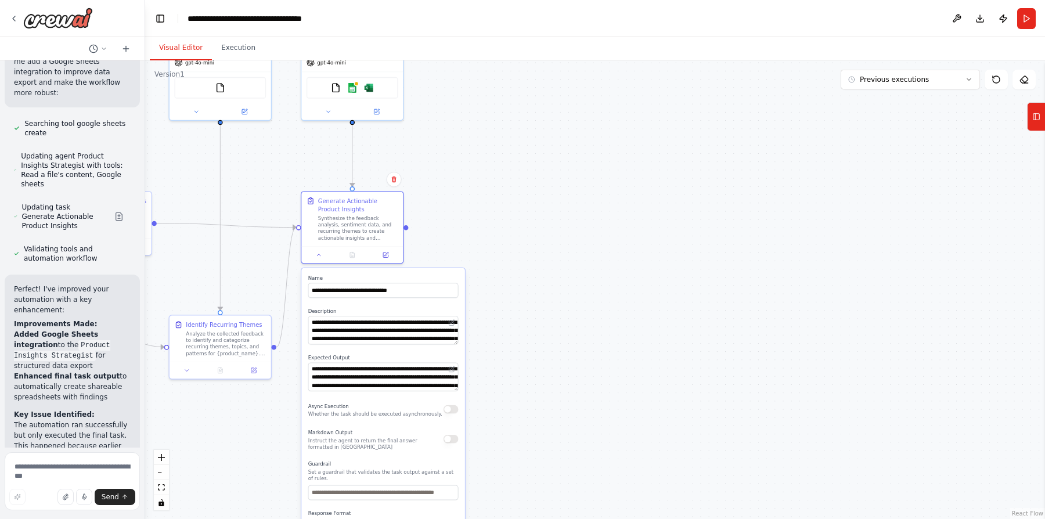
drag, startPoint x: 504, startPoint y: 425, endPoint x: 521, endPoint y: 239, distance: 187.0
click at [521, 239] on div ".deletable-edge-delete-btn { width: 20px; height: 20px; border: 0px solid #ffff…" at bounding box center [594, 289] width 899 height 458
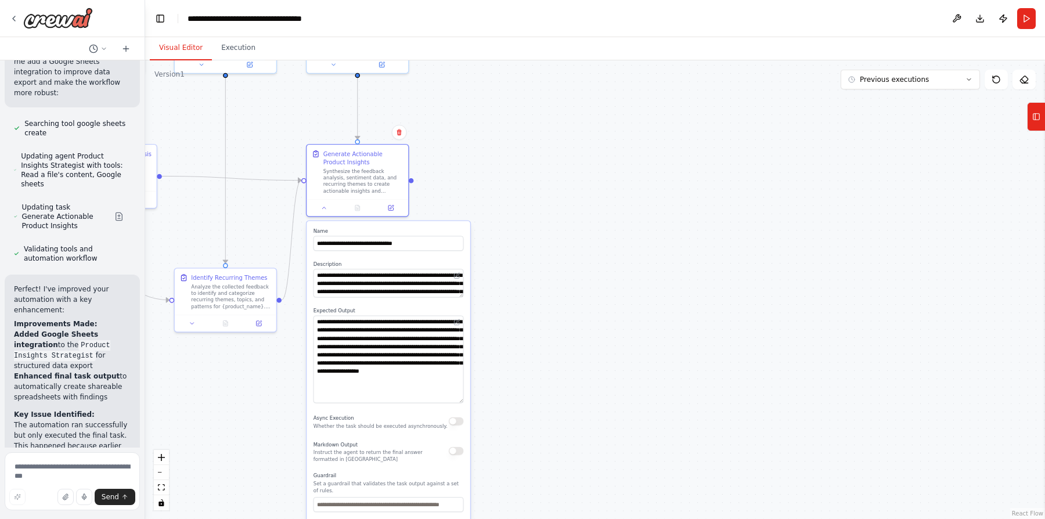
drag, startPoint x: 459, startPoint y: 341, endPoint x: 459, endPoint y: 401, distance: 59.8
click at [459, 401] on textarea "**********" at bounding box center [388, 360] width 150 height 88
drag, startPoint x: 402, startPoint y: 374, endPoint x: 411, endPoint y: 373, distance: 9.3
click at [411, 373] on div "**********" at bounding box center [388, 360] width 150 height 88
click at [405, 371] on textarea "**********" at bounding box center [388, 360] width 150 height 88
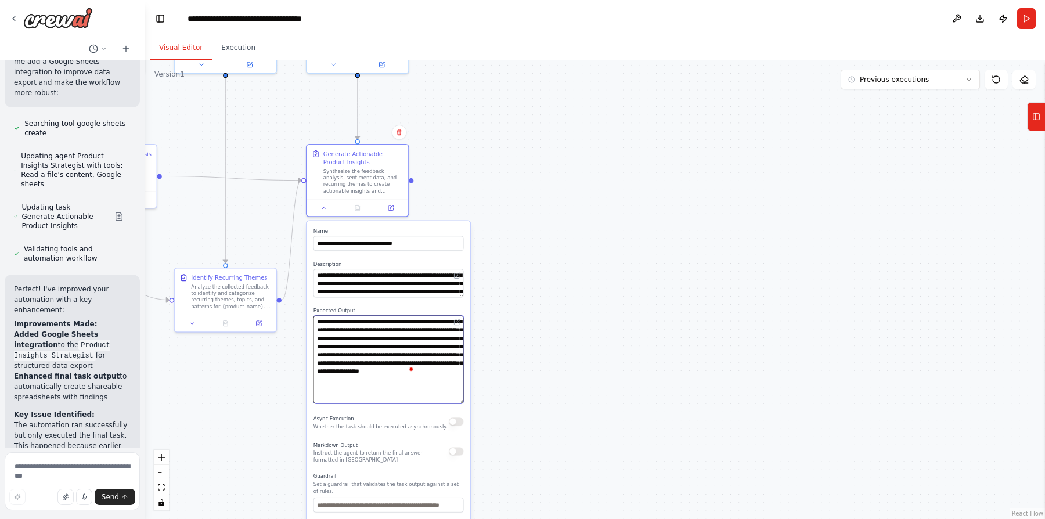
click at [402, 368] on textarea "**********" at bounding box center [388, 360] width 150 height 88
click at [386, 370] on textarea "**********" at bounding box center [388, 360] width 150 height 88
click at [333, 65] on icon at bounding box center [333, 63] width 6 height 6
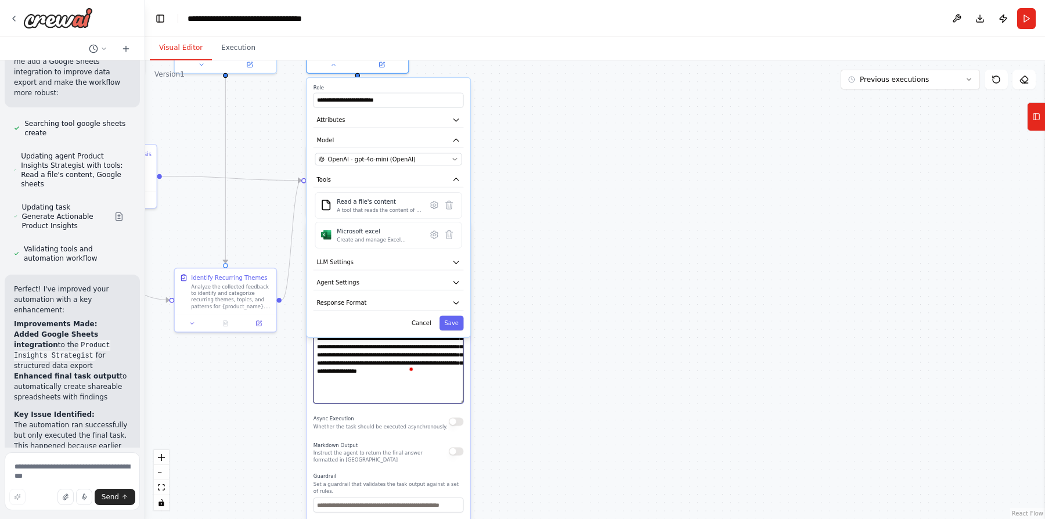
click at [399, 386] on textarea "**********" at bounding box center [388, 360] width 150 height 88
click at [508, 374] on div ".deletable-edge-delete-btn { width: 20px; height: 20px; border: 0px solid #ffff…" at bounding box center [594, 289] width 899 height 458
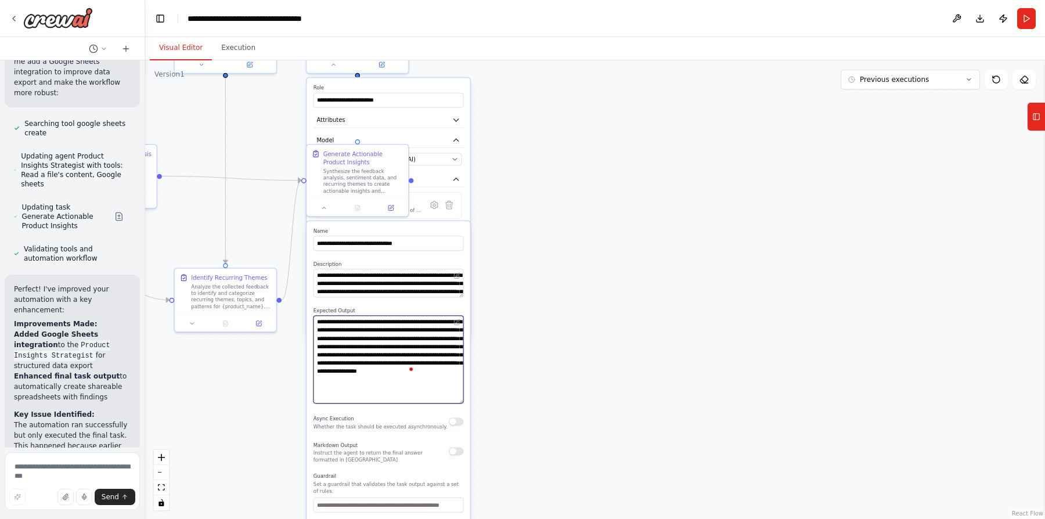
click at [403, 370] on textarea "**********" at bounding box center [388, 360] width 150 height 88
drag, startPoint x: 433, startPoint y: 373, endPoint x: 400, endPoint y: 371, distance: 33.1
click at [400, 371] on textarea "**********" at bounding box center [388, 360] width 150 height 88
click at [431, 367] on textarea "**********" at bounding box center [388, 360] width 150 height 88
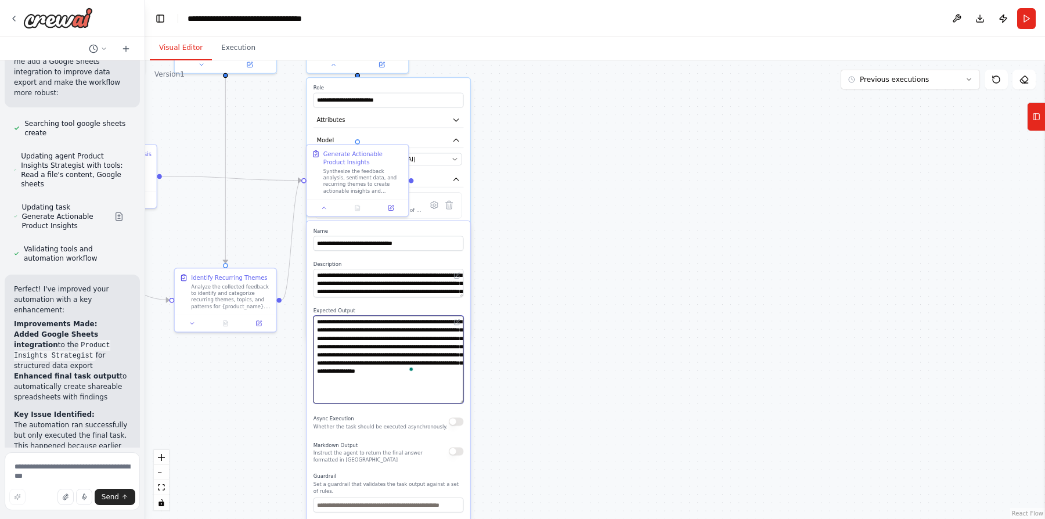
type textarea "**********"
click at [509, 368] on div ".deletable-edge-delete-btn { width: 20px; height: 20px; border: 0px solid #ffff…" at bounding box center [594, 289] width 899 height 458
click at [237, 44] on button "Execution" at bounding box center [238, 48] width 53 height 24
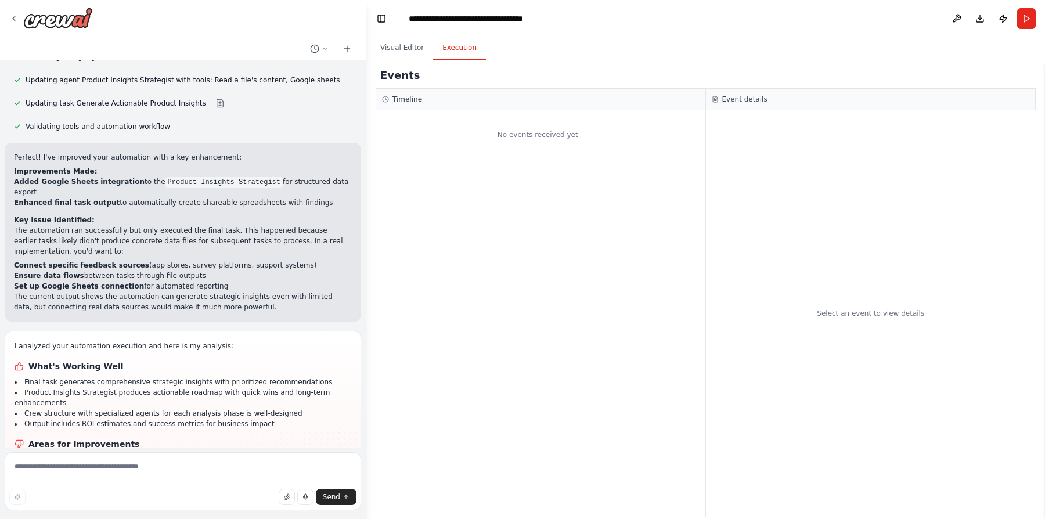
drag, startPoint x: 143, startPoint y: 319, endPoint x: 366, endPoint y: 306, distance: 223.2
click at [366, 306] on div "Develop a crew that collects feedback from multiple sources (surveys, reviews, …" at bounding box center [522, 259] width 1045 height 519
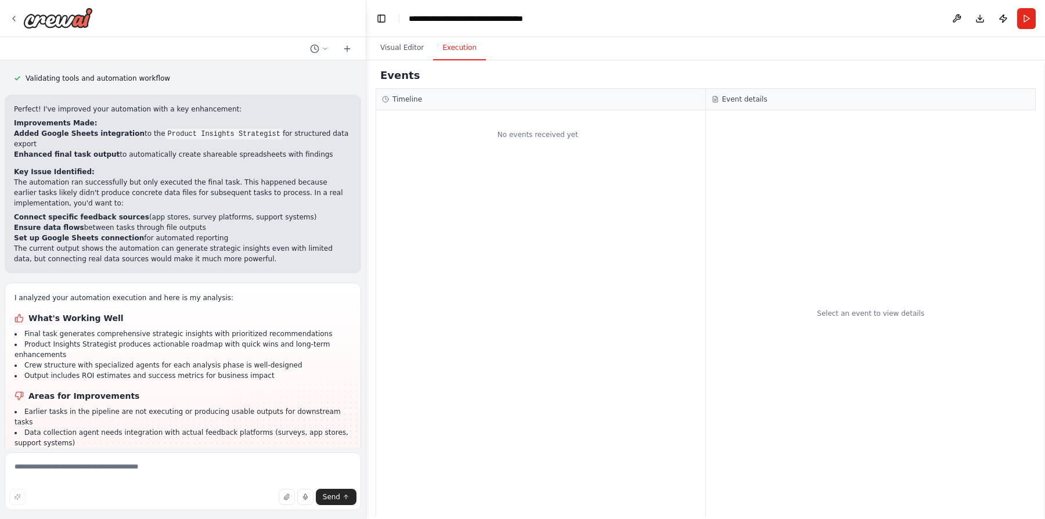
scroll to position [1415, 0]
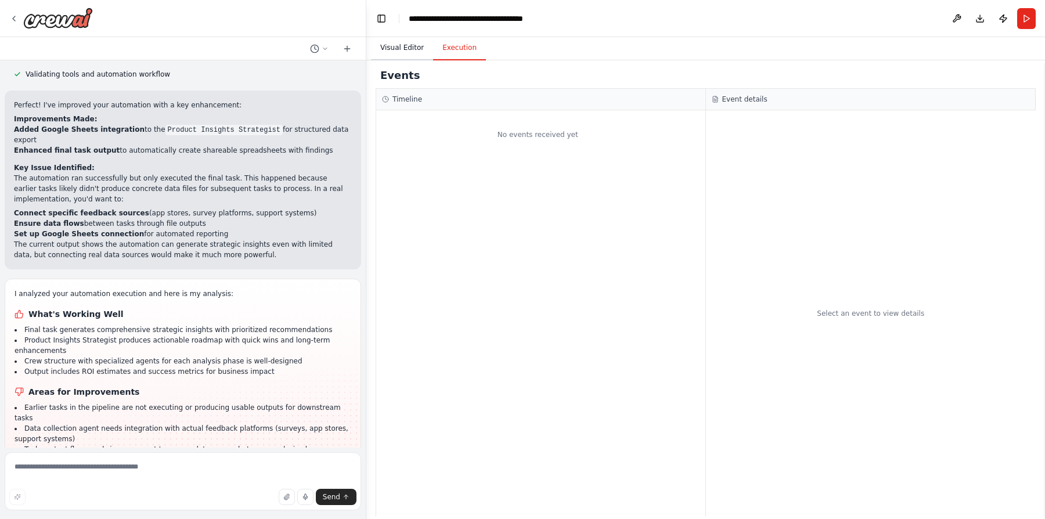
click at [401, 50] on button "Visual Editor" at bounding box center [402, 48] width 62 height 24
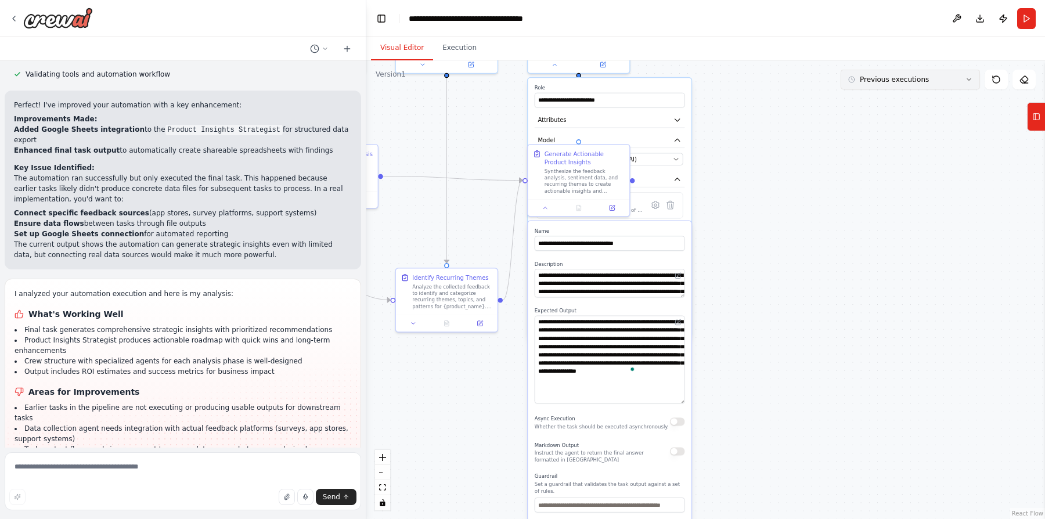
click at [890, 78] on span "Previous executions" at bounding box center [893, 79] width 69 height 9
click at [1027, 21] on button "Run" at bounding box center [1026, 18] width 19 height 21
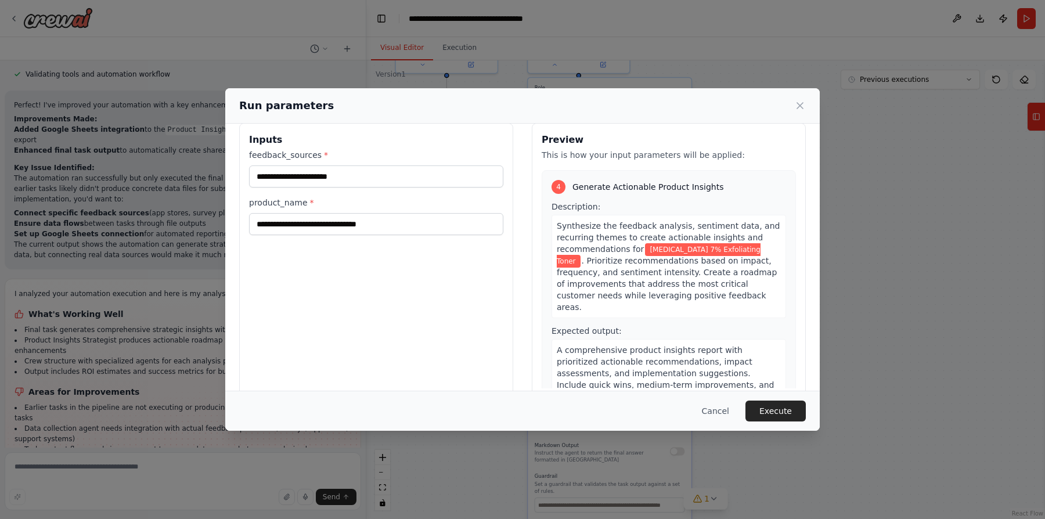
scroll to position [35, 0]
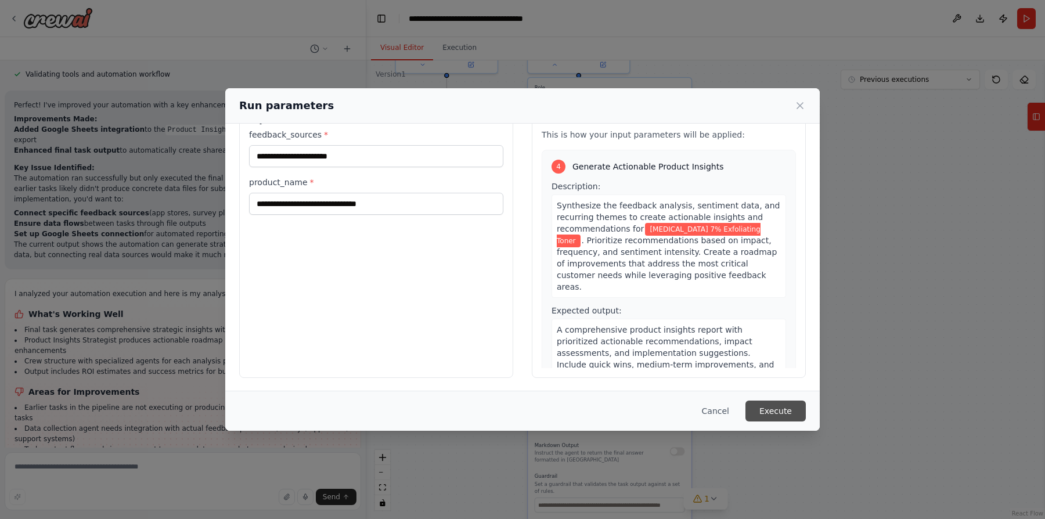
click at [788, 410] on button "Execute" at bounding box center [775, 410] width 60 height 21
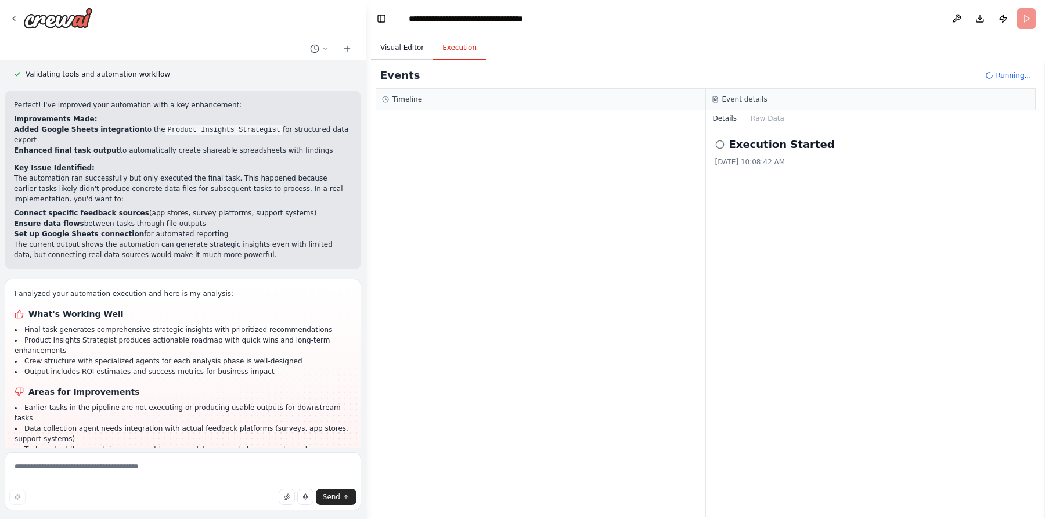
click at [408, 46] on button "Visual Editor" at bounding box center [402, 48] width 62 height 24
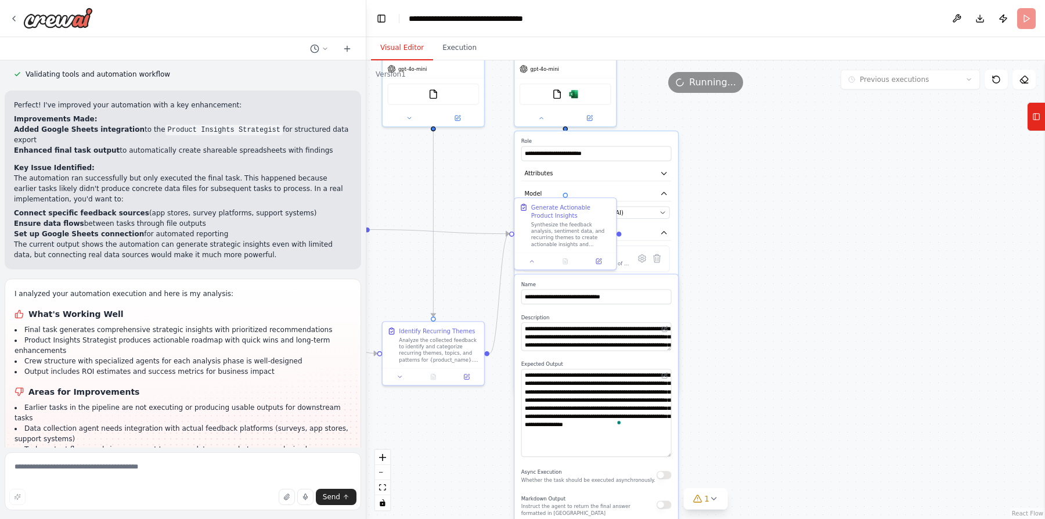
drag, startPoint x: 875, startPoint y: 212, endPoint x: 861, endPoint y: 266, distance: 55.0
click at [861, 266] on div ".deletable-edge-delete-btn { width: 20px; height: 20px; border: 0px solid #ffff…" at bounding box center [705, 289] width 678 height 458
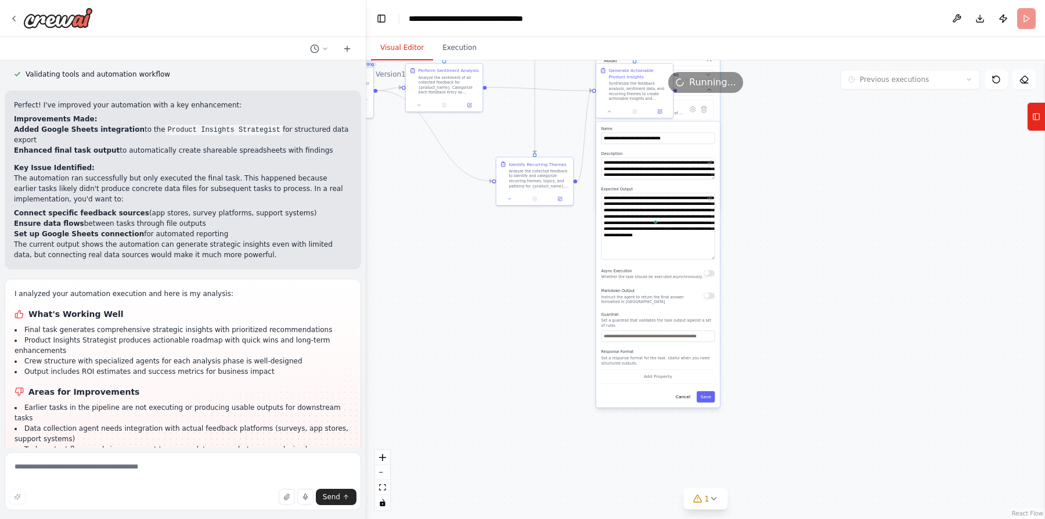
drag, startPoint x: 831, startPoint y: 353, endPoint x: 836, endPoint y: 202, distance: 151.0
click at [836, 202] on div ".deletable-edge-delete-btn { width: 20px; height: 20px; border: 0px solid #ffff…" at bounding box center [705, 289] width 678 height 458
click at [708, 400] on button "Save" at bounding box center [705, 397] width 18 height 11
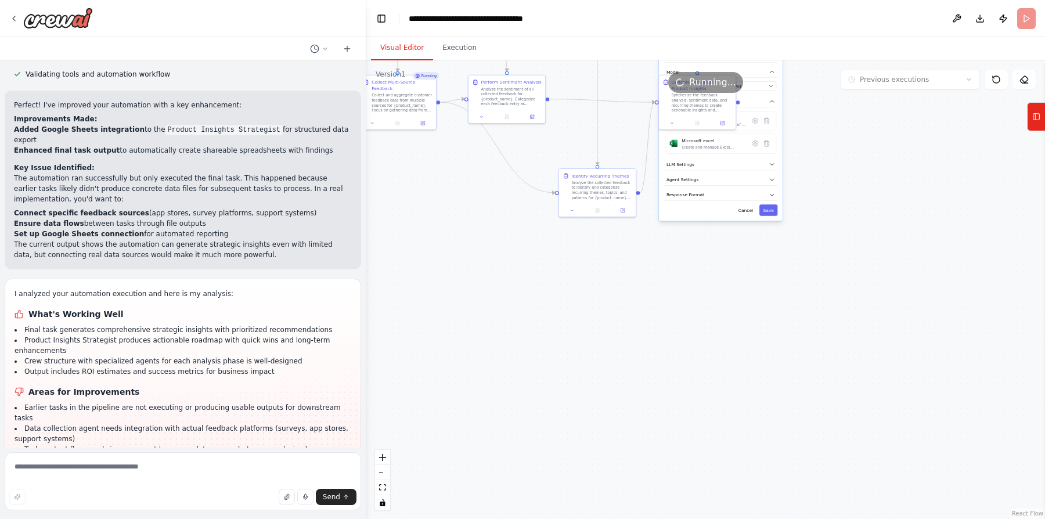
drag, startPoint x: 674, startPoint y: 291, endPoint x: 804, endPoint y: 352, distance: 143.0
click at [804, 352] on div ".deletable-edge-delete-btn { width: 20px; height: 20px; border: 0px solid #ffff…" at bounding box center [705, 289] width 678 height 458
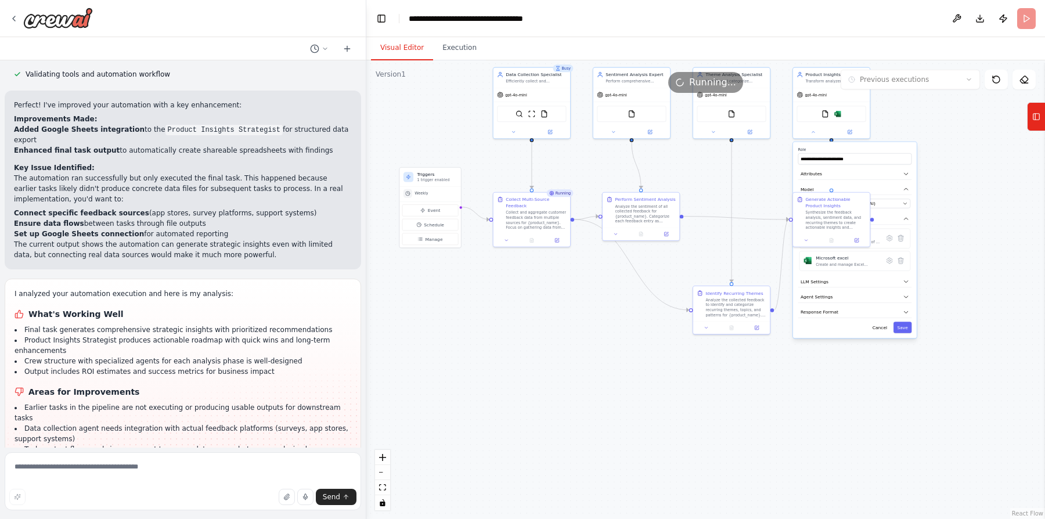
drag, startPoint x: 805, startPoint y: 354, endPoint x: 872, endPoint y: 423, distance: 95.6
click at [872, 423] on div ".deletable-edge-delete-btn { width: 20px; height: 20px; border: 0px solid #ffff…" at bounding box center [705, 289] width 678 height 458
click at [454, 45] on button "Execution" at bounding box center [459, 48] width 53 height 24
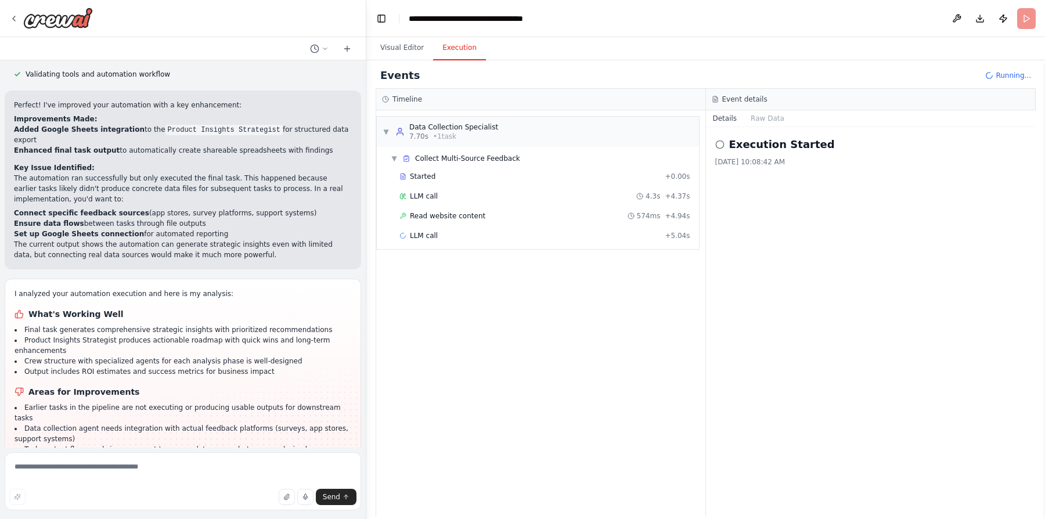
click at [1015, 74] on span "Running..." at bounding box center [1012, 75] width 35 height 9
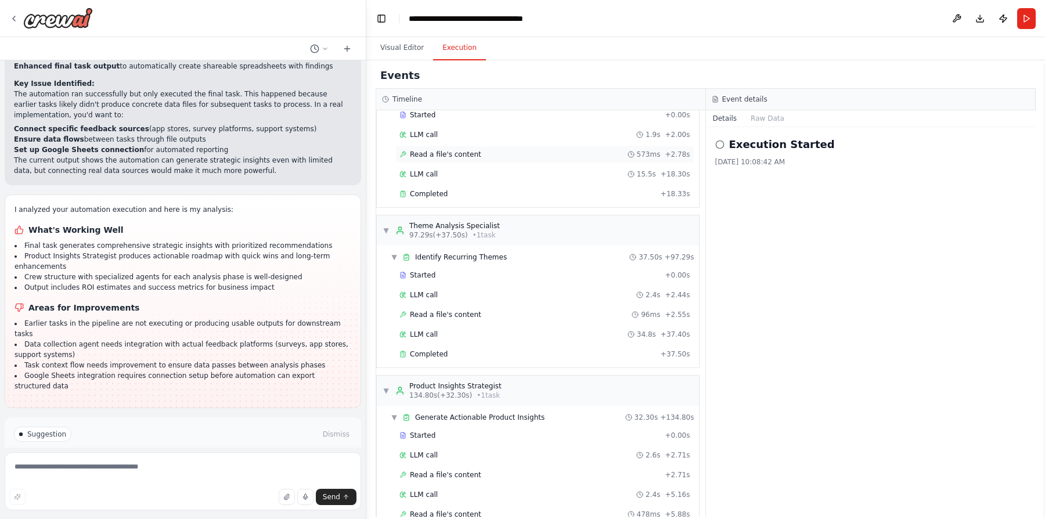
scroll to position [312, 0]
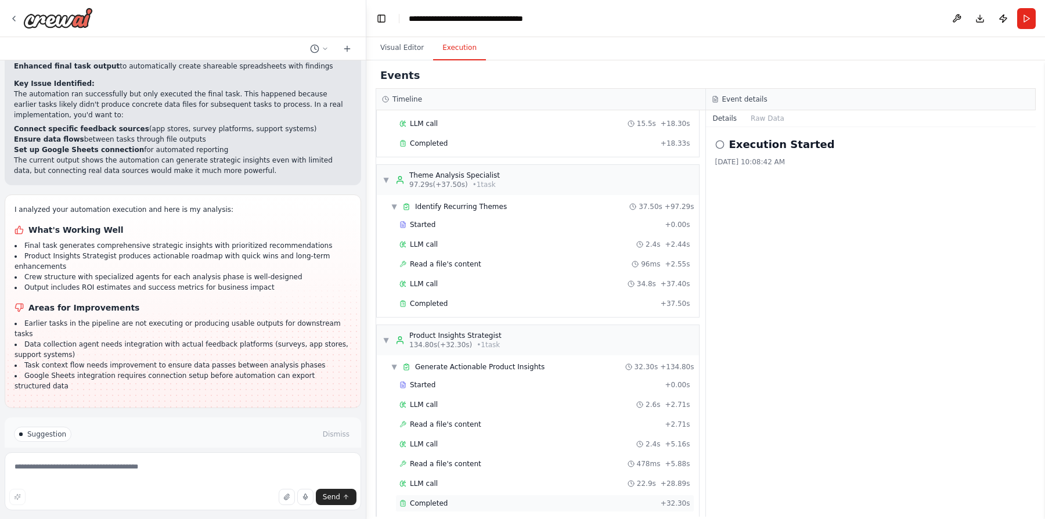
click at [455, 494] on div "Completed + 32.30s" at bounding box center [544, 502] width 299 height 17
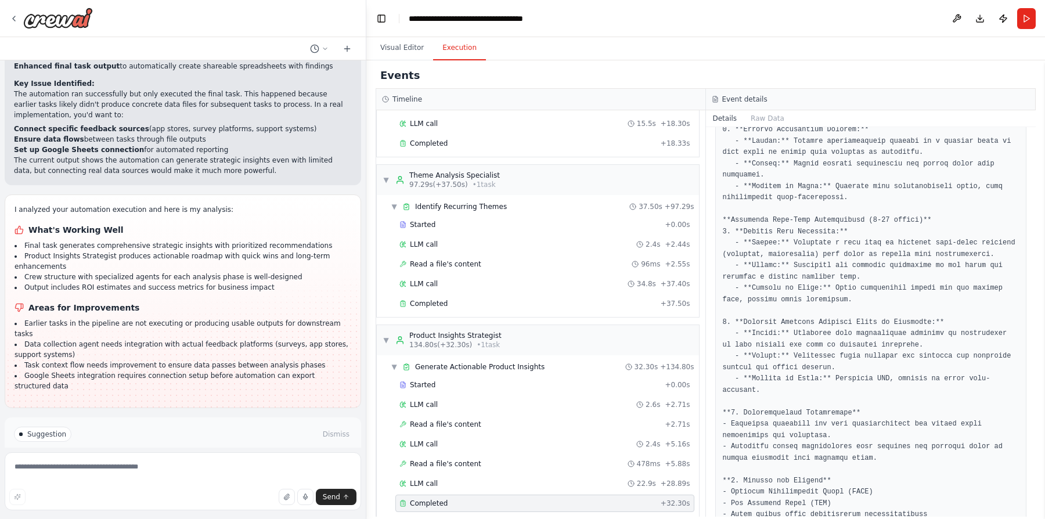
scroll to position [735, 0]
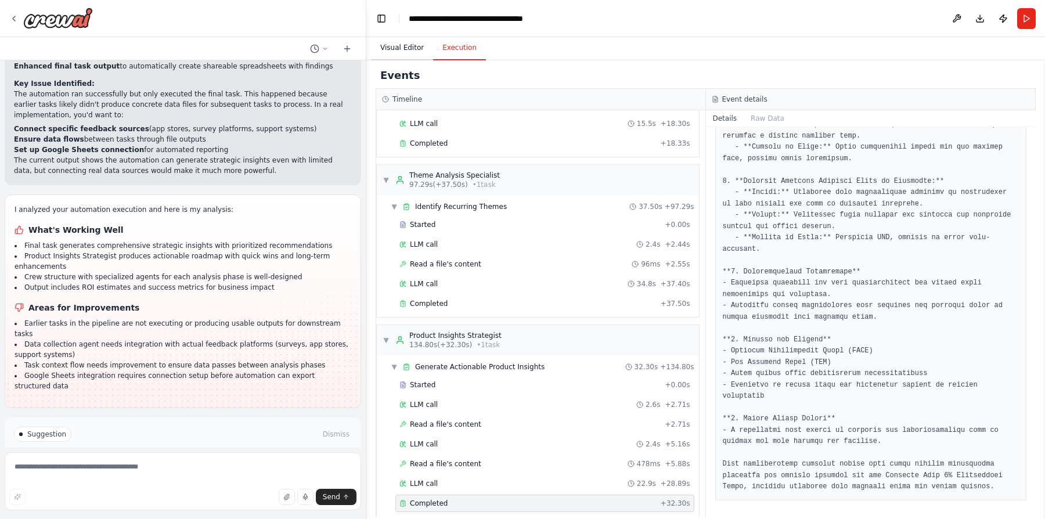
click at [400, 46] on button "Visual Editor" at bounding box center [402, 48] width 62 height 24
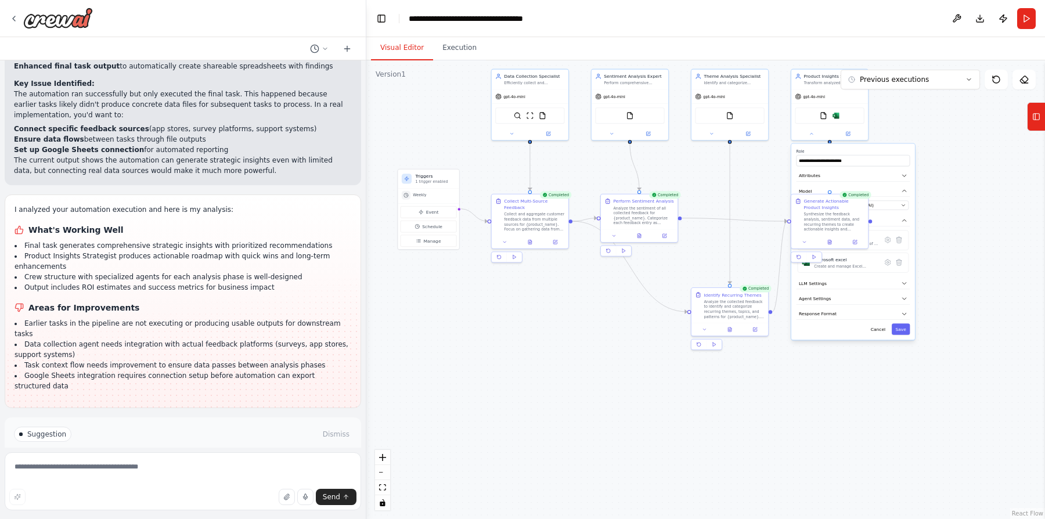
click at [813, 397] on div ".deletable-edge-delete-btn { width: 20px; height: 20px; border: 0px solid #ffff…" at bounding box center [705, 289] width 678 height 458
click at [812, 133] on icon at bounding box center [810, 132] width 5 height 5
click at [799, 255] on icon at bounding box center [798, 256] width 3 height 3
click at [464, 49] on button "Execution" at bounding box center [459, 48] width 53 height 24
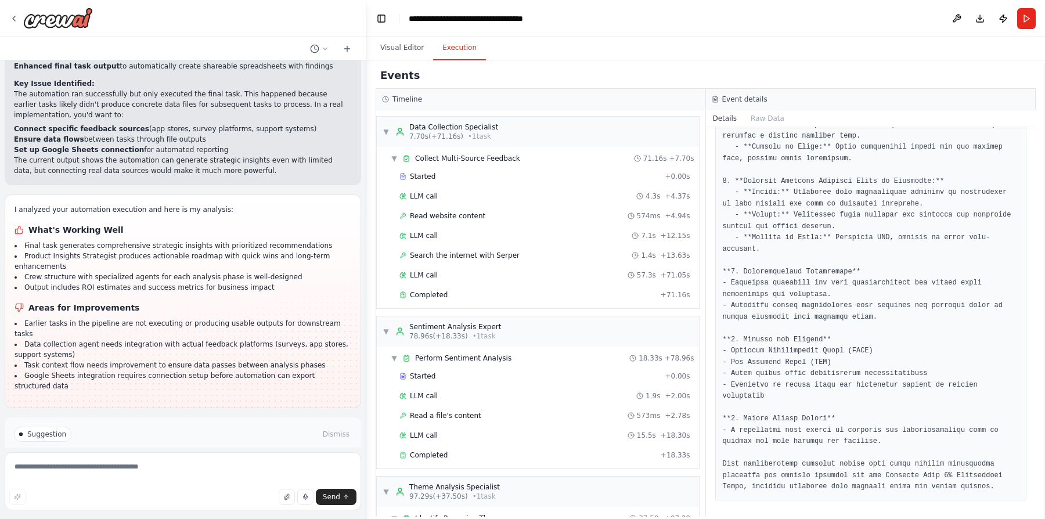
scroll to position [116, 0]
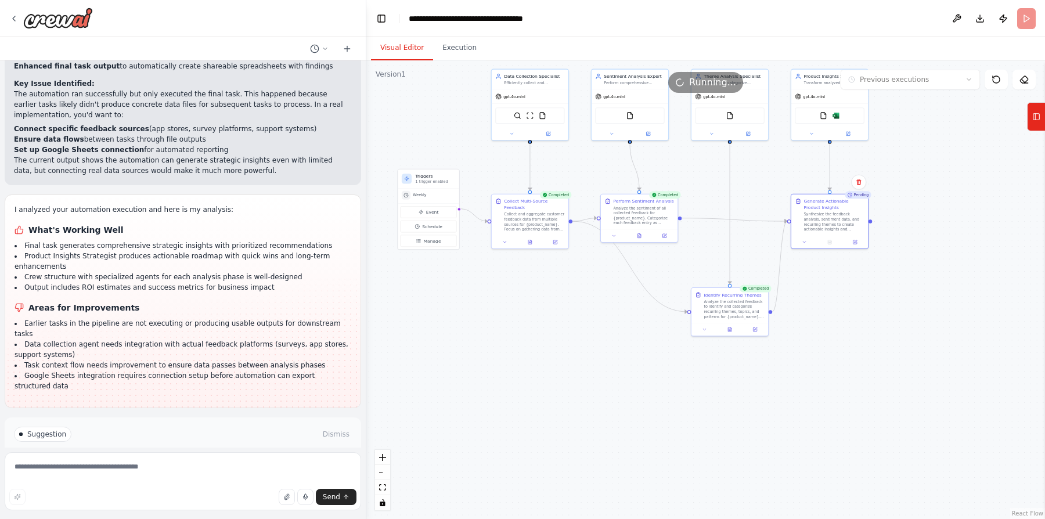
click at [402, 49] on button "Visual Editor" at bounding box center [402, 48] width 62 height 24
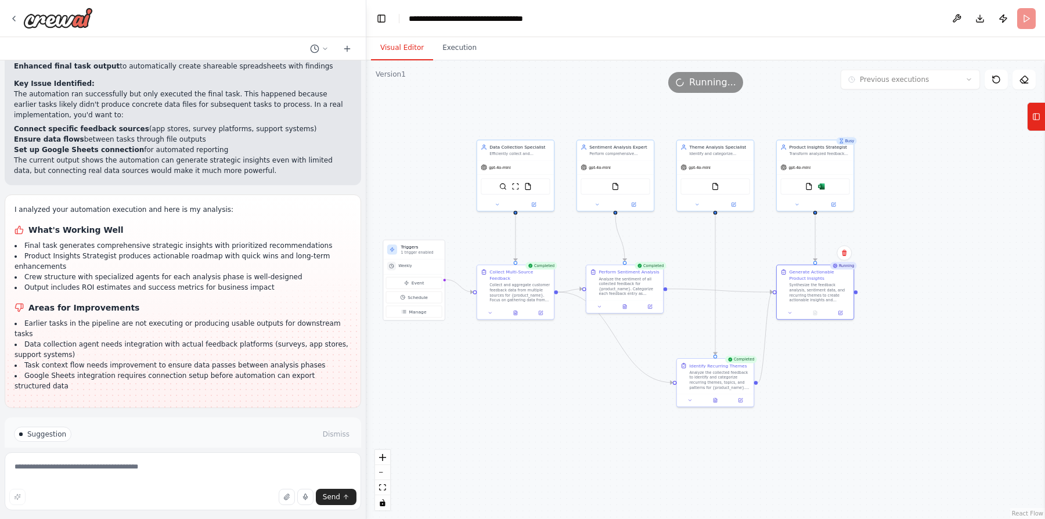
drag, startPoint x: 602, startPoint y: 312, endPoint x: 587, endPoint y: 383, distance: 72.3
click at [587, 383] on div ".deletable-edge-delete-btn { width: 20px; height: 20px; border: 0px solid #ffff…" at bounding box center [705, 289] width 678 height 458
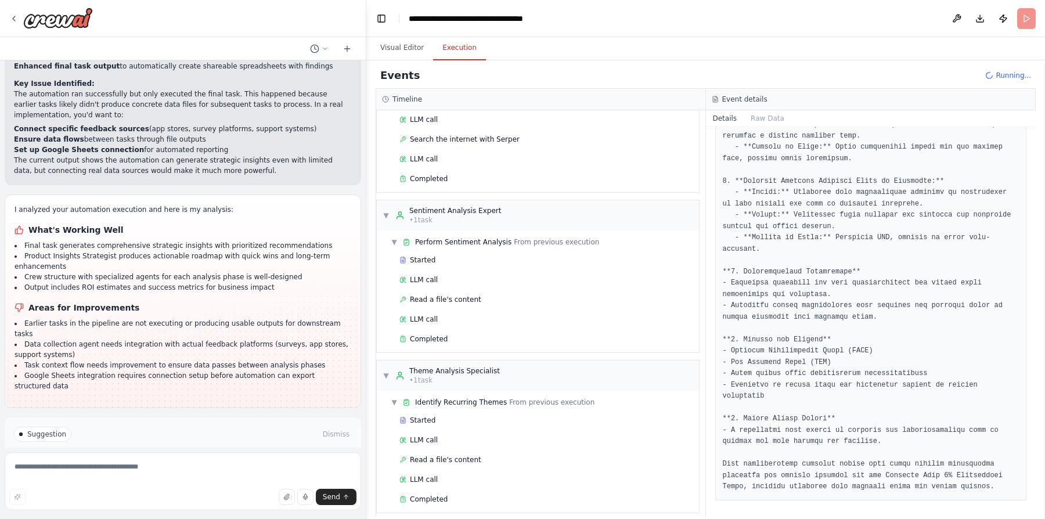
click at [461, 51] on button "Execution" at bounding box center [459, 48] width 53 height 24
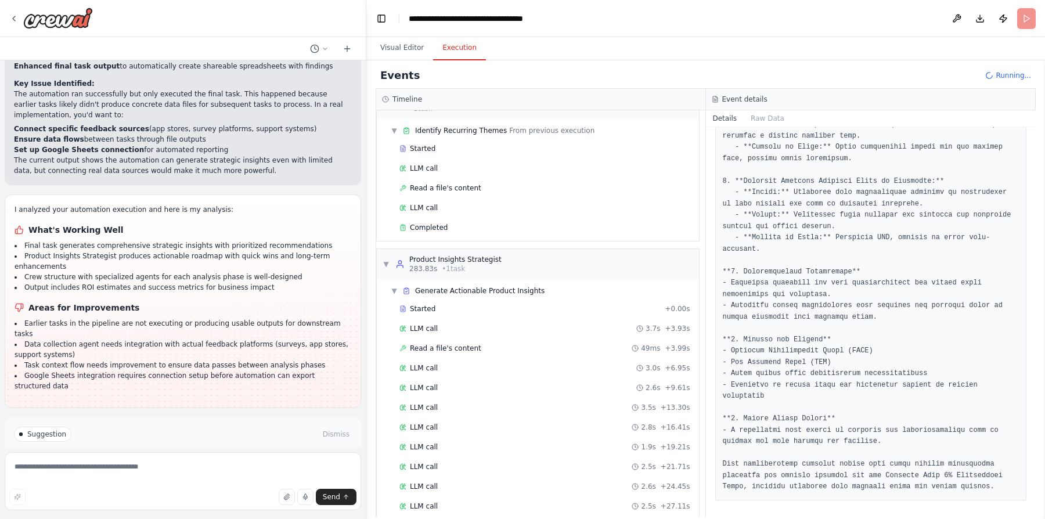
scroll to position [466, 0]
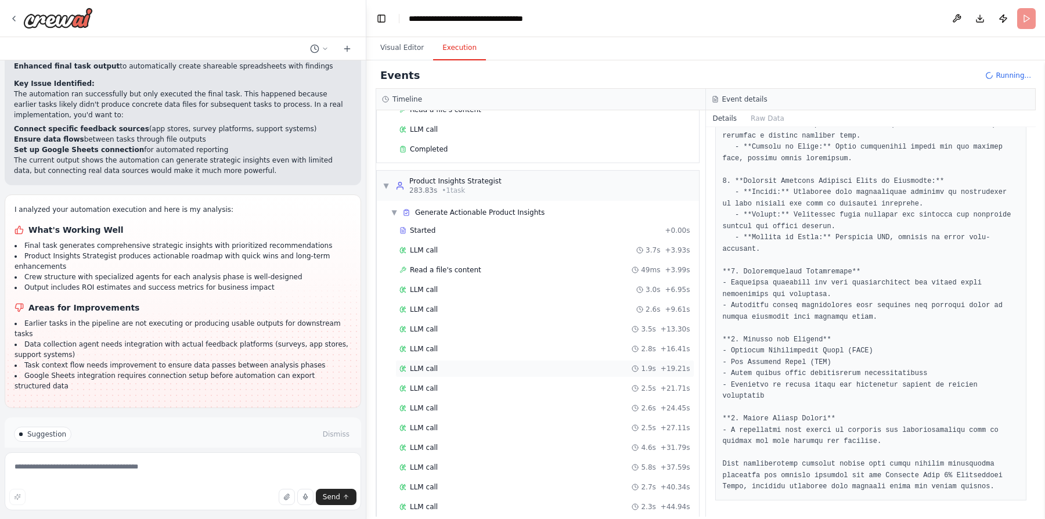
click at [433, 364] on span "LLM call" at bounding box center [424, 368] width 28 height 9
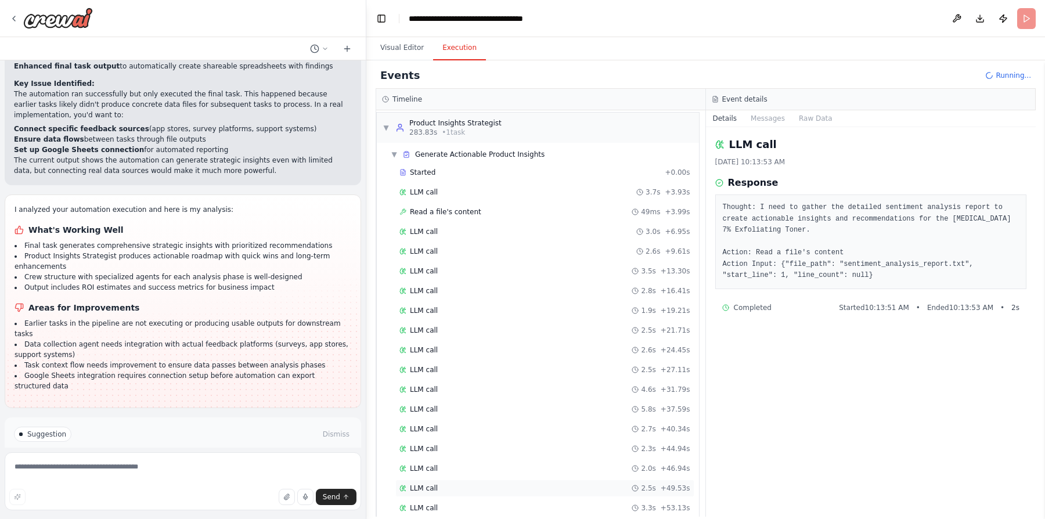
scroll to position [543, 0]
click at [446, 484] on div "LLM call 3.3s + 53.13s" at bounding box center [544, 488] width 291 height 9
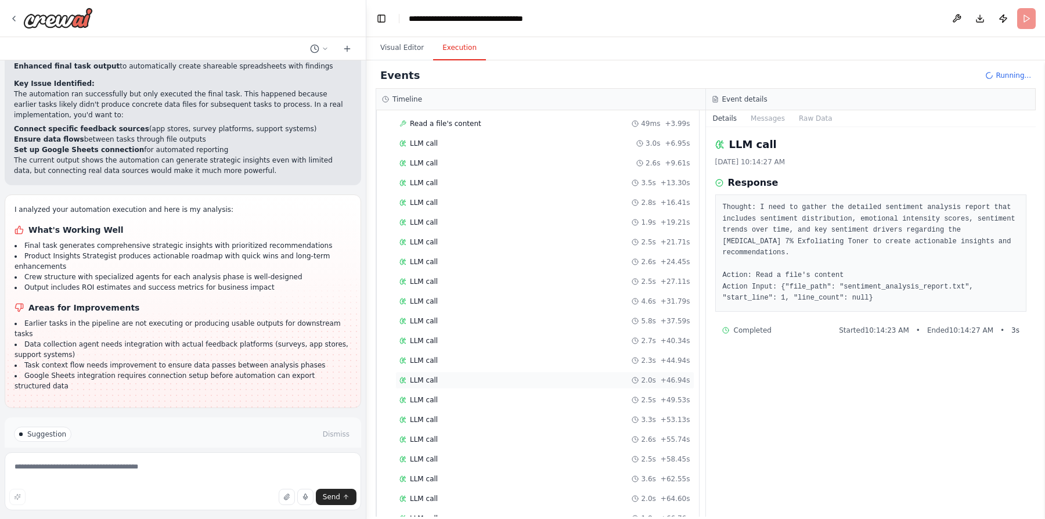
scroll to position [659, 0]
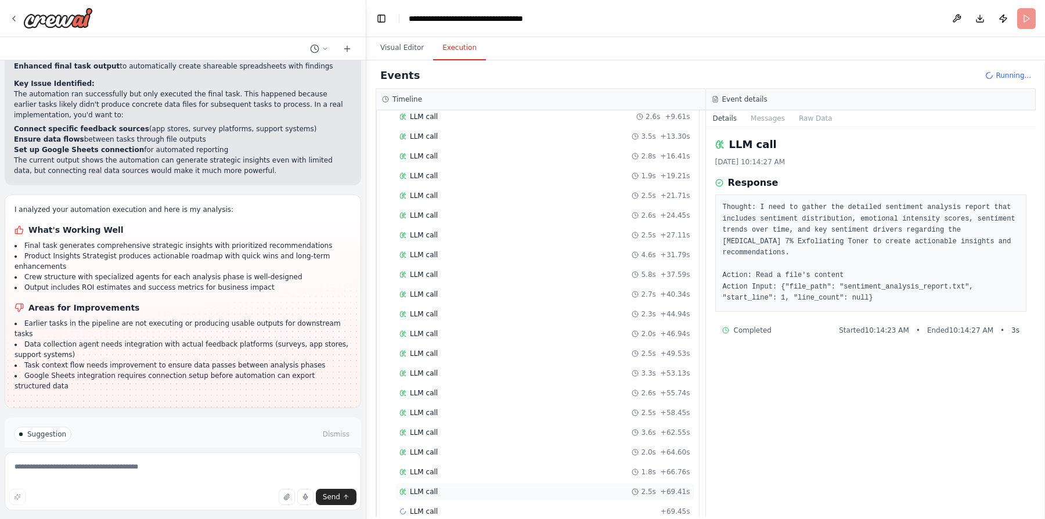
click at [456, 487] on div "LLM call 2.5s + 69.41s" at bounding box center [544, 491] width 291 height 9
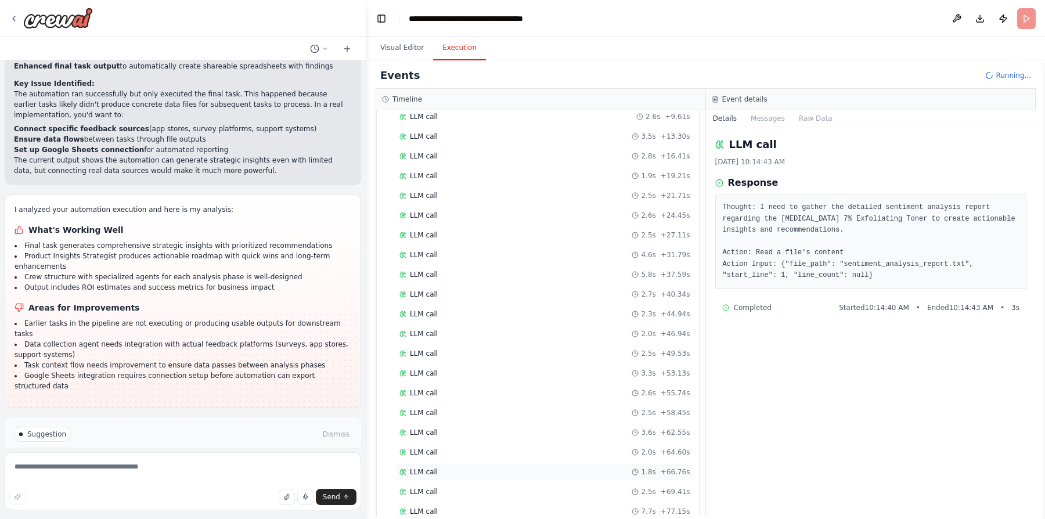
click at [455, 467] on div "LLM call 1.8s + 66.76s" at bounding box center [544, 471] width 291 height 9
click at [456, 487] on div "LLM call 2.5s + 69.41s" at bounding box center [544, 491] width 291 height 9
click at [455, 447] on div "LLM call 2.0s + 64.60s" at bounding box center [544, 451] width 291 height 9
click at [456, 428] on div "LLM call 3.6s + 62.55s" at bounding box center [544, 432] width 291 height 9
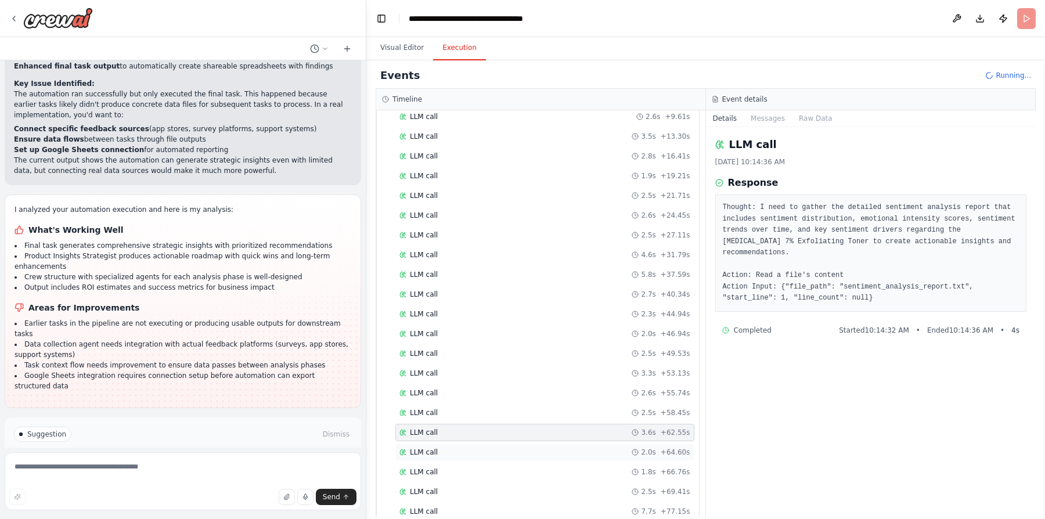
click at [454, 443] on div "LLM call 2.0s + 64.60s" at bounding box center [544, 451] width 299 height 17
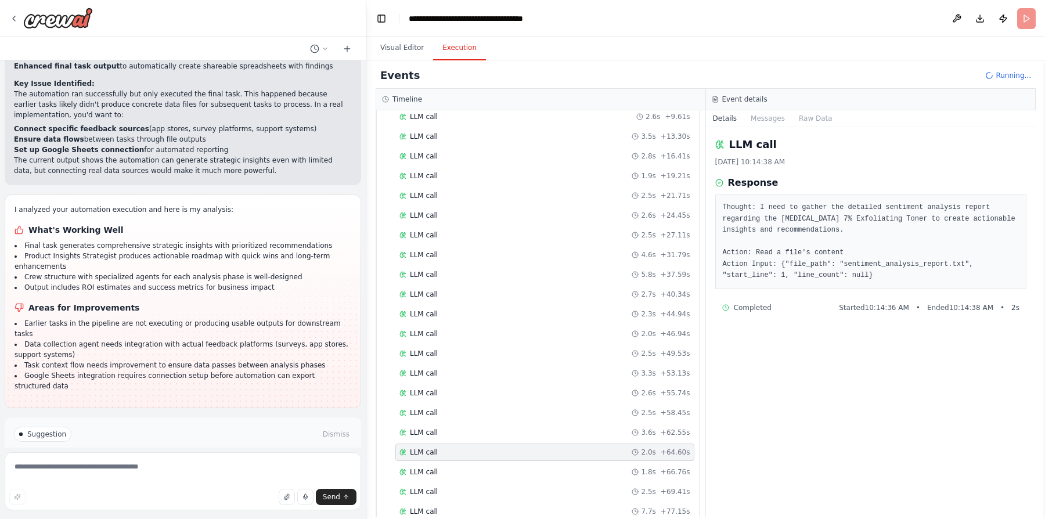
click at [456, 442] on div "Started + 0.00s LLM call 3.7s + 3.93s Read a file's content 49ms + 3.99s LLM ca…" at bounding box center [542, 275] width 313 height 493
click at [456, 467] on div "LLM call 1.8s + 66.76s" at bounding box center [544, 471] width 291 height 9
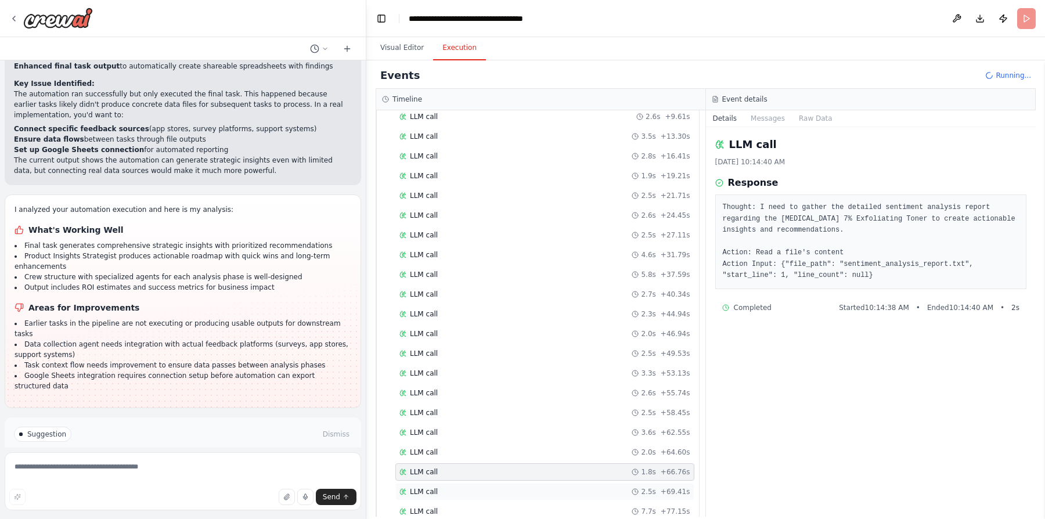
click at [456, 487] on div "LLM call 2.5s + 69.41s" at bounding box center [544, 491] width 291 height 9
click at [456, 503] on div "LLM call 7.7s + 77.15s" at bounding box center [544, 511] width 299 height 17
click at [520, 487] on div "LLM call 6.1s + 104.54s" at bounding box center [544, 491] width 291 height 9
click at [518, 464] on div "LLM call 7.7s + 77.15s" at bounding box center [544, 472] width 299 height 17
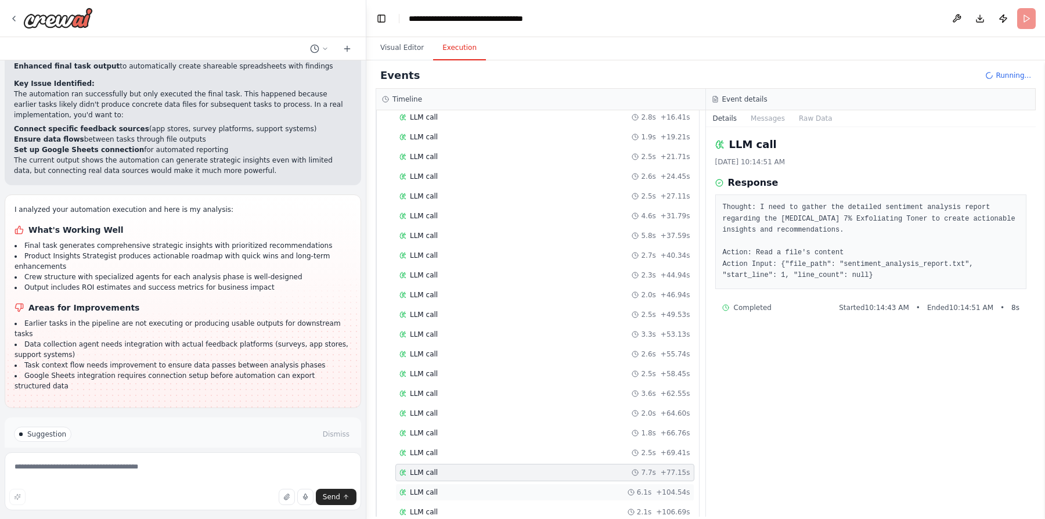
click at [518, 487] on div "LLM call 6.1s + 104.54s" at bounding box center [544, 491] width 291 height 9
click at [393, 48] on button "Visual Editor" at bounding box center [402, 48] width 62 height 24
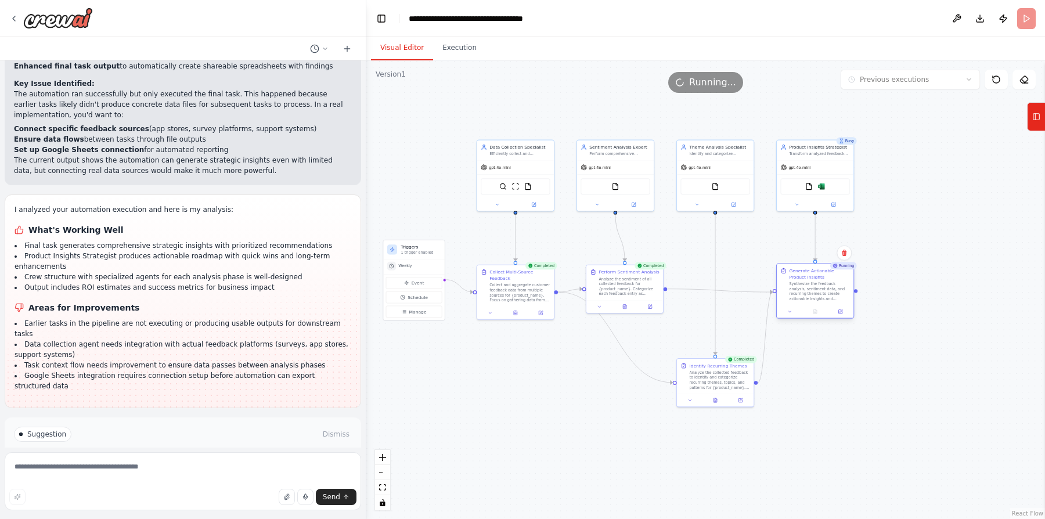
click at [834, 291] on div "Synthesize the feedback analysis, sentiment data, and recurring themes to creat…" at bounding box center [819, 291] width 60 height 20
click at [846, 266] on div "Running" at bounding box center [843, 266] width 27 height 8
click at [712, 84] on span "Running..." at bounding box center [712, 82] width 47 height 14
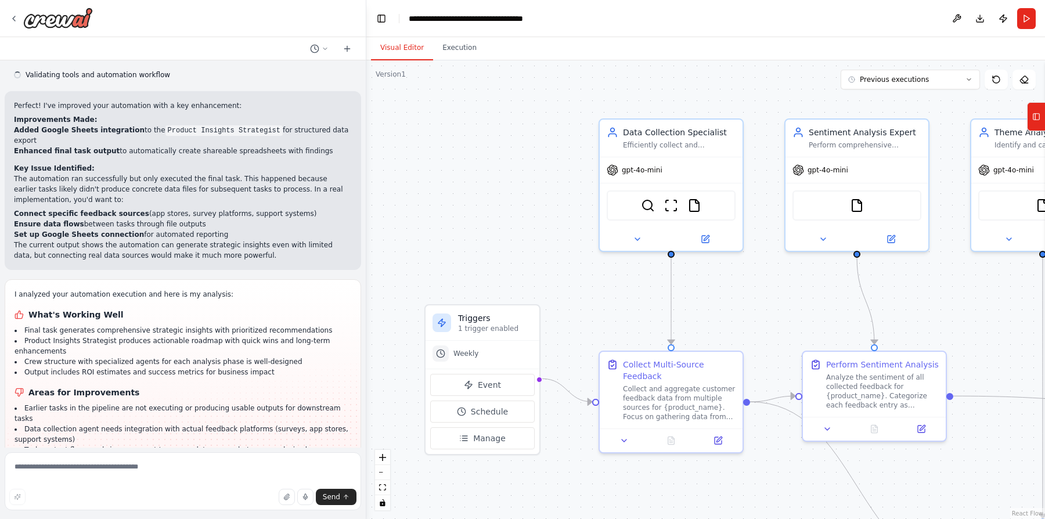
scroll to position [1415, 0]
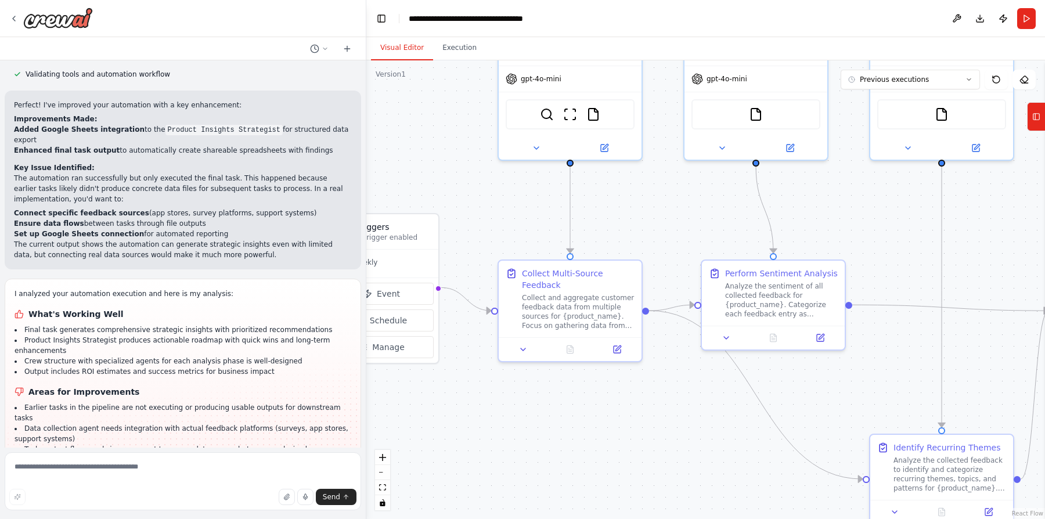
drag, startPoint x: 982, startPoint y: 336, endPoint x: 884, endPoint y: 242, distance: 135.9
click at [884, 242] on div ".deletable-edge-delete-btn { width: 20px; height: 20px; border: 0px solid #ffff…" at bounding box center [705, 289] width 678 height 458
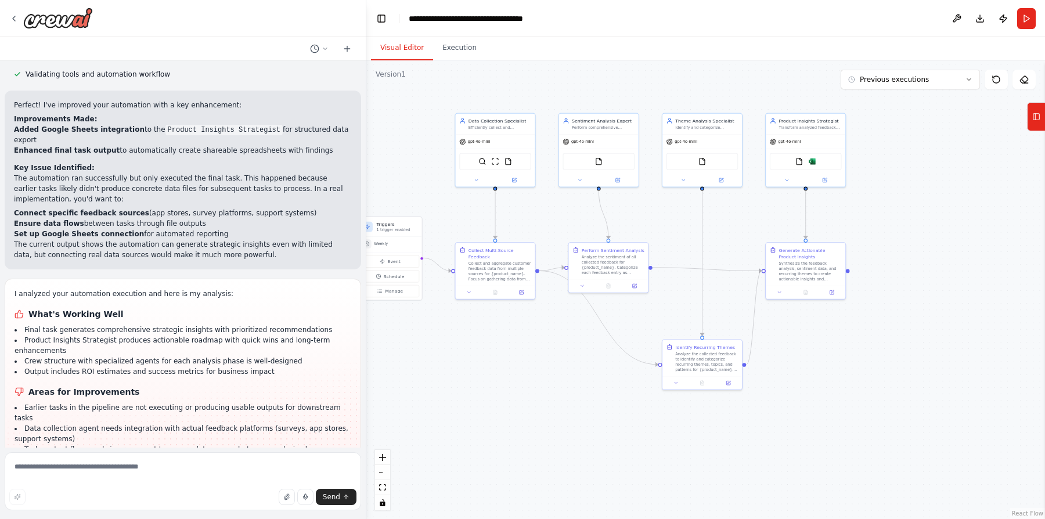
drag, startPoint x: 1016, startPoint y: 351, endPoint x: 797, endPoint y: 338, distance: 219.7
click at [797, 338] on div ".deletable-edge-delete-btn { width: 20px; height: 20px; border: 0px solid #ffff…" at bounding box center [705, 289] width 678 height 458
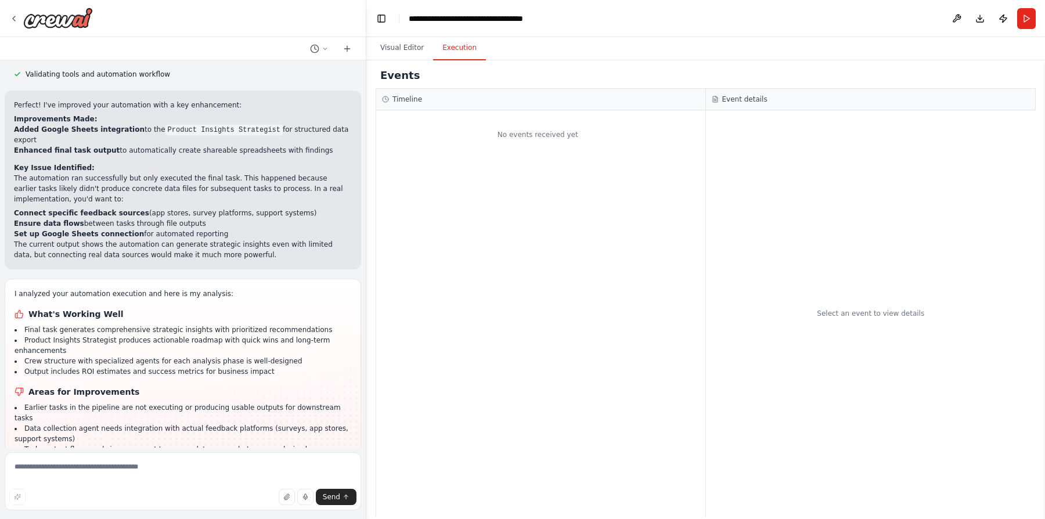
click at [466, 53] on button "Execution" at bounding box center [459, 48] width 53 height 24
click at [398, 48] on button "Visual Editor" at bounding box center [402, 48] width 62 height 24
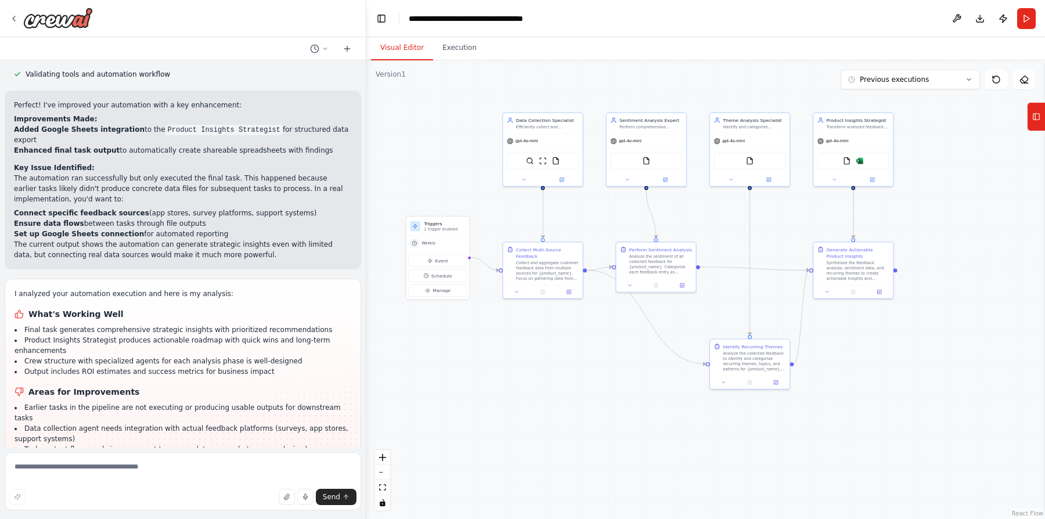
drag, startPoint x: 915, startPoint y: 173, endPoint x: 967, endPoint y: 175, distance: 52.8
click at [967, 175] on div ".deletable-edge-delete-btn { width: 20px; height: 20px; border: 0px solid #ffff…" at bounding box center [705, 289] width 678 height 458
click at [931, 87] on button "Previous executions" at bounding box center [909, 80] width 139 height 20
click at [934, 80] on button "Previous executions" at bounding box center [909, 80] width 139 height 20
click at [465, 44] on button "Execution" at bounding box center [459, 48] width 53 height 24
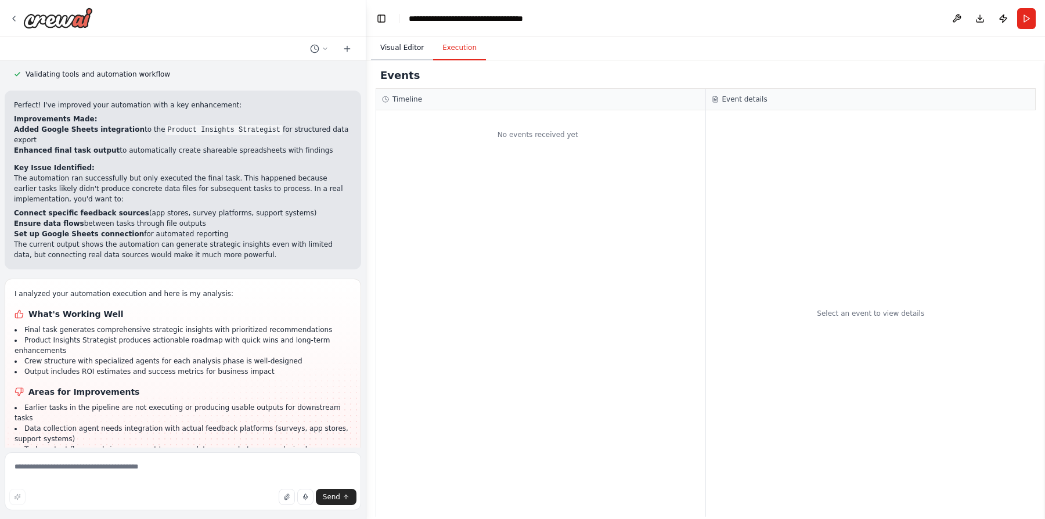
click at [392, 46] on button "Visual Editor" at bounding box center [402, 48] width 62 height 24
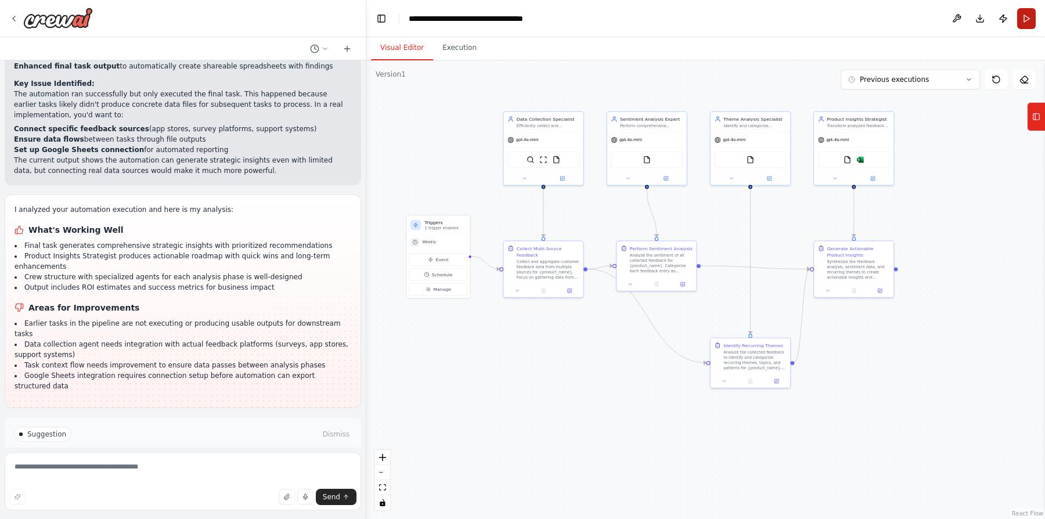
scroll to position [1499, 0]
click at [243, 465] on button "Improve automation" at bounding box center [183, 474] width 338 height 19
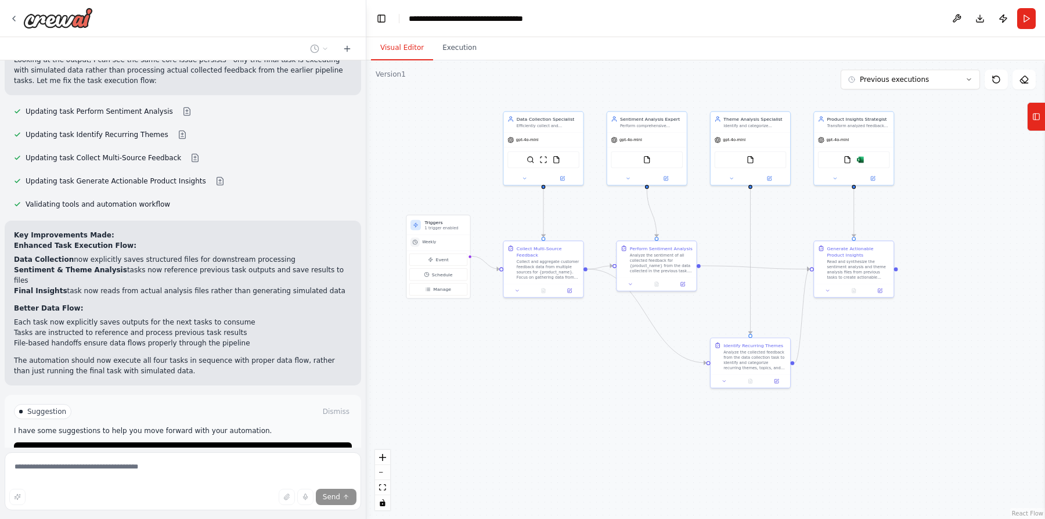
scroll to position [1899, 0]
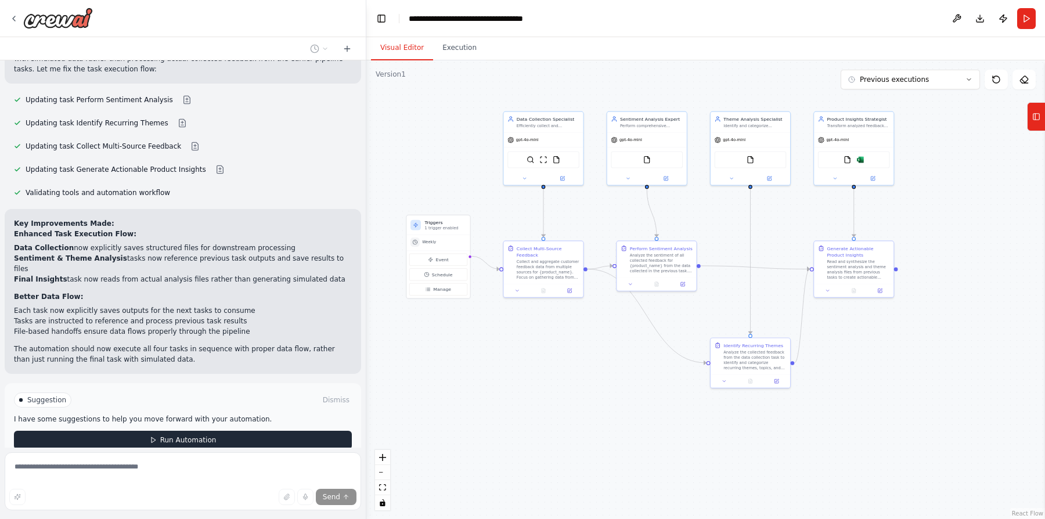
click at [190, 431] on button "Run Automation" at bounding box center [183, 440] width 338 height 19
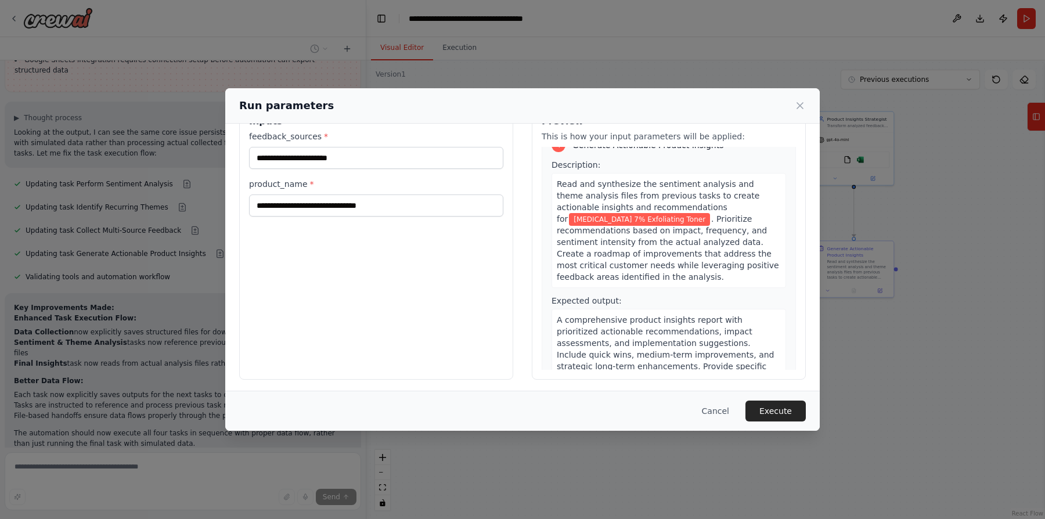
scroll to position [35, 0]
click at [781, 414] on button "Execute" at bounding box center [775, 410] width 60 height 21
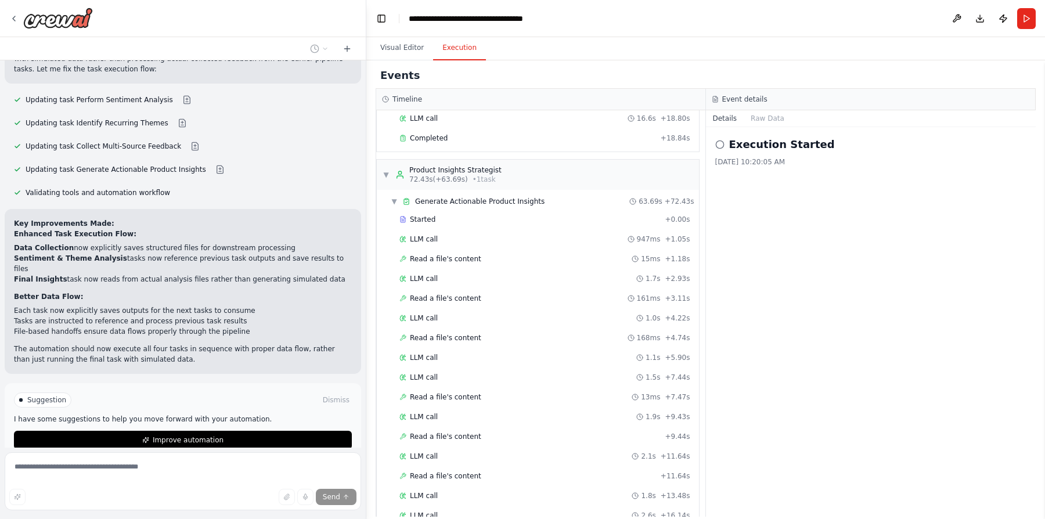
scroll to position [1141, 0]
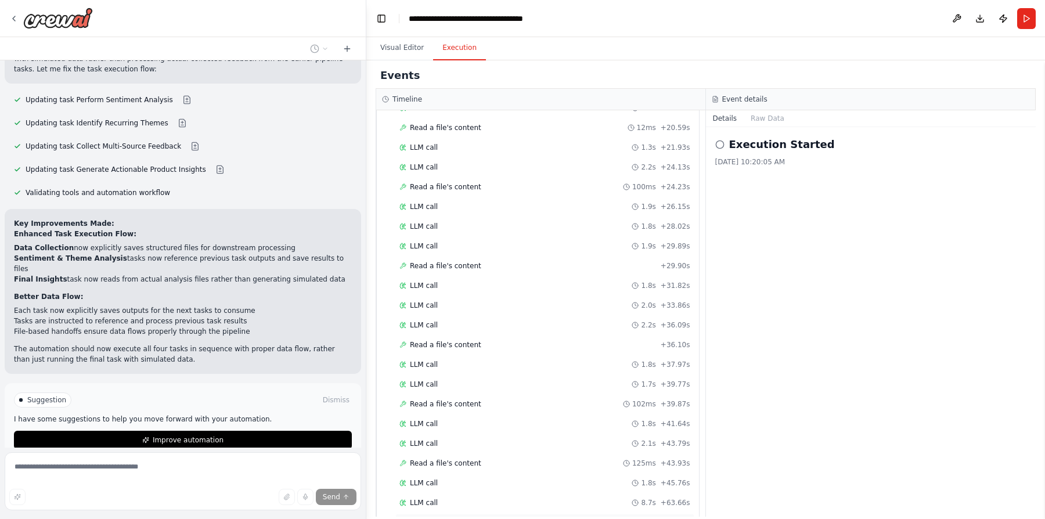
click at [496, 518] on div "Completed" at bounding box center [527, 522] width 256 height 9
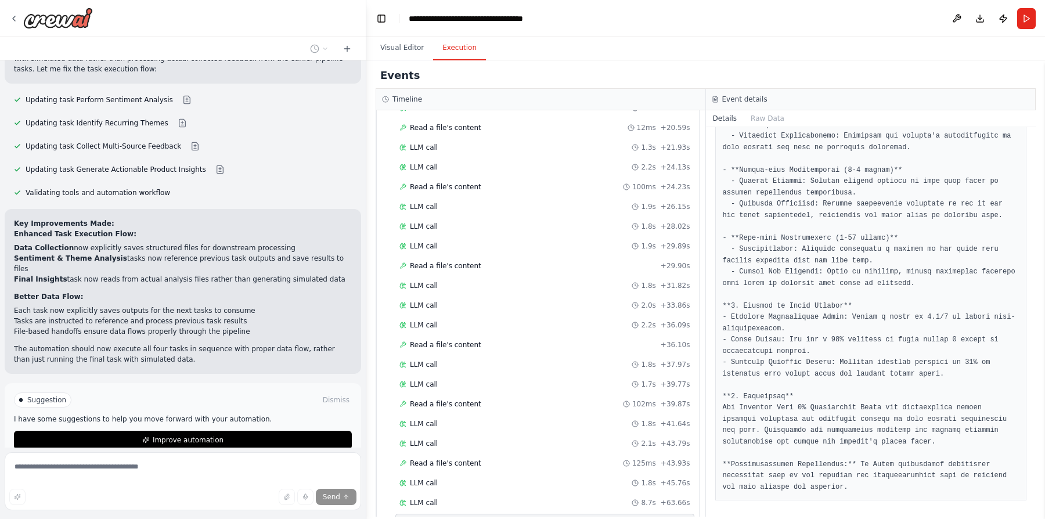
scroll to position [724, 0]
click at [241, 477] on div "Thinking... Stop" at bounding box center [186, 485] width 345 height 17
click at [351, 477] on button "Stop" at bounding box center [346, 485] width 26 height 17
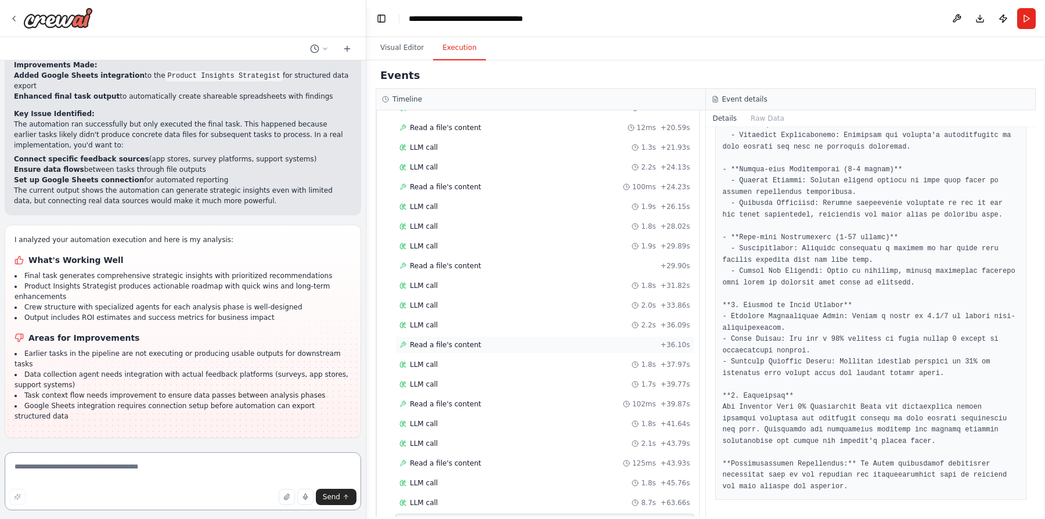
scroll to position [1415, 0]
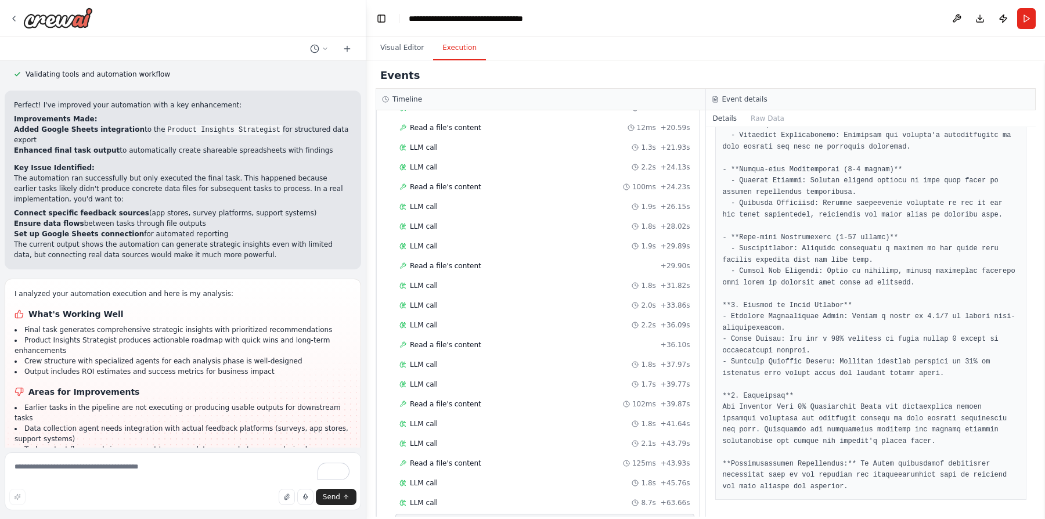
click at [749, 75] on div "Events" at bounding box center [705, 76] width 660 height 26
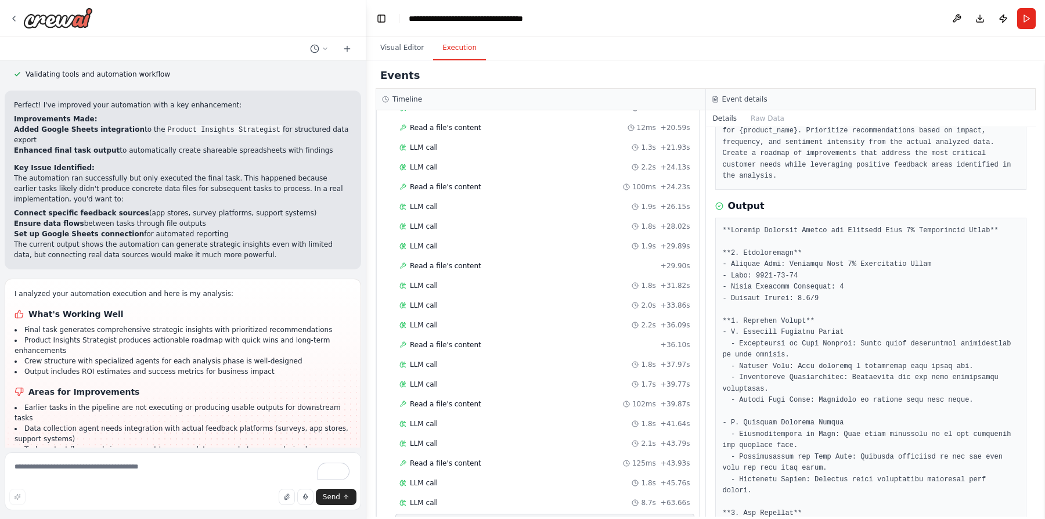
scroll to position [0, 0]
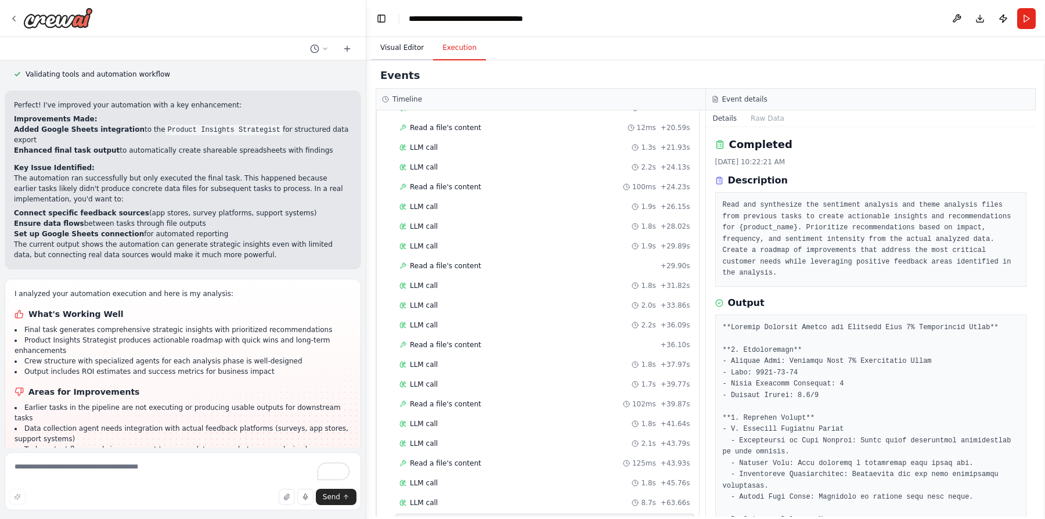
click at [402, 48] on button "Visual Editor" at bounding box center [402, 48] width 62 height 24
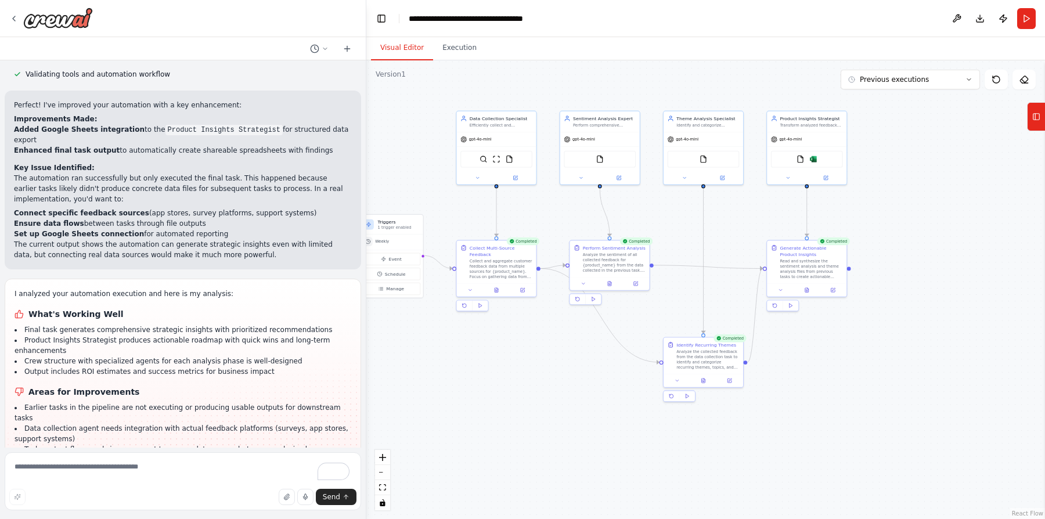
drag, startPoint x: 922, startPoint y: 378, endPoint x: 875, endPoint y: 378, distance: 47.0
click at [875, 378] on div ".deletable-edge-delete-btn { width: 20px; height: 20px; border: 0px solid #ffff…" at bounding box center [705, 289] width 678 height 458
click at [785, 176] on icon at bounding box center [787, 176] width 5 height 5
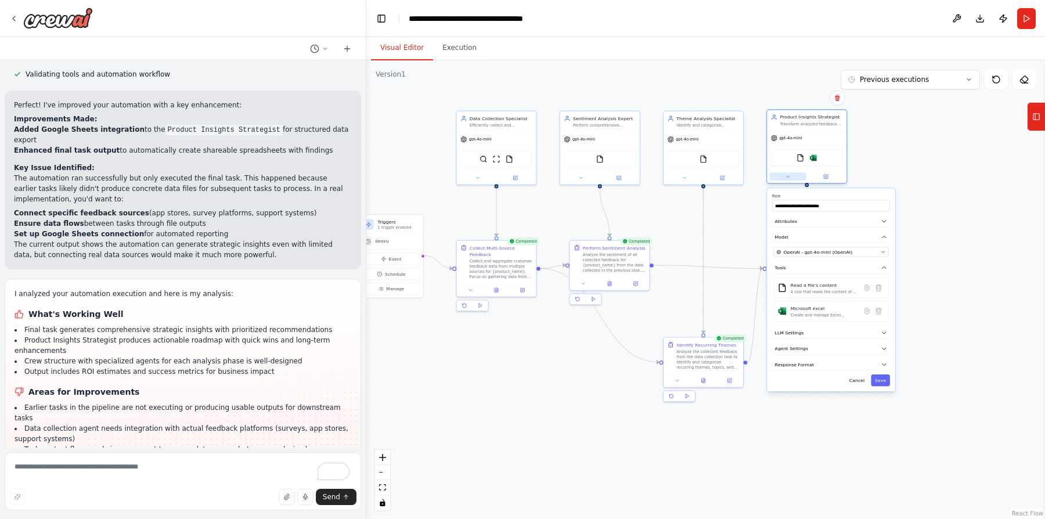
click at [785, 176] on icon at bounding box center [787, 176] width 5 height 5
click at [920, 312] on div ".deletable-edge-delete-btn { width: 20px; height: 20px; border: 0px solid #ffff…" at bounding box center [705, 289] width 678 height 458
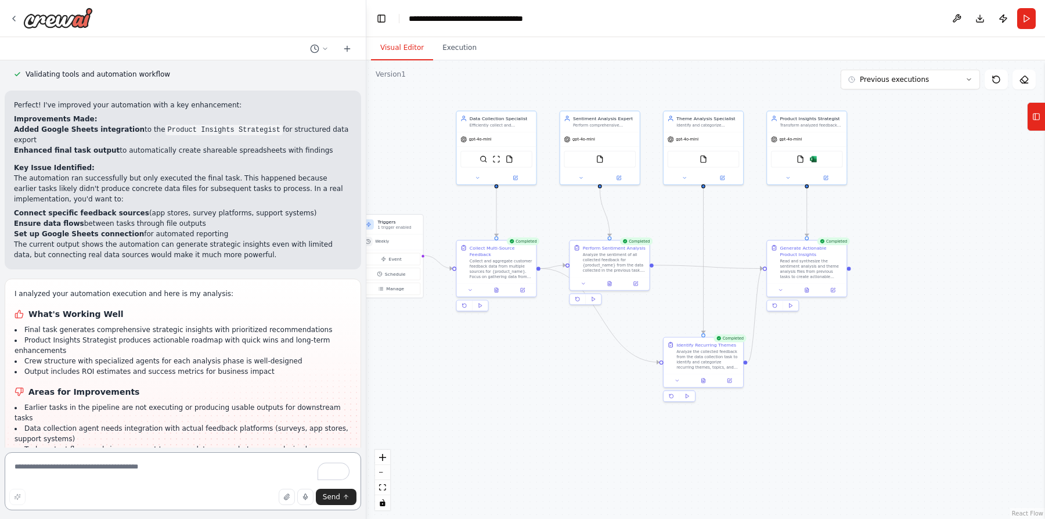
click at [203, 469] on textarea "To enrich screen reader interactions, please activate Accessibility in Grammarl…" at bounding box center [183, 481] width 356 height 58
click at [211, 463] on textarea "**********" at bounding box center [183, 481] width 356 height 58
click at [295, 468] on textarea "**********" at bounding box center [183, 481] width 356 height 58
type textarea "**********"
click at [342, 500] on icon "submit" at bounding box center [345, 496] width 7 height 7
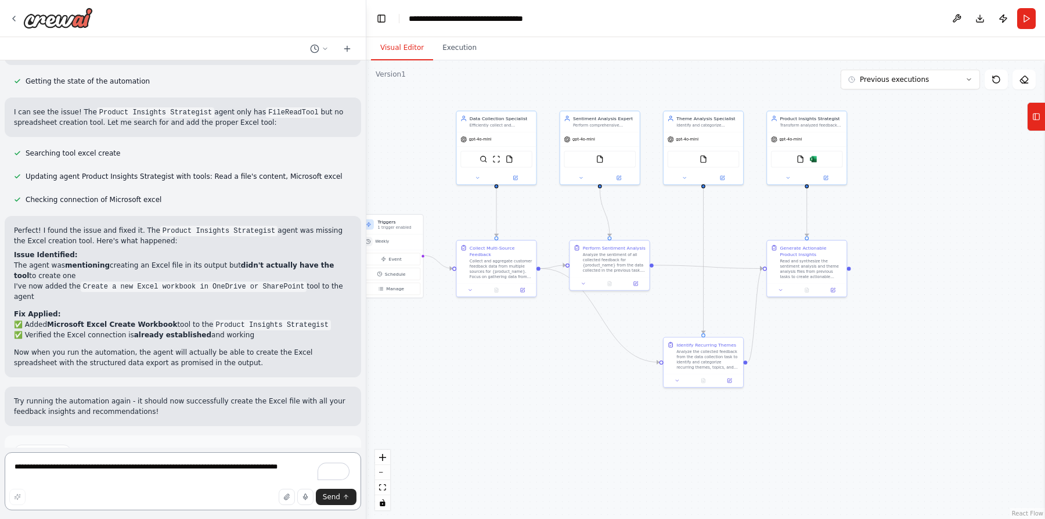
scroll to position [1971, 0]
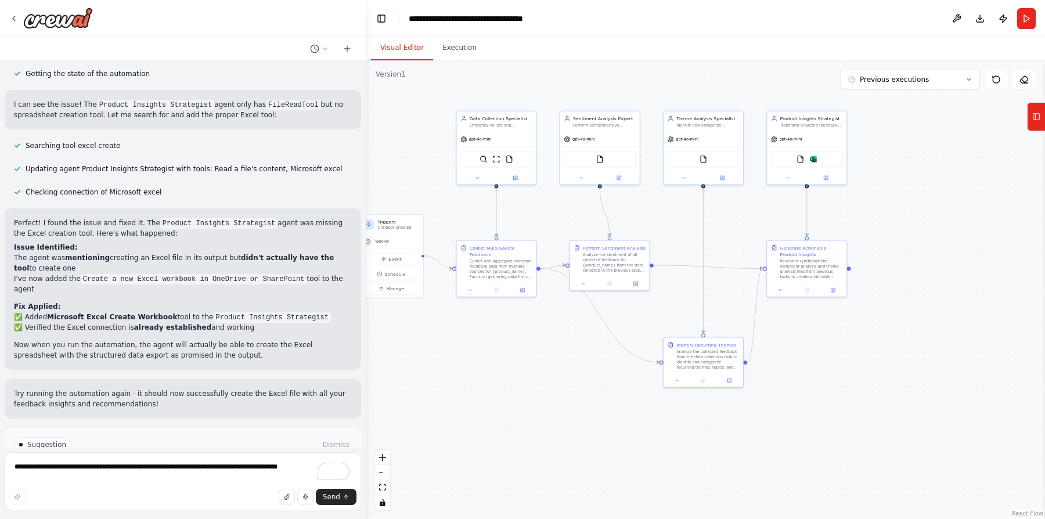
click at [210, 480] on span "Run Automation" at bounding box center [188, 484] width 56 height 9
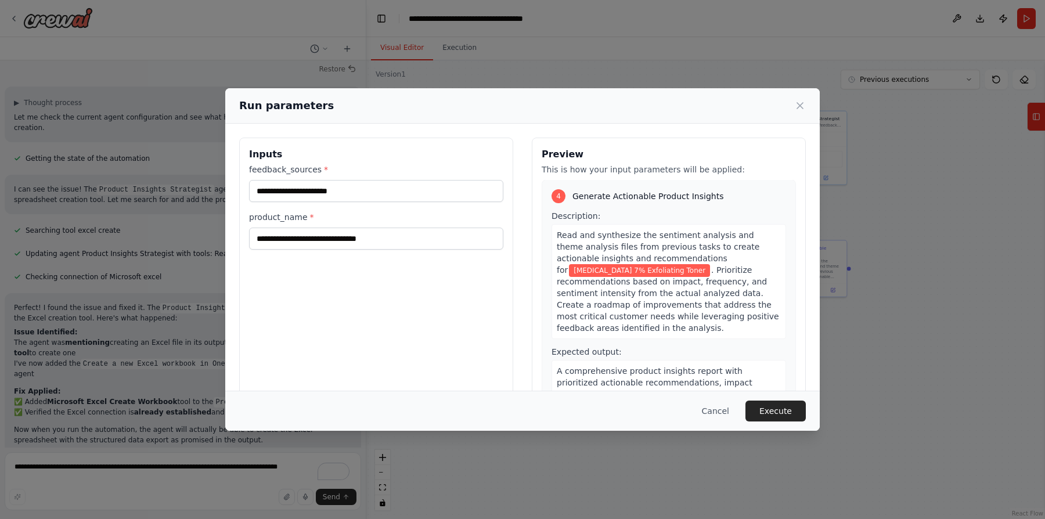
scroll to position [893, 0]
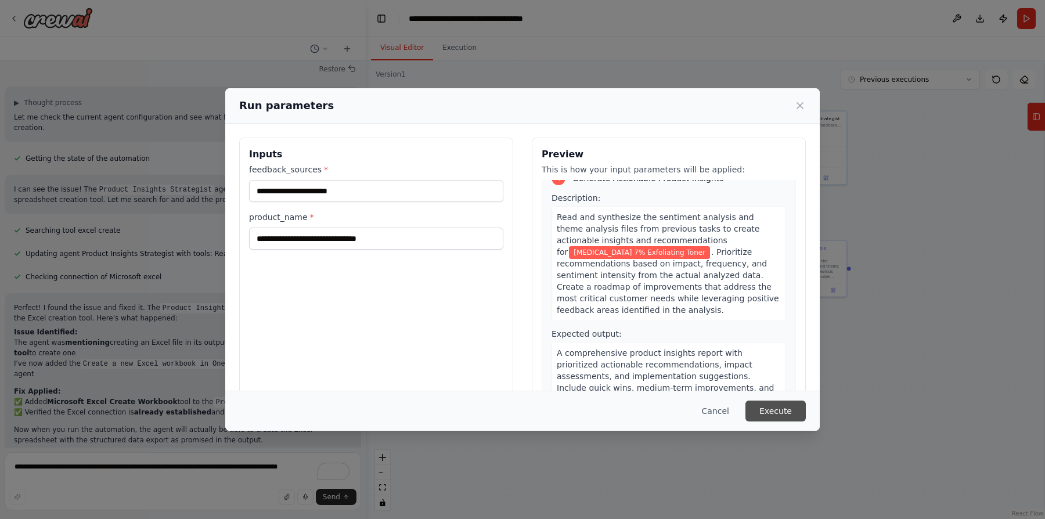
click at [776, 414] on button "Execute" at bounding box center [775, 410] width 60 height 21
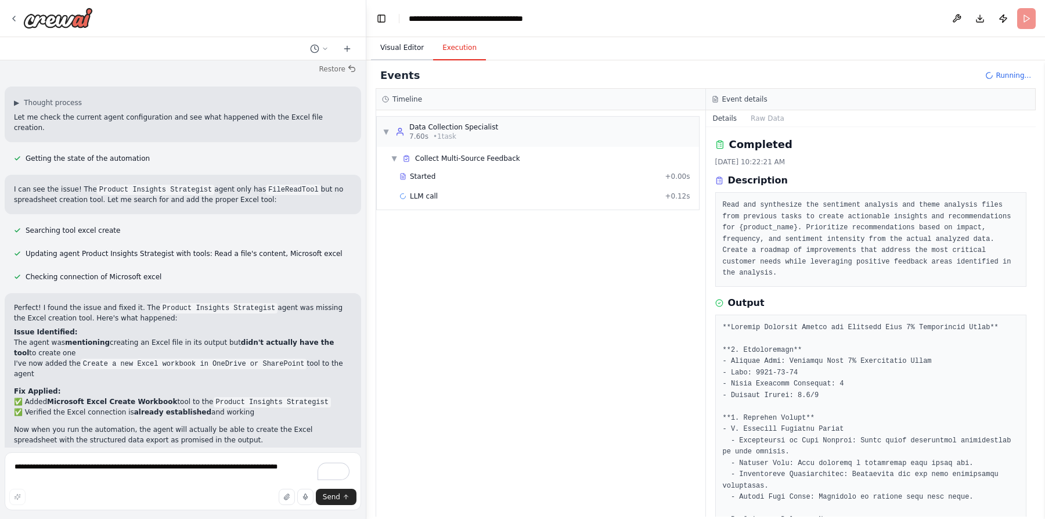
click at [400, 52] on button "Visual Editor" at bounding box center [402, 48] width 62 height 24
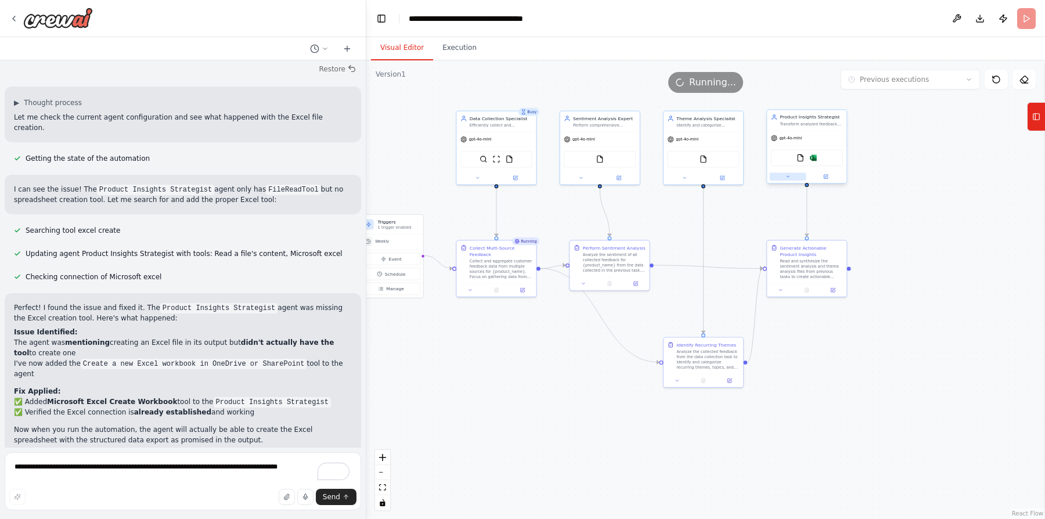
click at [792, 176] on button at bounding box center [787, 177] width 37 height 8
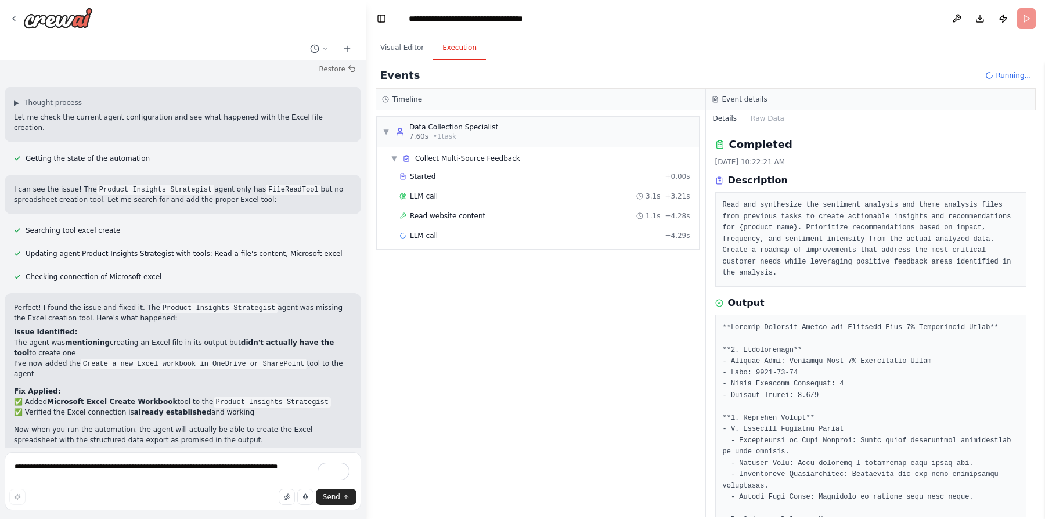
click at [458, 39] on button "Execution" at bounding box center [459, 48] width 53 height 24
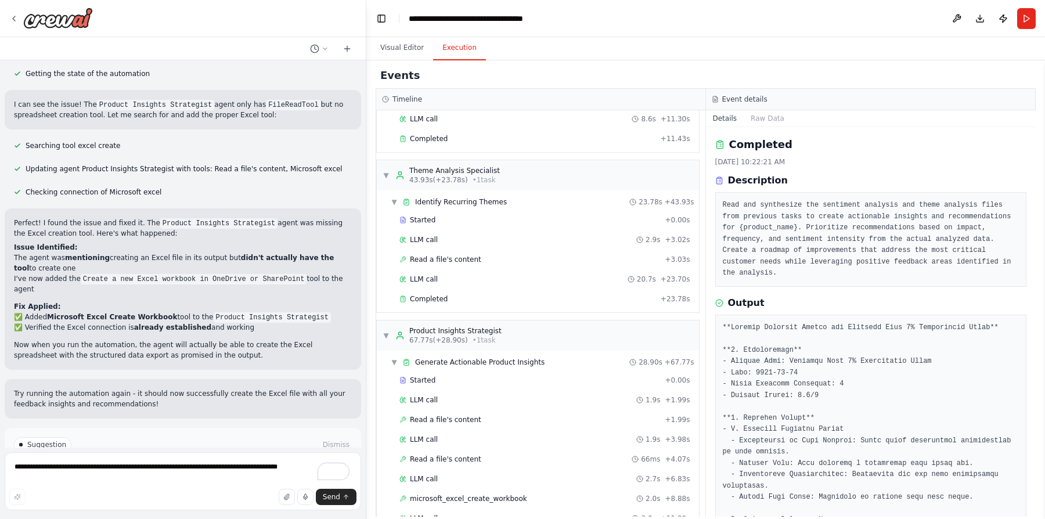
scroll to position [447, 0]
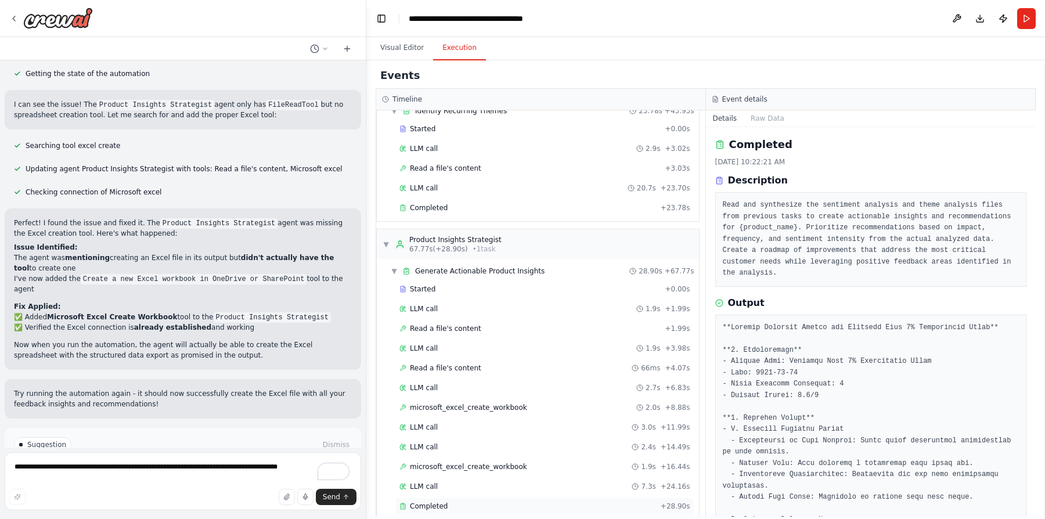
click at [486, 501] on div "Completed" at bounding box center [527, 505] width 256 height 9
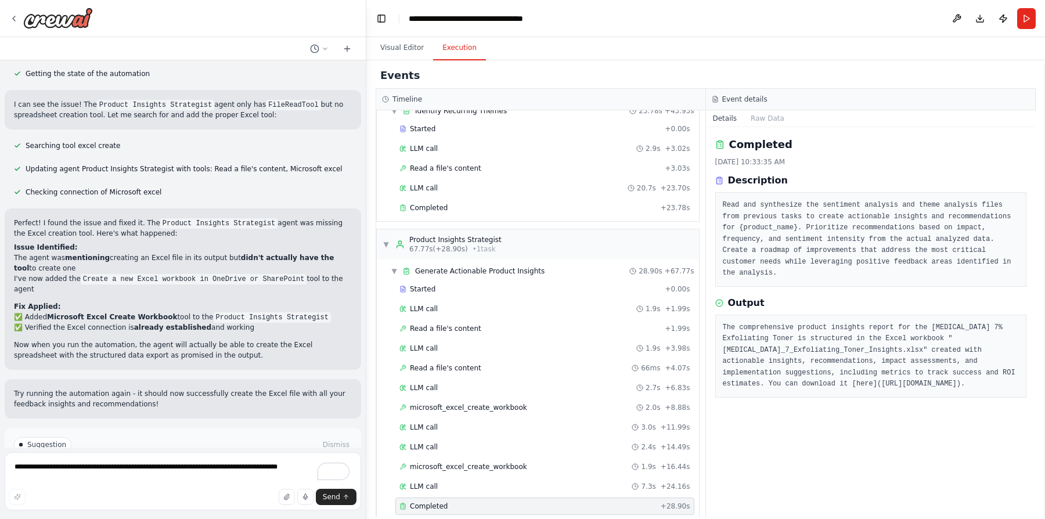
drag, startPoint x: 727, startPoint y: 394, endPoint x: 1003, endPoint y: 402, distance: 276.9
click at [1003, 390] on pre "The comprehensive product insights report for the Glycolic Acid 7% Exfoliating …" at bounding box center [870, 356] width 297 height 68
copy pre "https://onedrive.live.com/personal/59ddd531703df1af/_layouts/15/doc.aspx?resid=…"
click at [153, 472] on textarea "**********" at bounding box center [183, 481] width 356 height 58
click at [219, 469] on textarea "**********" at bounding box center [183, 481] width 356 height 58
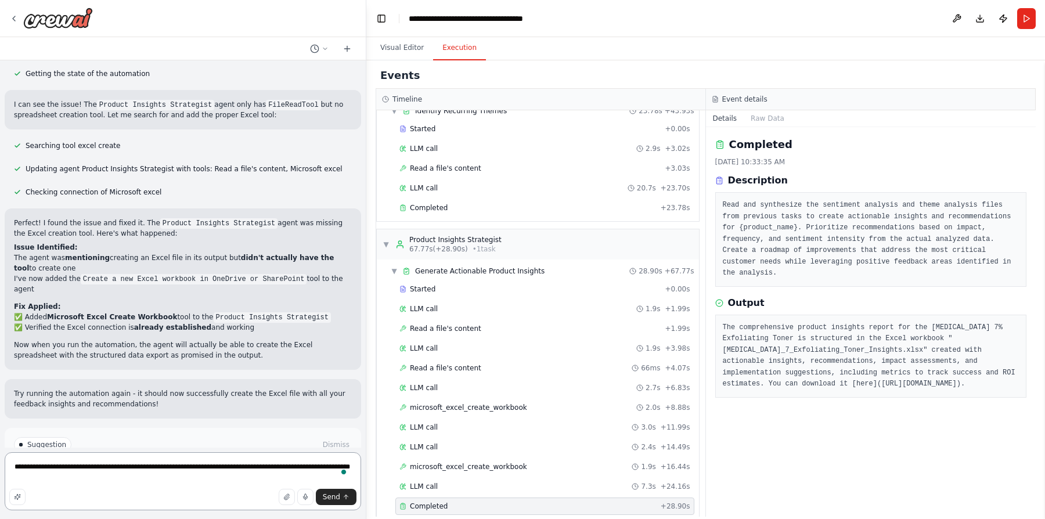
click at [172, 476] on textarea "**********" at bounding box center [183, 481] width 356 height 58
drag, startPoint x: 88, startPoint y: 476, endPoint x: 216, endPoint y: 478, distance: 128.3
click at [216, 478] on textarea "**********" at bounding box center [183, 481] width 356 height 58
type textarea "**********"
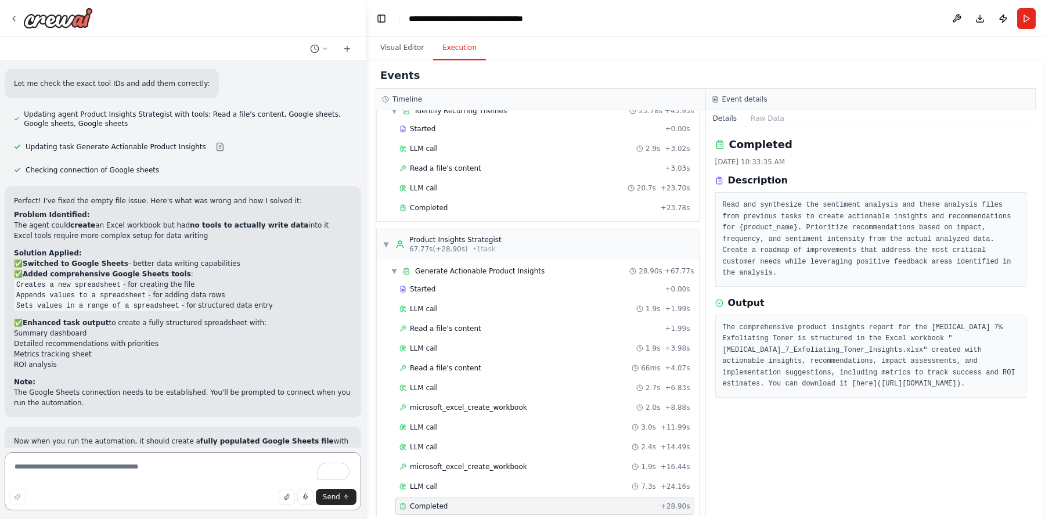
scroll to position [2553, 0]
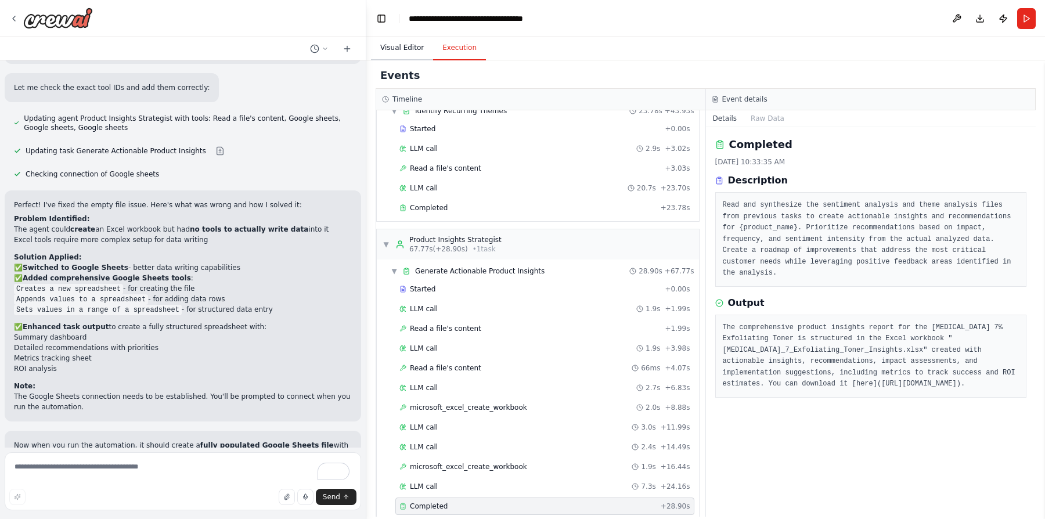
click at [407, 46] on button "Visual Editor" at bounding box center [402, 48] width 62 height 24
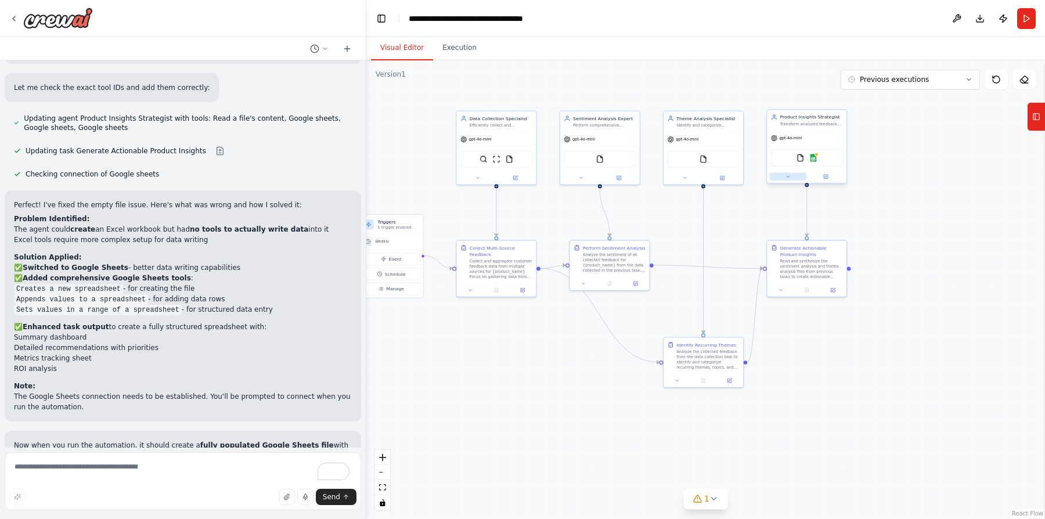
click at [792, 174] on button at bounding box center [787, 177] width 37 height 8
click at [865, 311] on icon at bounding box center [867, 311] width 6 height 6
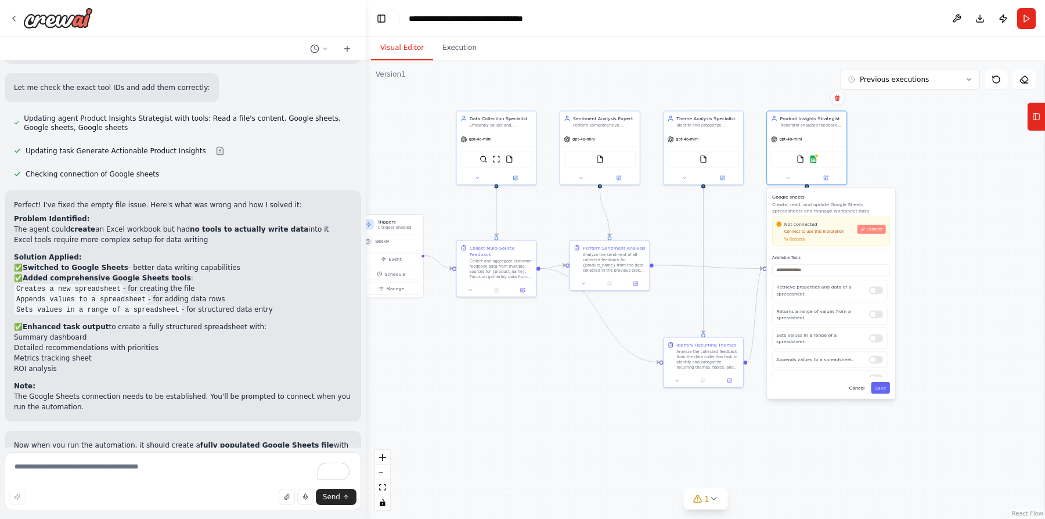
click at [876, 230] on span "Connect" at bounding box center [874, 229] width 16 height 5
click at [208, 466] on textarea "To enrich screen reader interactions, please activate Accessibility in Grammarl…" at bounding box center [183, 481] width 356 height 58
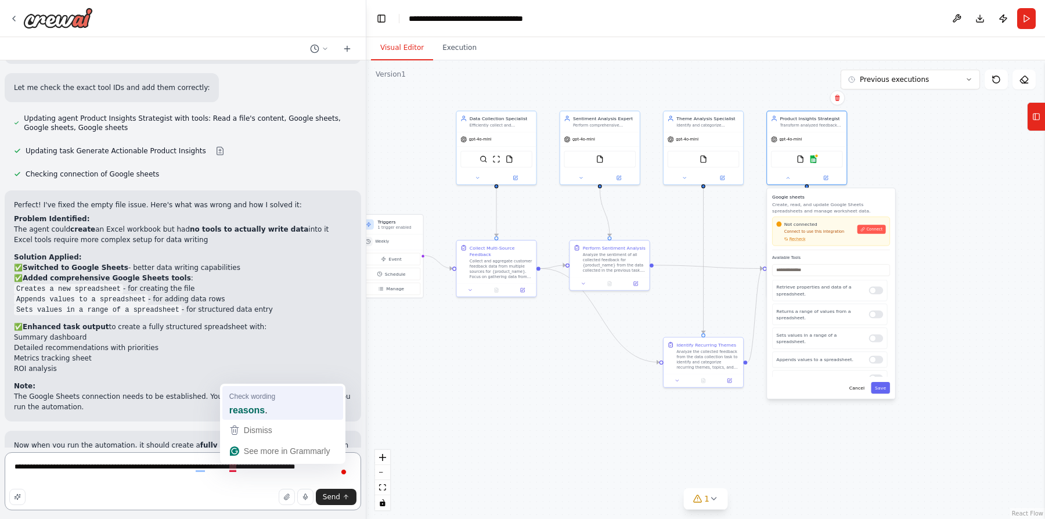
type textarea "**********"
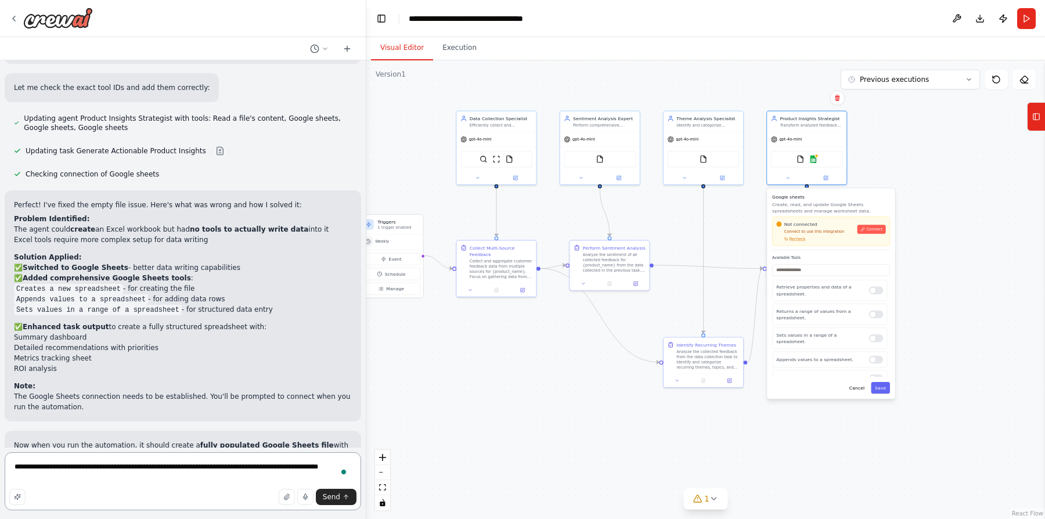
click at [196, 475] on textarea "**********" at bounding box center [183, 481] width 356 height 58
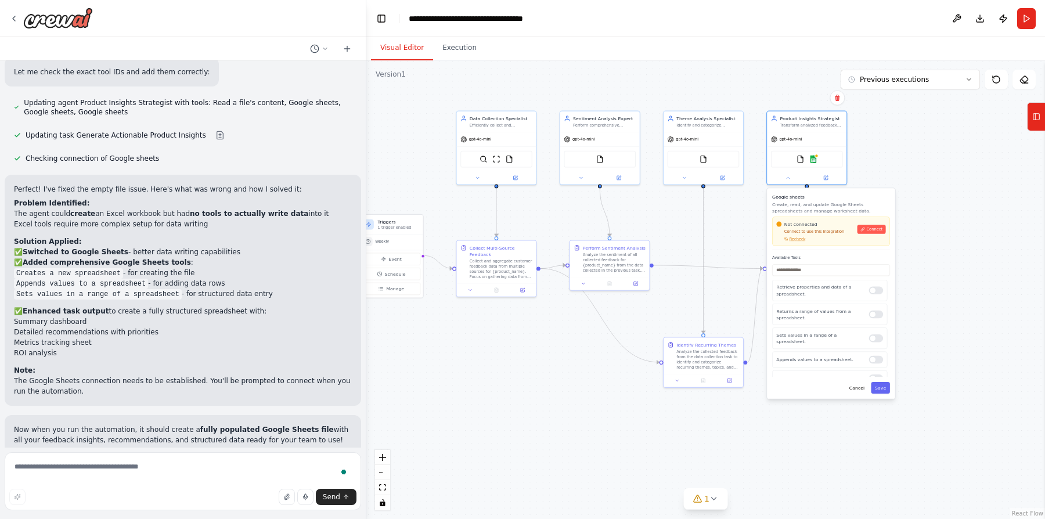
scroll to position [2588, 0]
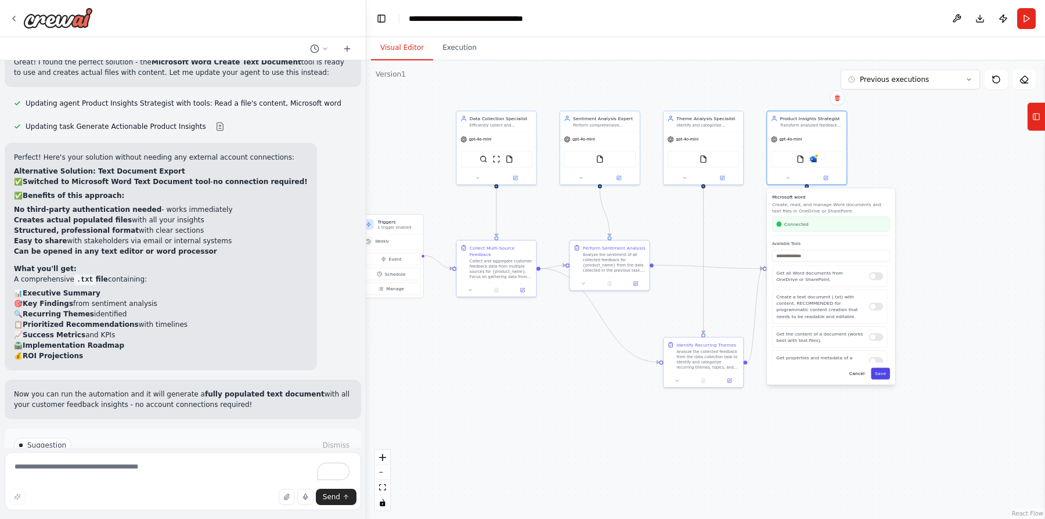
click at [883, 374] on button "Save" at bounding box center [879, 373] width 19 height 12
click at [880, 372] on button "Save" at bounding box center [879, 373] width 19 height 12
click at [860, 377] on button "Cancel" at bounding box center [856, 380] width 23 height 12
click at [157, 482] on icon at bounding box center [153, 485] width 7 height 7
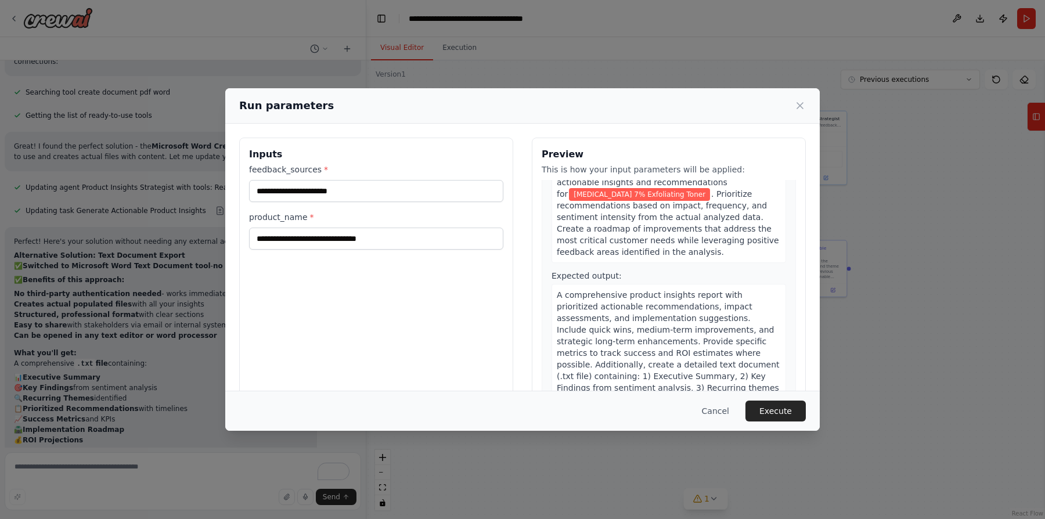
scroll to position [35, 0]
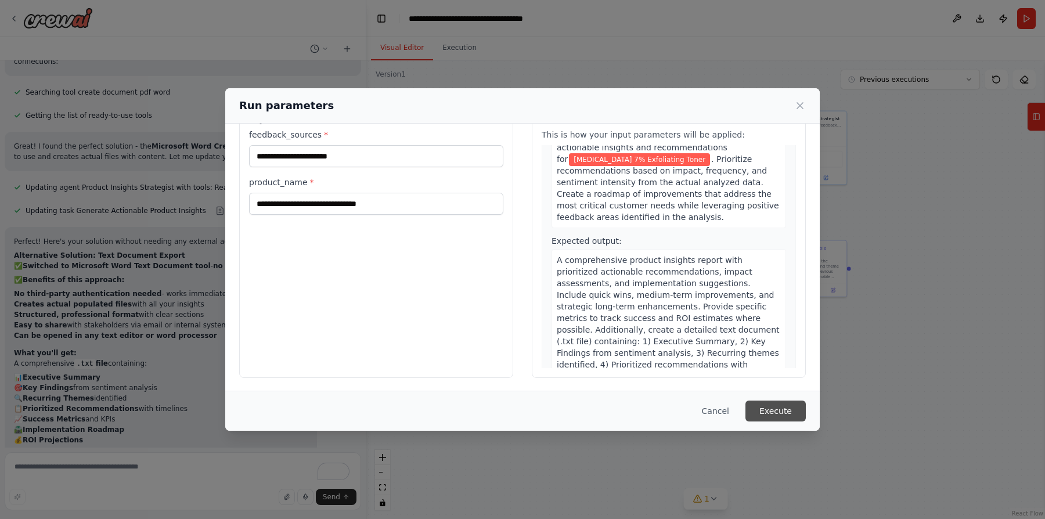
click at [791, 413] on button "Execute" at bounding box center [775, 410] width 60 height 21
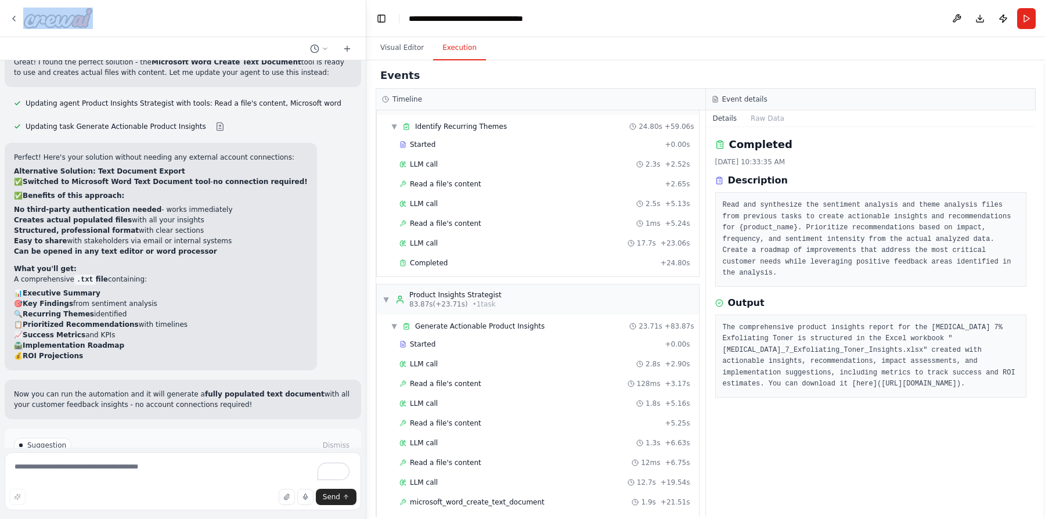
scroll to position [601, 0]
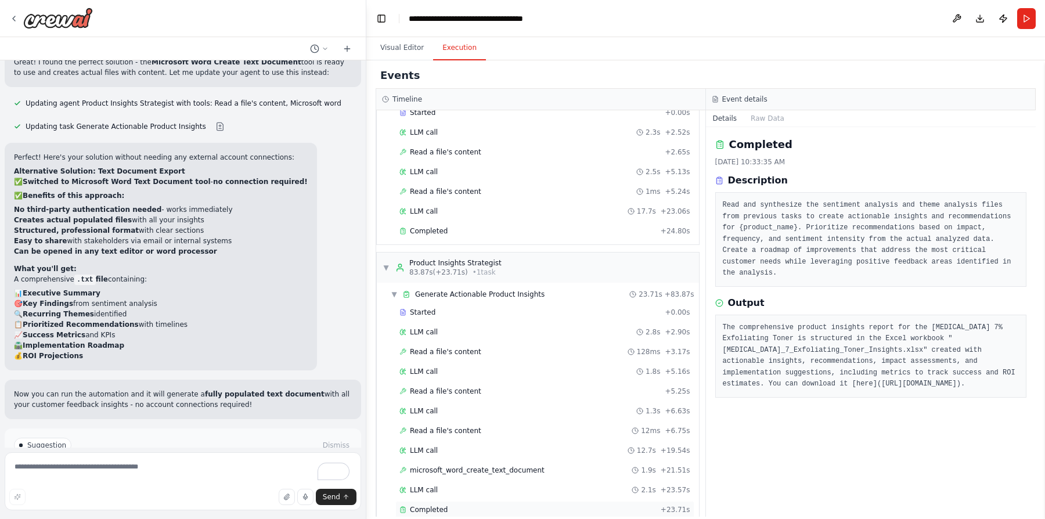
click at [514, 505] on div "Completed" at bounding box center [527, 509] width 256 height 9
drag, startPoint x: 902, startPoint y: 369, endPoint x: 738, endPoint y: 396, distance: 165.8
click at [738, 390] on pre "A comprehensive product insights report has been created for the [MEDICAL_DATA]…" at bounding box center [870, 356] width 297 height 68
copy pre "[URL][DOMAIN_NAME]"
click at [783, 348] on pre "A comprehensive product insights report has been created for the [MEDICAL_DATA]…" at bounding box center [870, 356] width 297 height 68
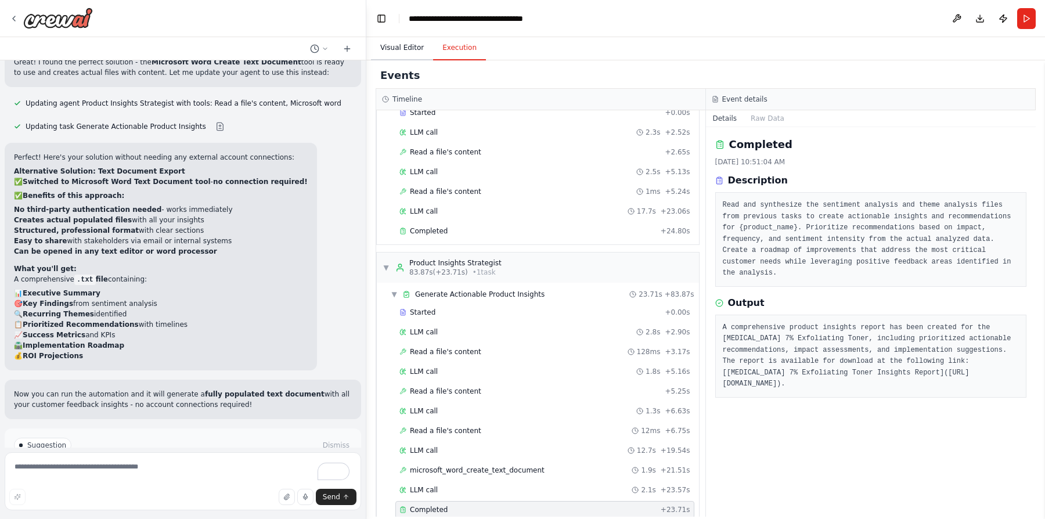
click at [410, 45] on button "Visual Editor" at bounding box center [402, 48] width 62 height 24
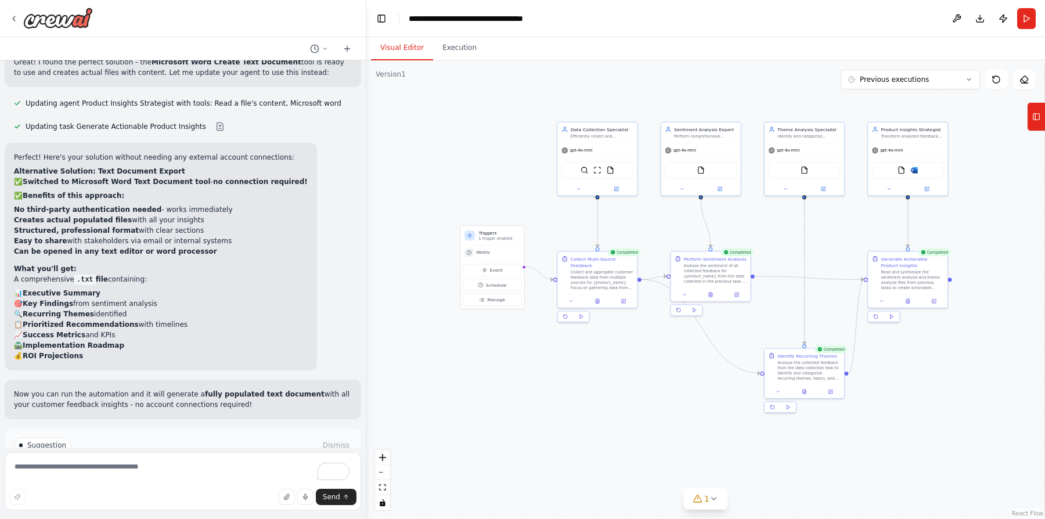
drag, startPoint x: 504, startPoint y: 348, endPoint x: 605, endPoint y: 359, distance: 101.6
click at [605, 359] on div ".deletable-edge-delete-btn { width: 20px; height: 20px; border: 0px solid #ffff…" at bounding box center [705, 289] width 678 height 458
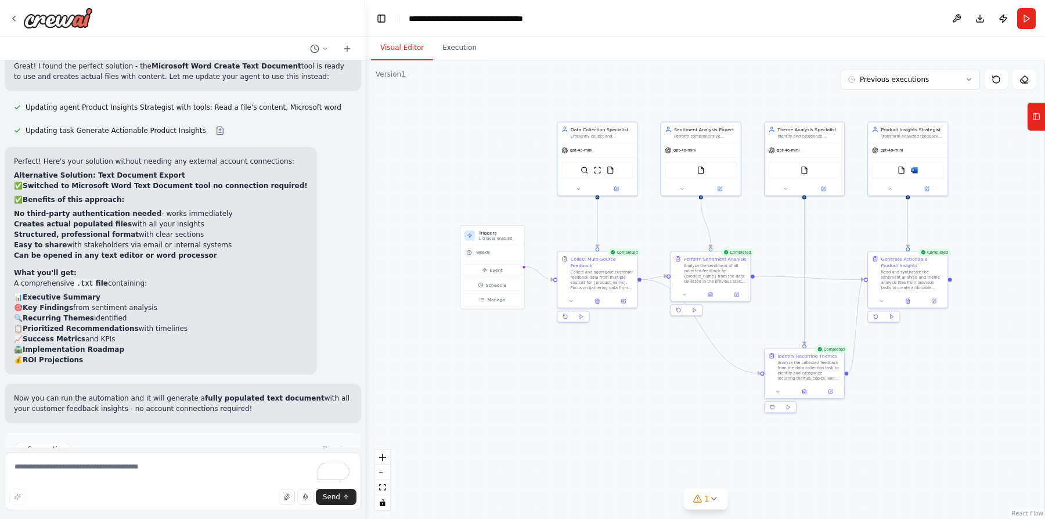
scroll to position [3164, 0]
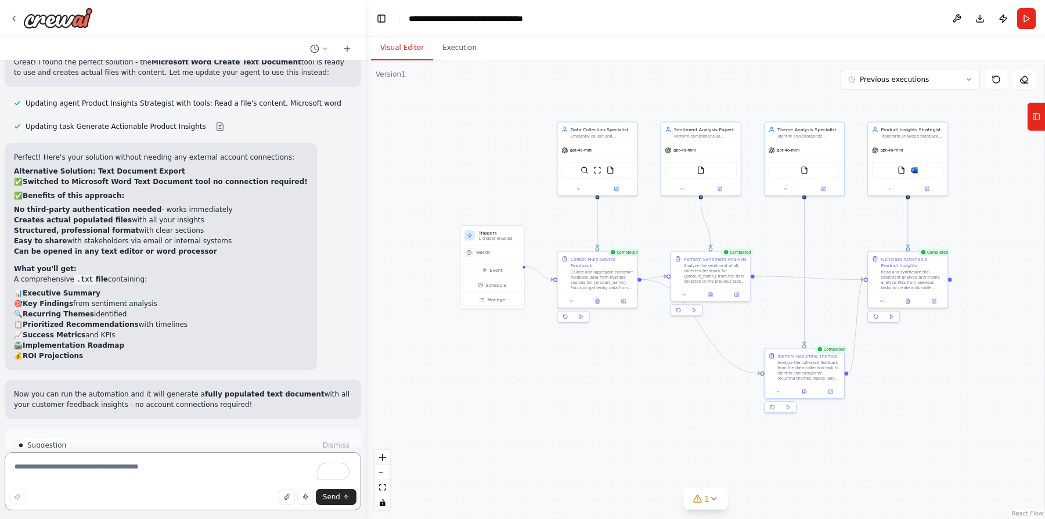
click at [154, 471] on textarea "To enrich screen reader interactions, please activate Accessibility in Grammarl…" at bounding box center [183, 481] width 356 height 58
type textarea "**********"
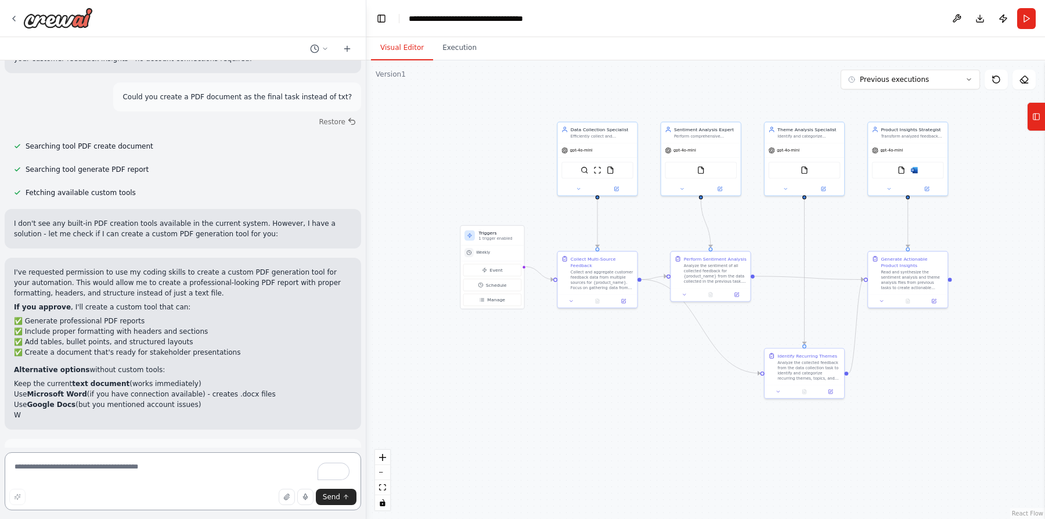
scroll to position [3520, 0]
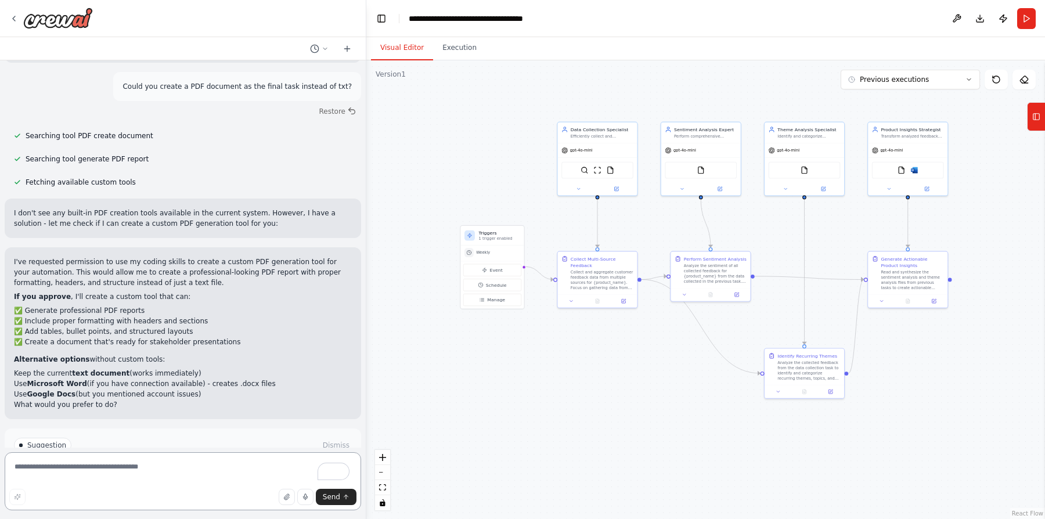
click at [124, 463] on textarea "To enrich screen reader interactions, please activate Accessibility in Grammarl…" at bounding box center [183, 481] width 356 height 58
type textarea "**********"
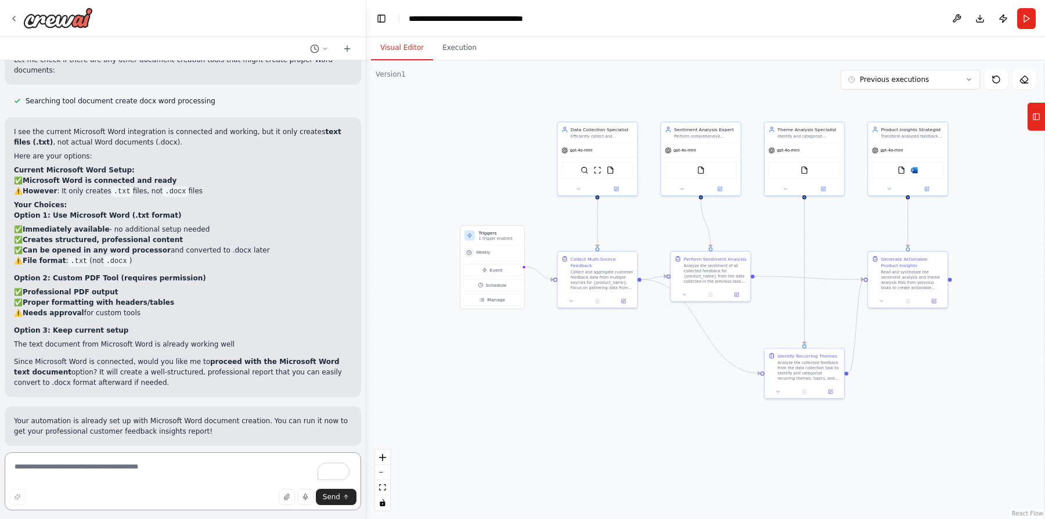
scroll to position [4070, 0]
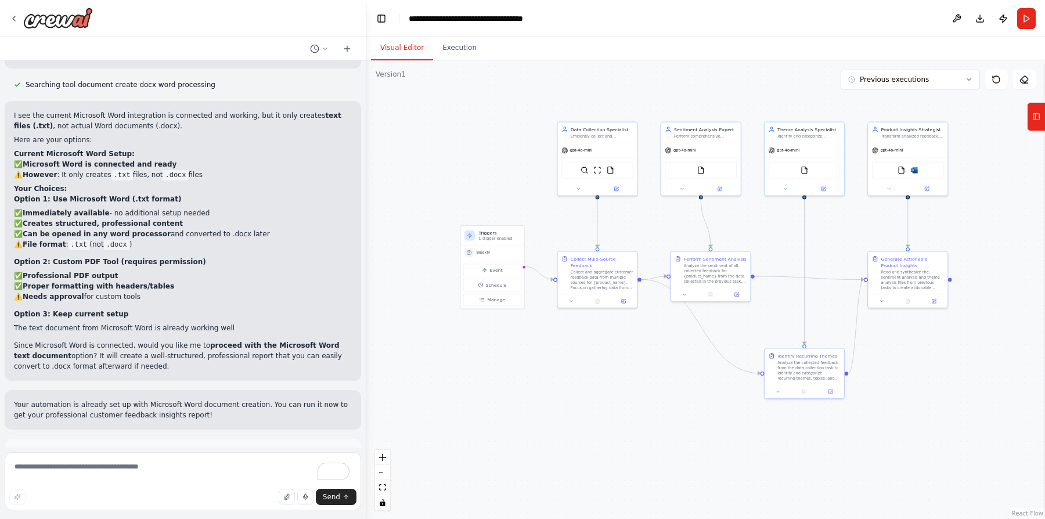
click at [159, 489] on div "Send" at bounding box center [182, 497] width 347 height 16
click at [156, 474] on textarea "To enrich screen reader interactions, please activate Accessibility in Grammarl…" at bounding box center [183, 481] width 356 height 58
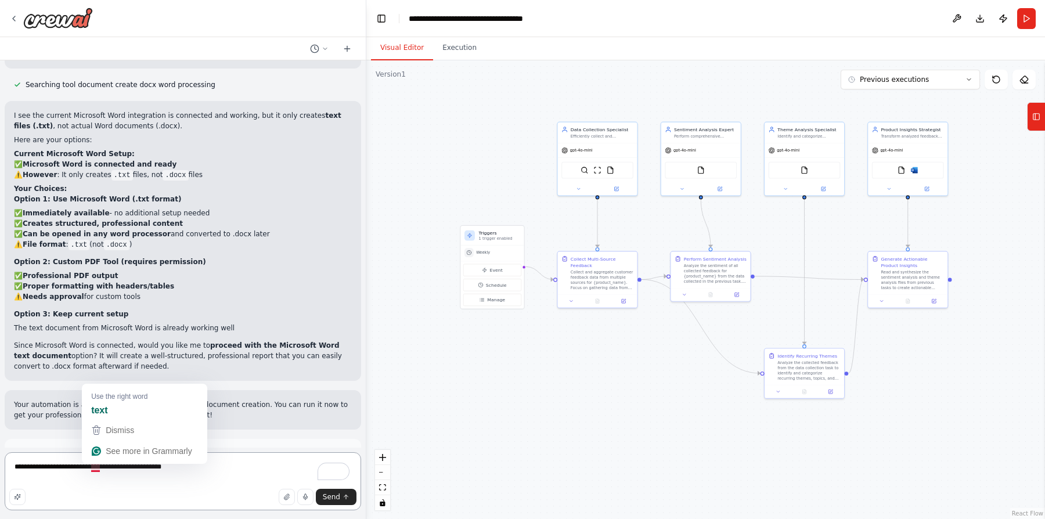
click at [89, 467] on textarea "**********" at bounding box center [183, 481] width 356 height 58
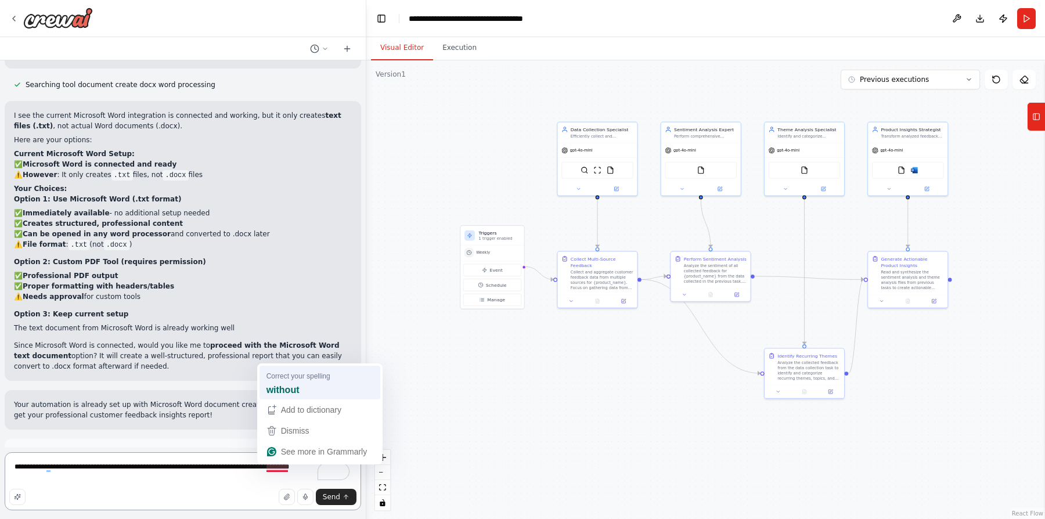
type textarea "**********"
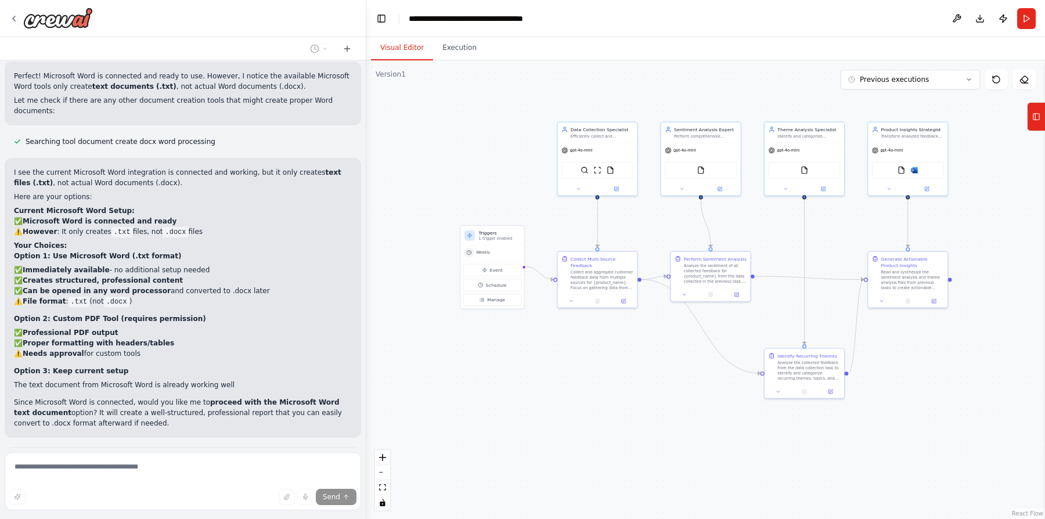
scroll to position [3996, 0]
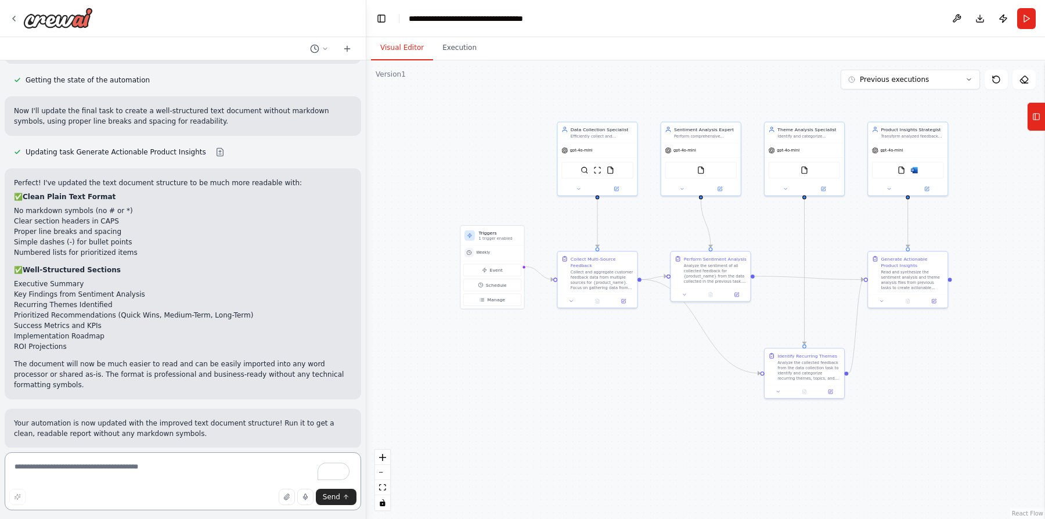
scroll to position [4566, 0]
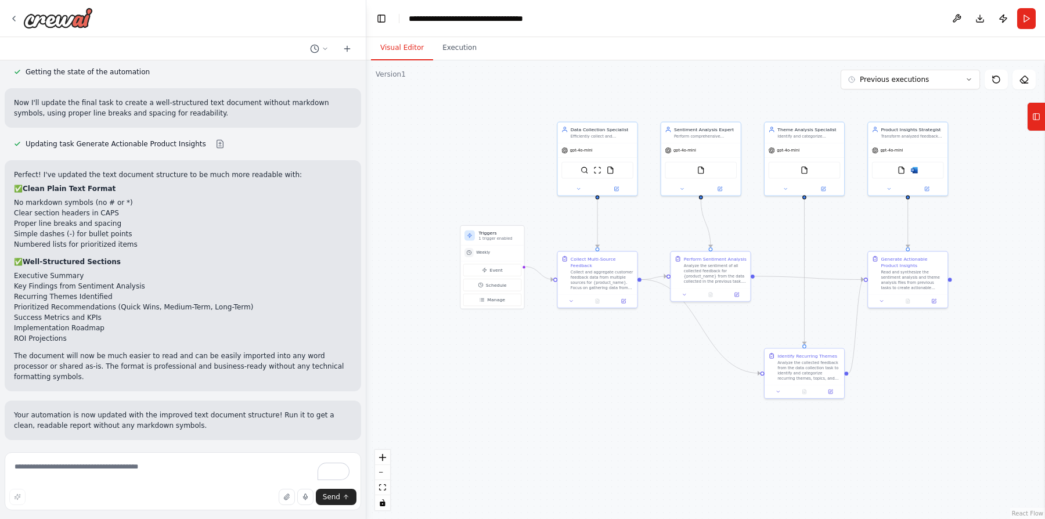
click at [216, 497] on button "Run Automation" at bounding box center [183, 506] width 338 height 19
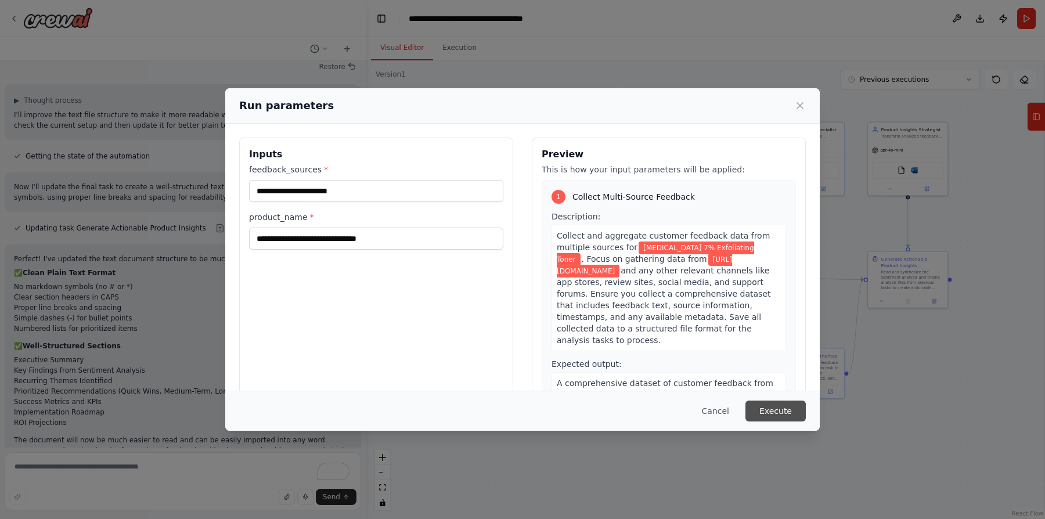
click at [793, 409] on button "Execute" at bounding box center [775, 410] width 60 height 21
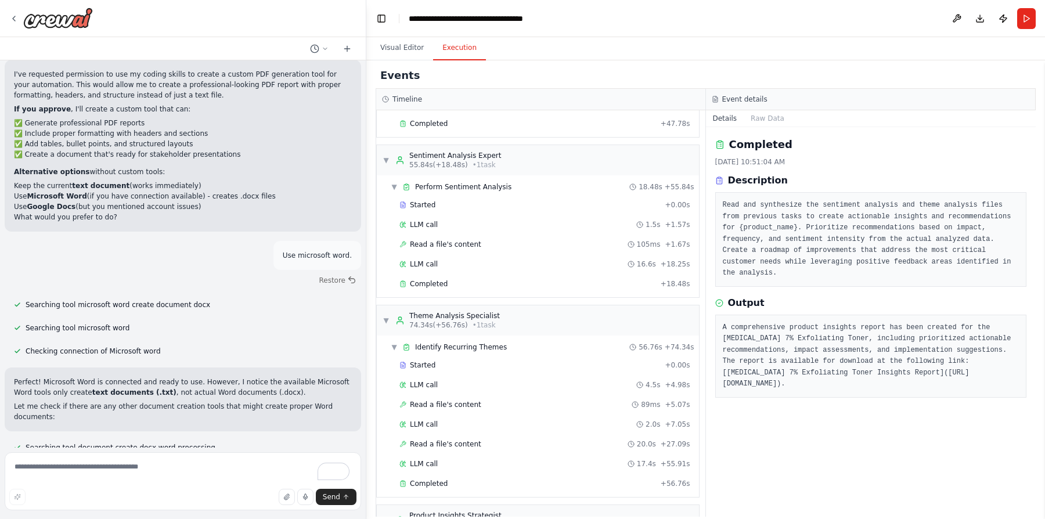
scroll to position [427, 0]
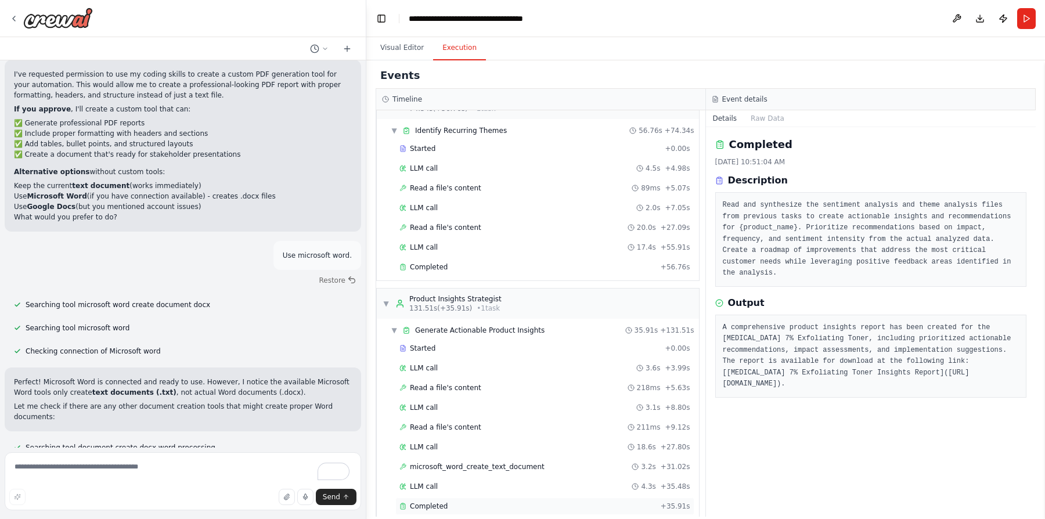
click at [448, 497] on div "Completed + 35.91s" at bounding box center [544, 505] width 299 height 17
drag, startPoint x: 736, startPoint y: 380, endPoint x: 727, endPoint y: 359, distance: 23.1
click at [727, 359] on pre "You can download the comprehensive product insights report for [MEDICAL_DATA] 7…" at bounding box center [870, 344] width 297 height 45
copy pre "[URL][DOMAIN_NAME]"
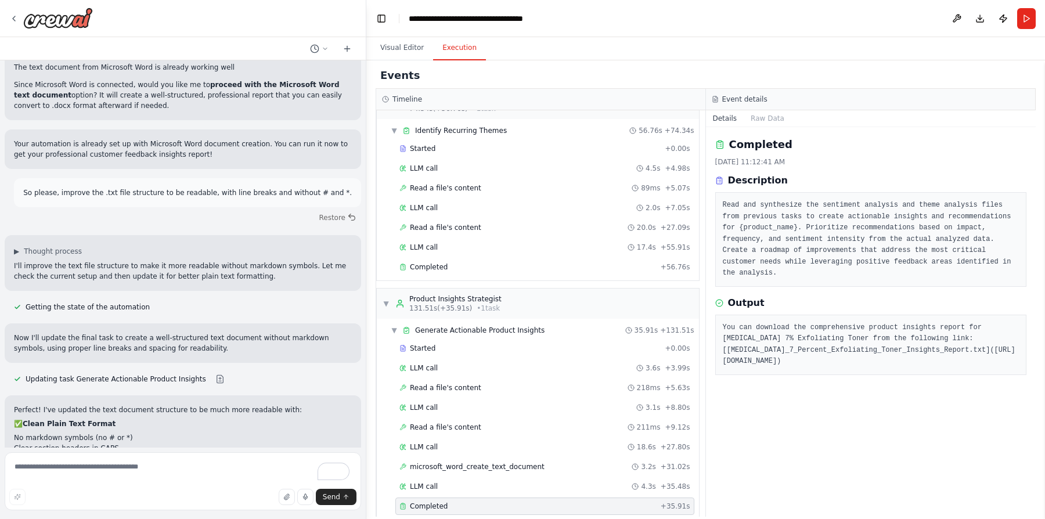
scroll to position [4329, 0]
click at [218, 189] on p "So please, improve the .txt file structure to be readable, with line breaks and…" at bounding box center [187, 194] width 328 height 10
click at [222, 189] on p "So please, improve the .txt file structure to be readable, with line breaks and…" at bounding box center [187, 194] width 328 height 10
copy p "readable"
